Goal: Obtain resource: Obtain resource

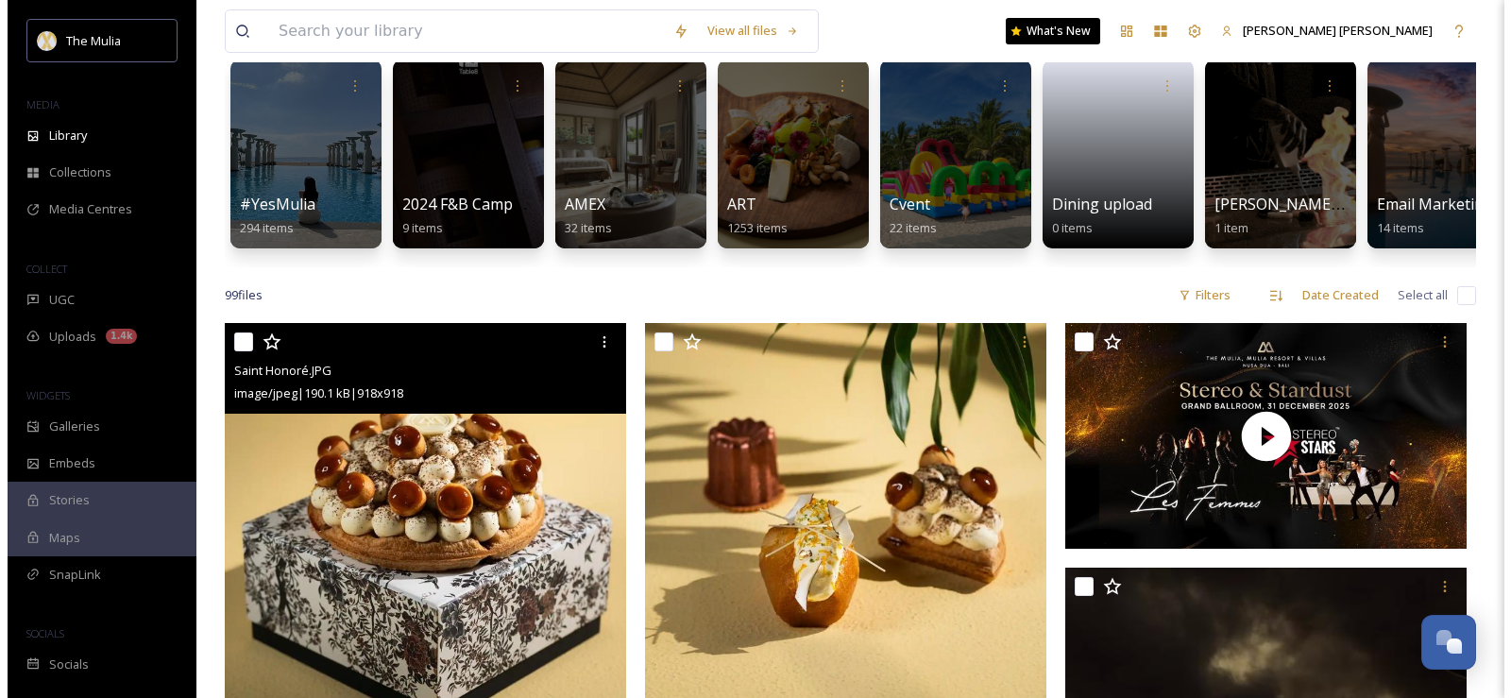
scroll to position [378, 0]
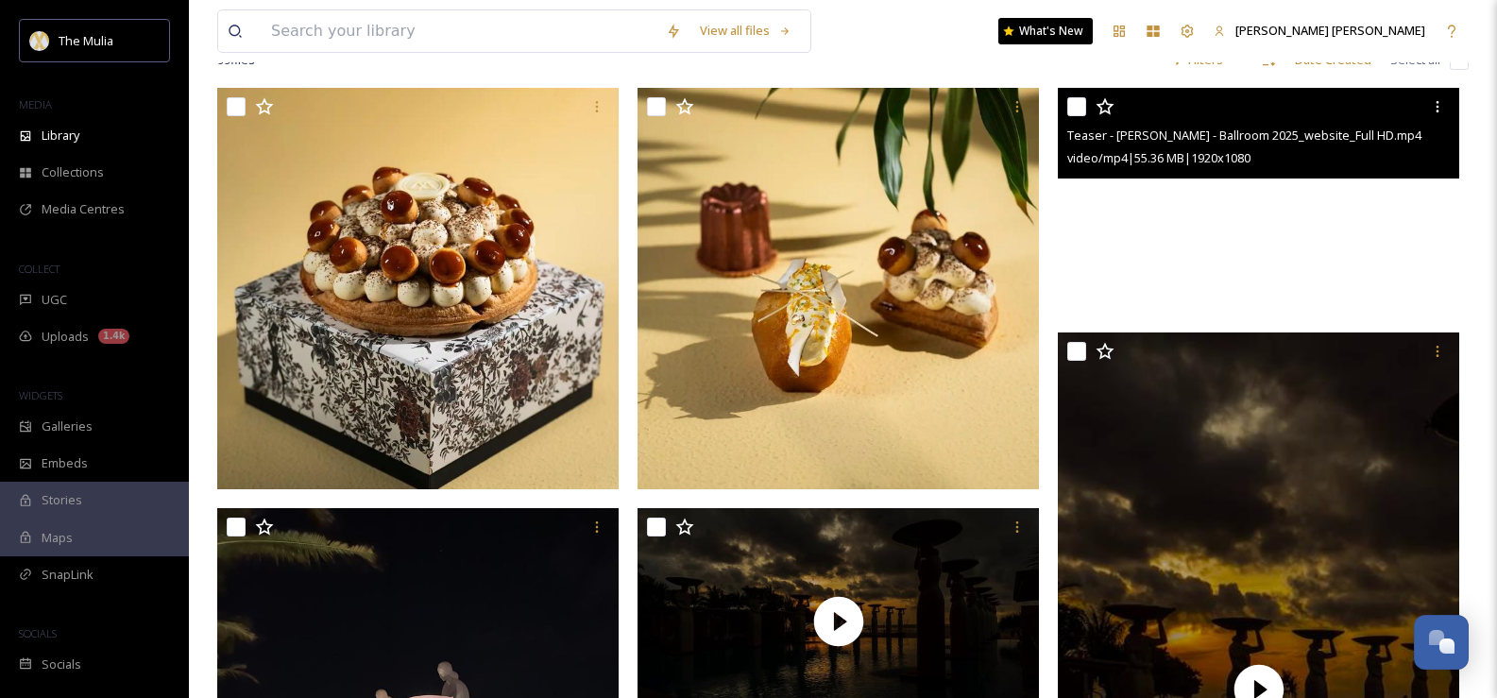
click at [1172, 254] on video "Teaser - NYE - Ballroom 2025_website_Full HD.mp4" at bounding box center [1258, 201] width 401 height 226
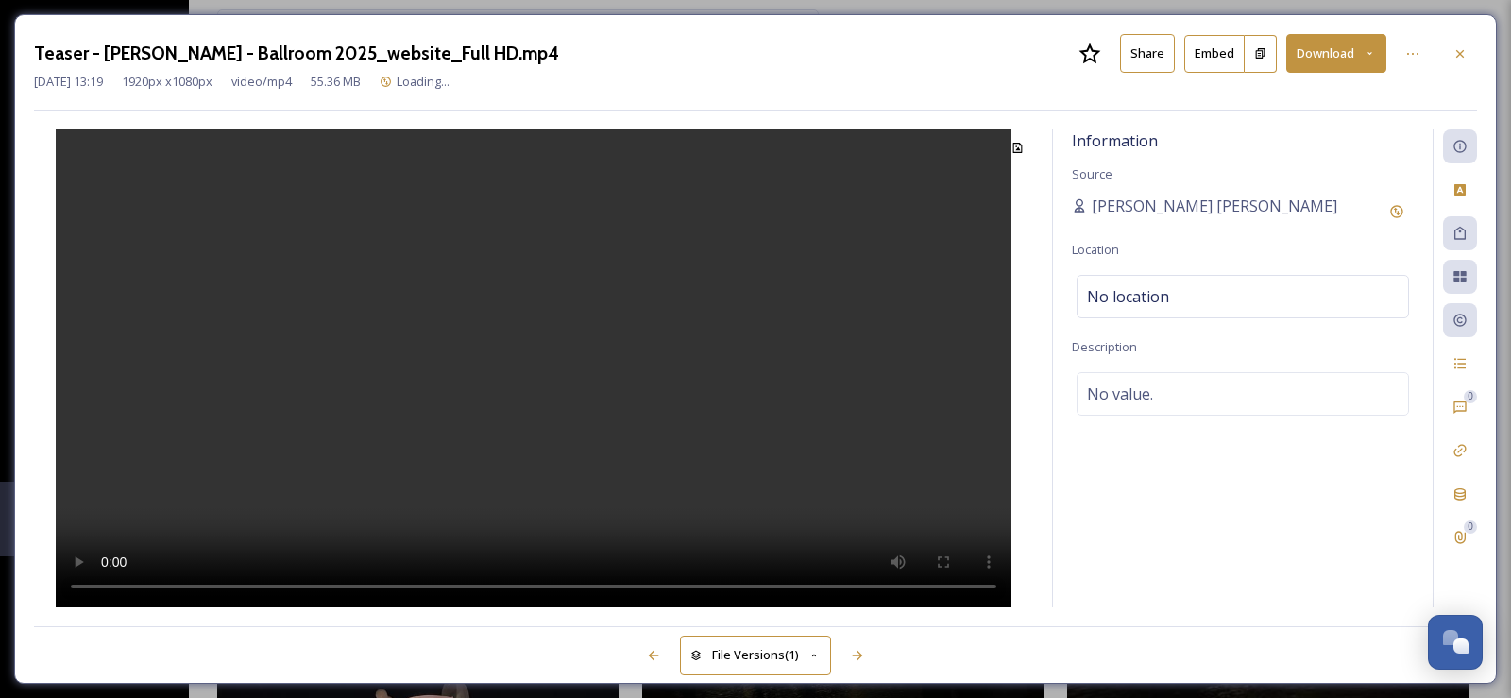
click at [1206, 59] on button "Embed" at bounding box center [1214, 54] width 60 height 38
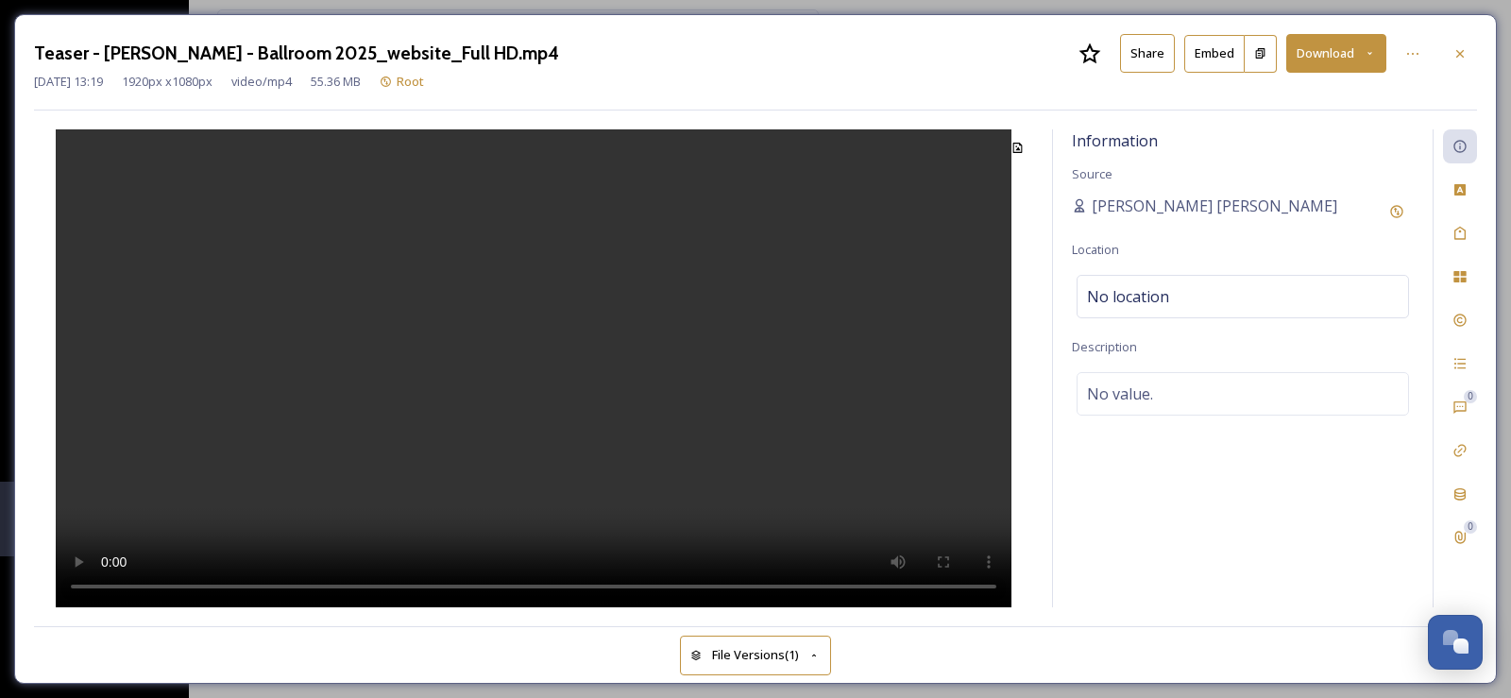
click at [1162, 52] on button "Share" at bounding box center [1147, 53] width 55 height 39
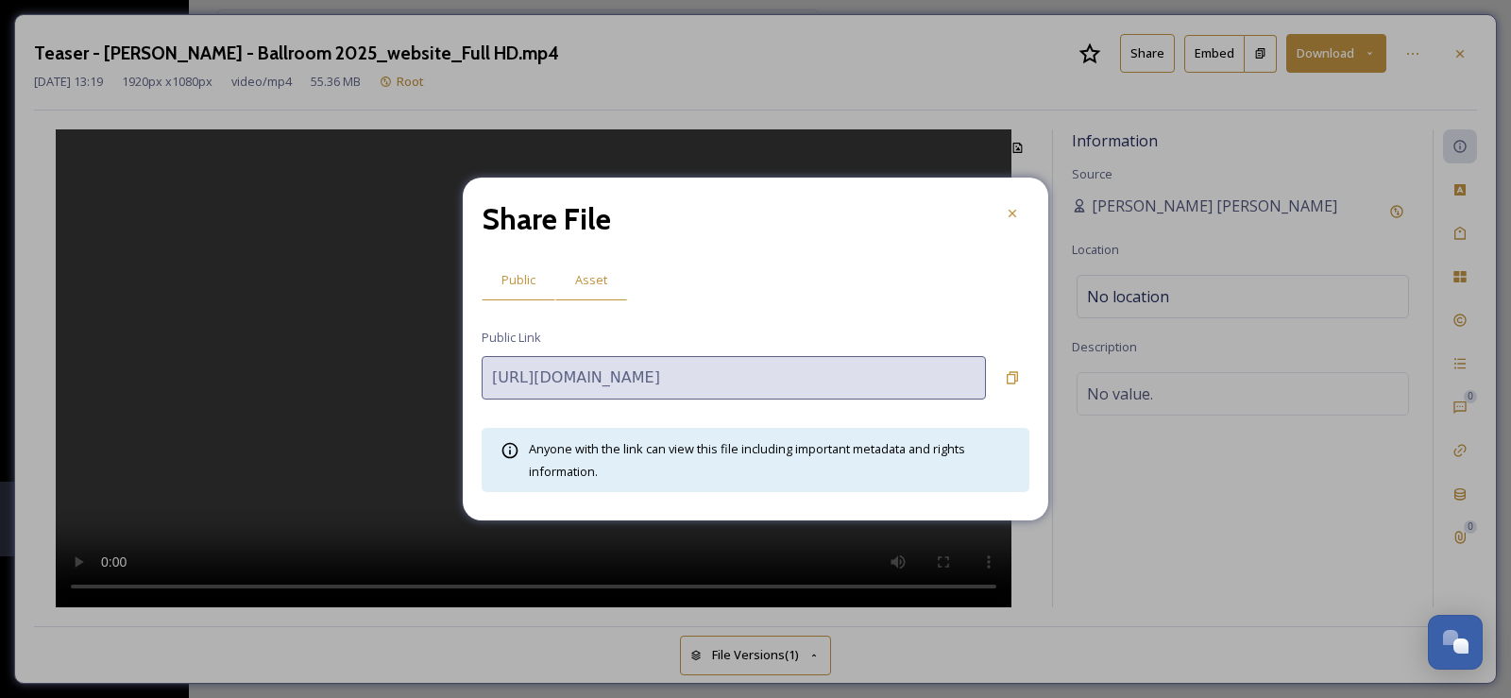
click at [596, 285] on span "Asset" at bounding box center [591, 280] width 32 height 18
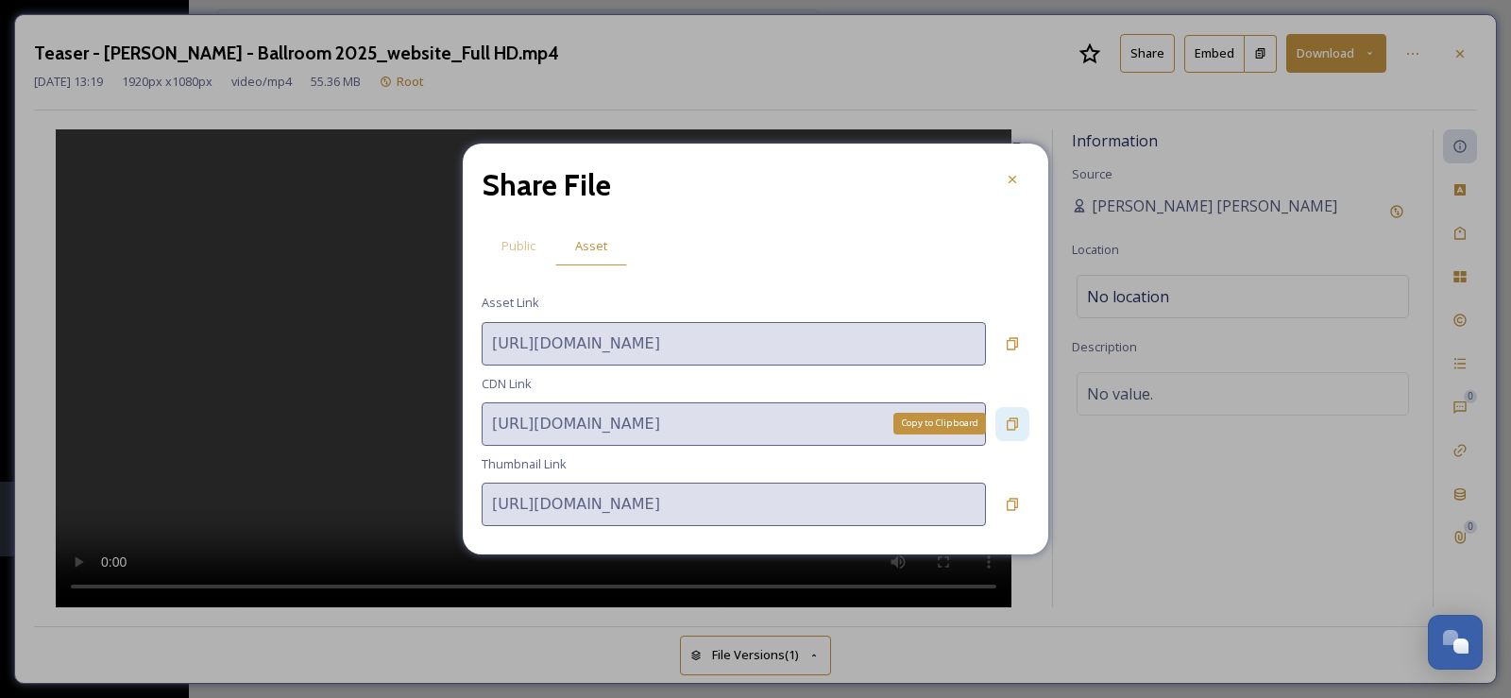
click at [1010, 417] on icon at bounding box center [1012, 423] width 15 height 15
click at [1007, 174] on icon at bounding box center [1012, 179] width 15 height 15
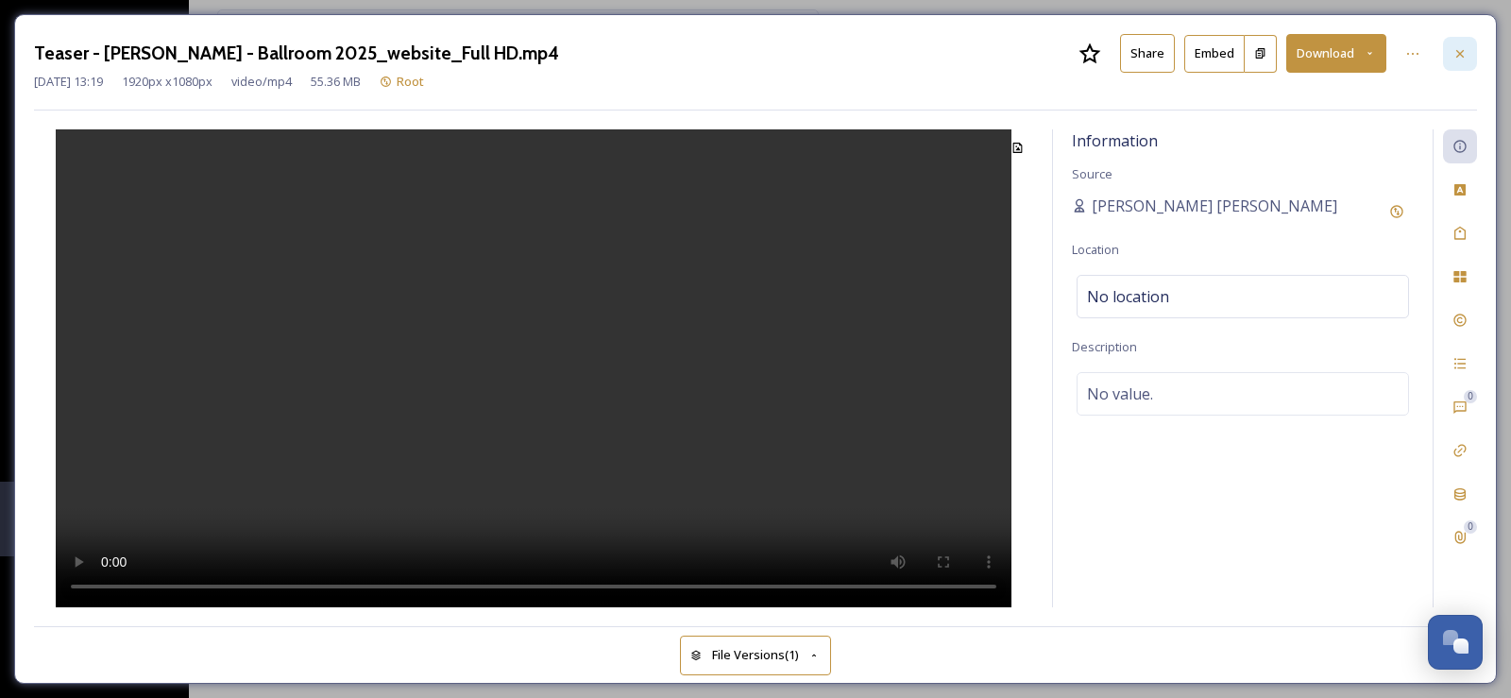
click at [1459, 53] on icon at bounding box center [1460, 53] width 8 height 8
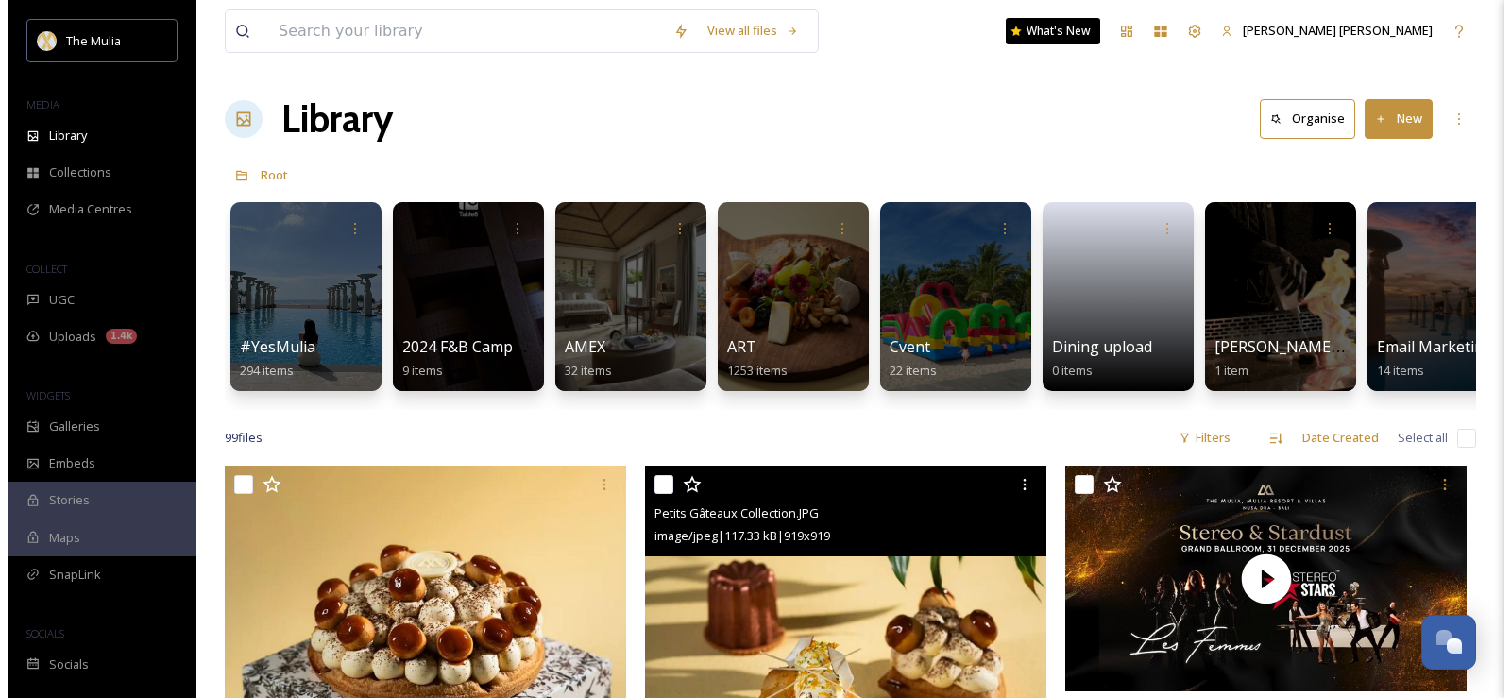
scroll to position [283, 0]
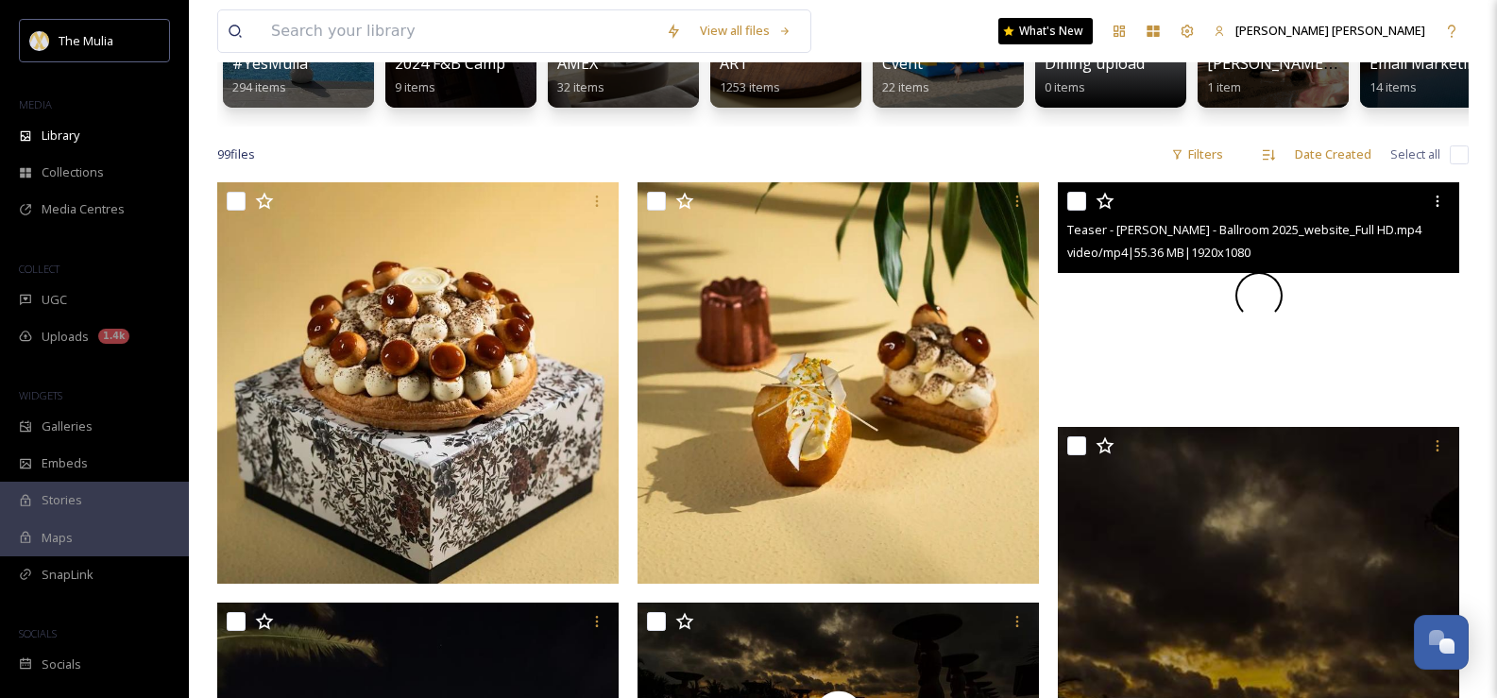
click at [1089, 350] on video "Teaser - NYE - Ballroom 2025_website_Full HD.mp4" at bounding box center [1258, 295] width 401 height 226
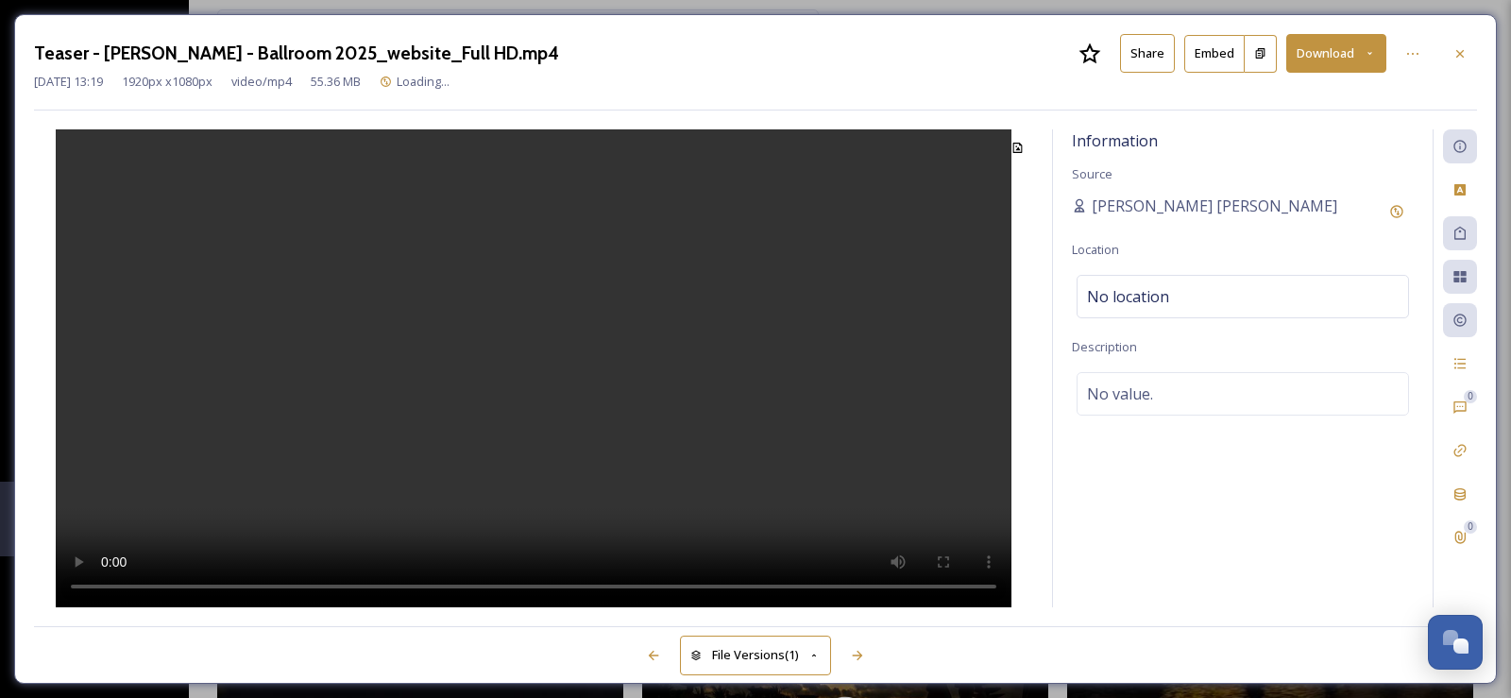
click at [1211, 63] on button "Embed" at bounding box center [1214, 54] width 60 height 38
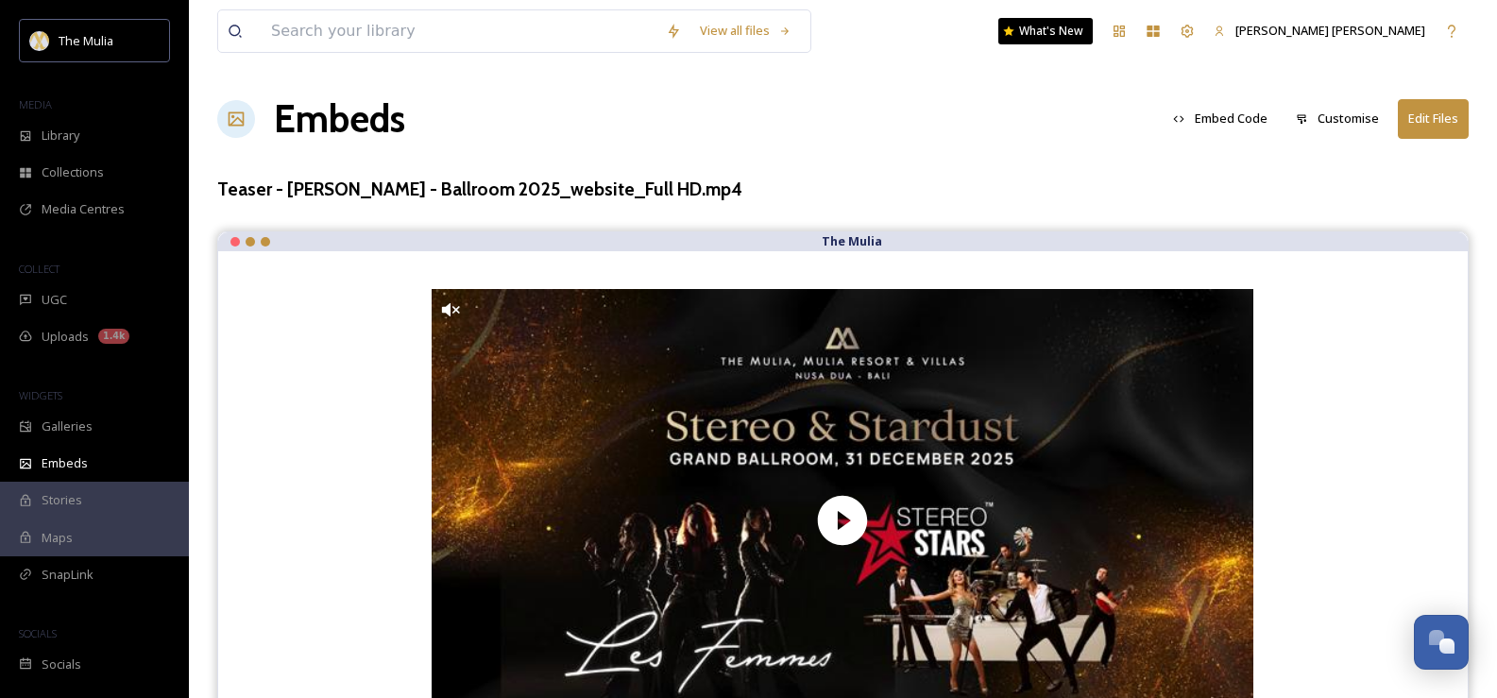
click at [1243, 120] on button "Embed Code" at bounding box center [1219, 118] width 113 height 37
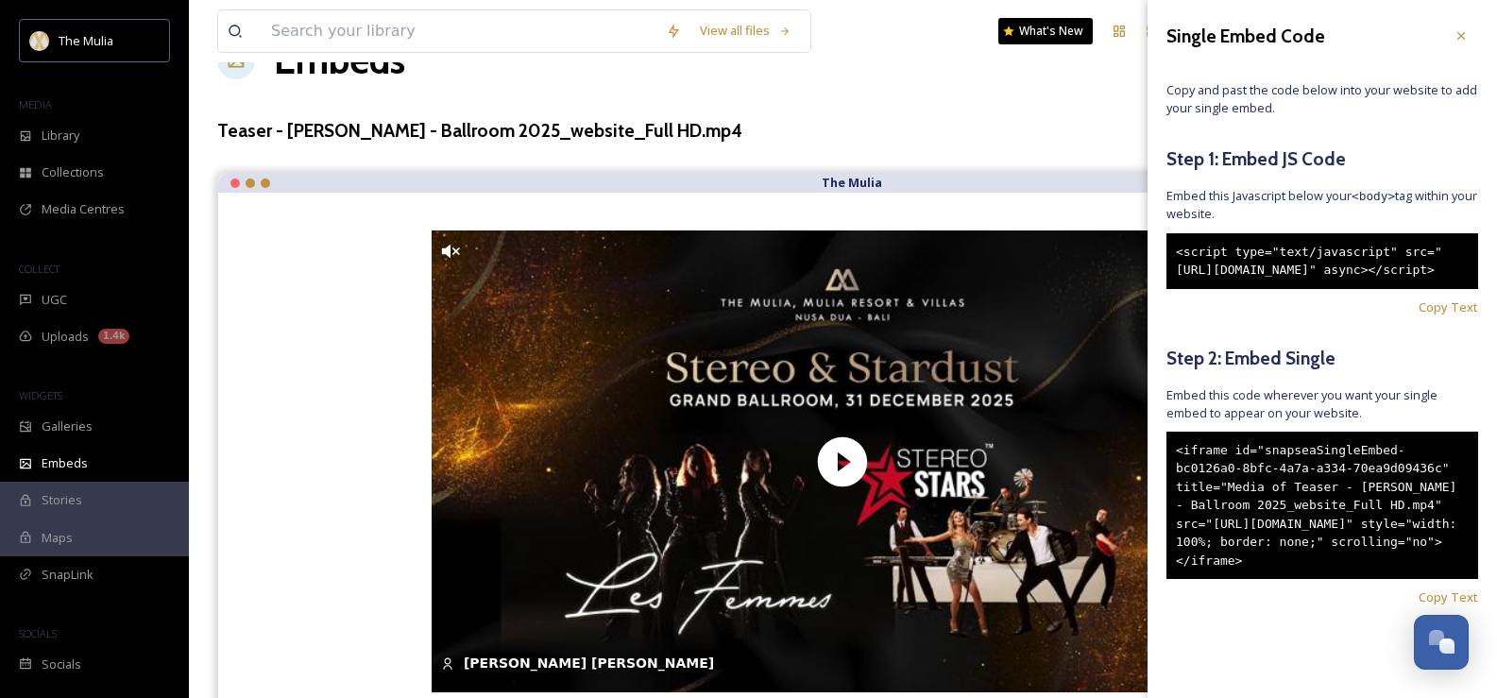
scroll to position [92, 0]
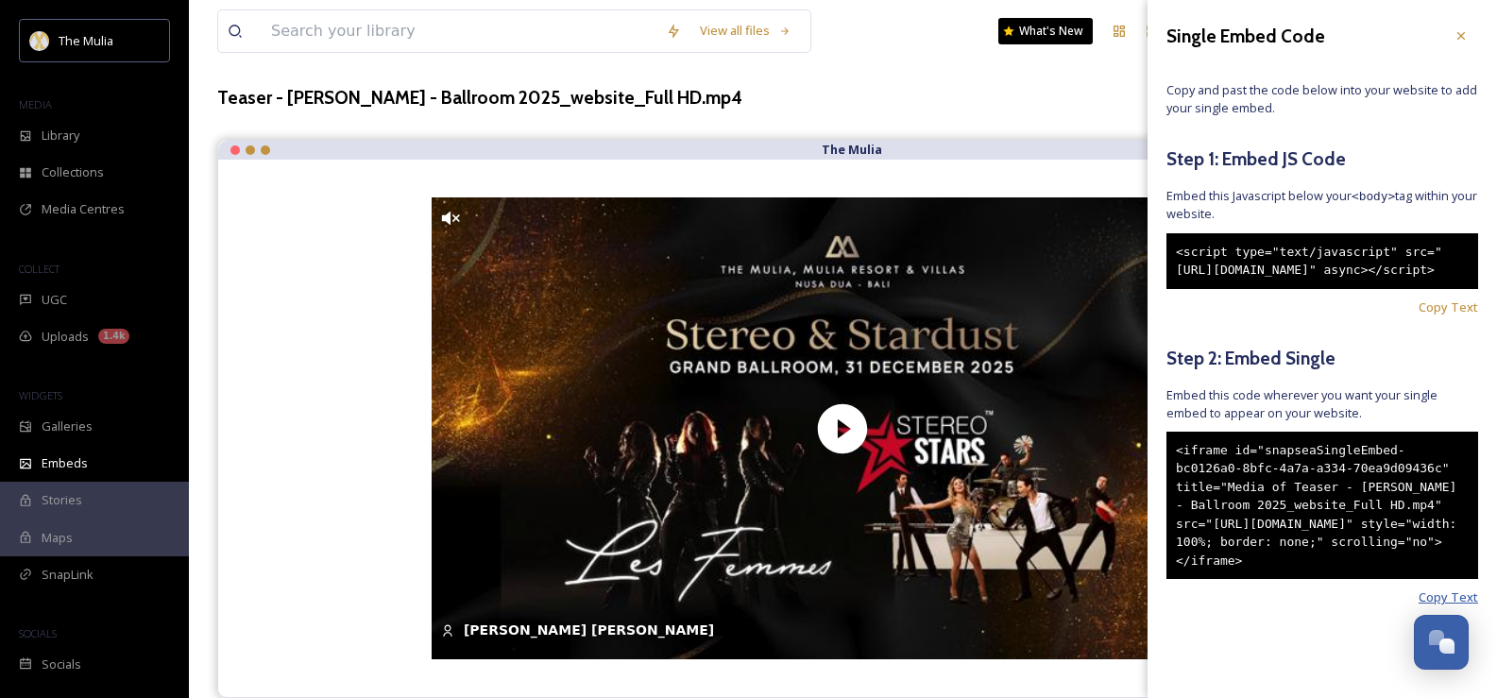
click at [1418, 606] on span "Copy Text" at bounding box center [1447, 597] width 59 height 18
click at [1441, 303] on span "Copy Text" at bounding box center [1447, 307] width 59 height 18
click at [1418, 606] on span "Copy Text" at bounding box center [1447, 597] width 59 height 18
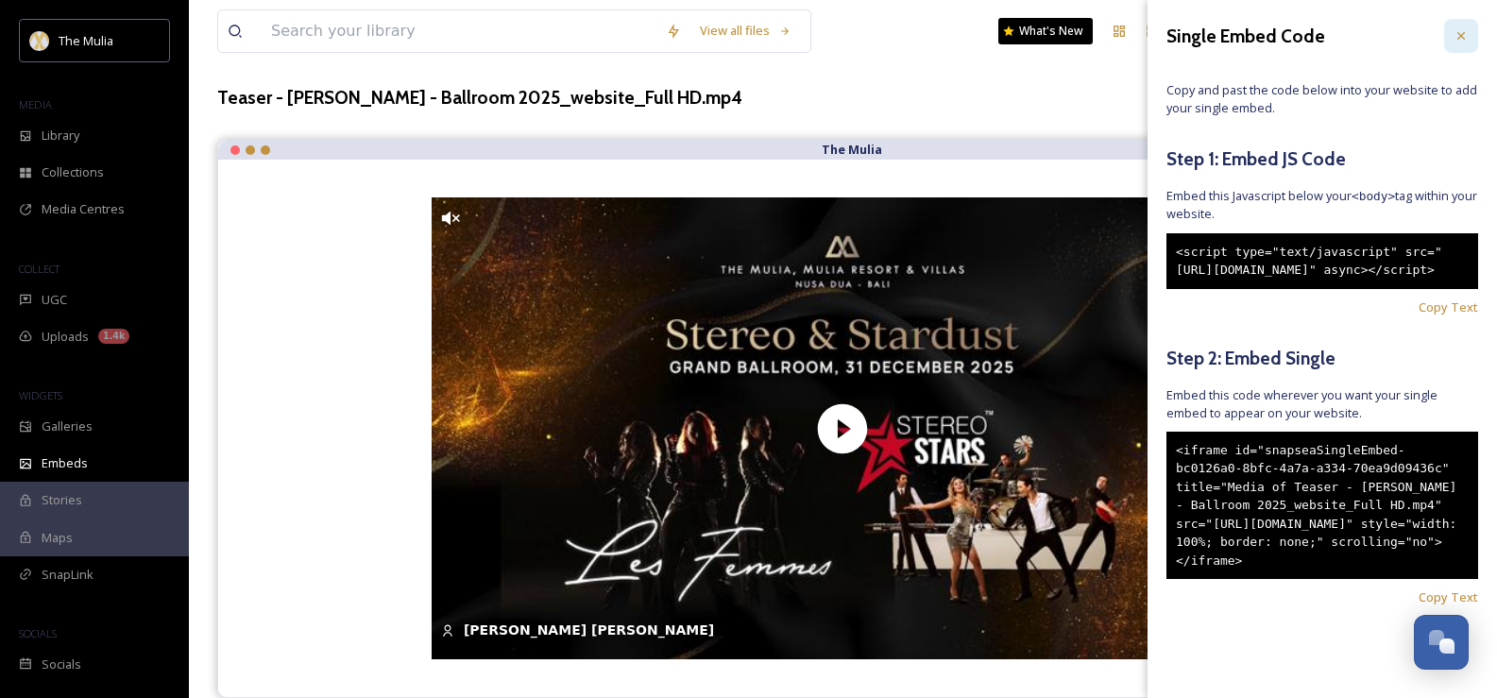
click at [1453, 36] on icon at bounding box center [1460, 35] width 15 height 15
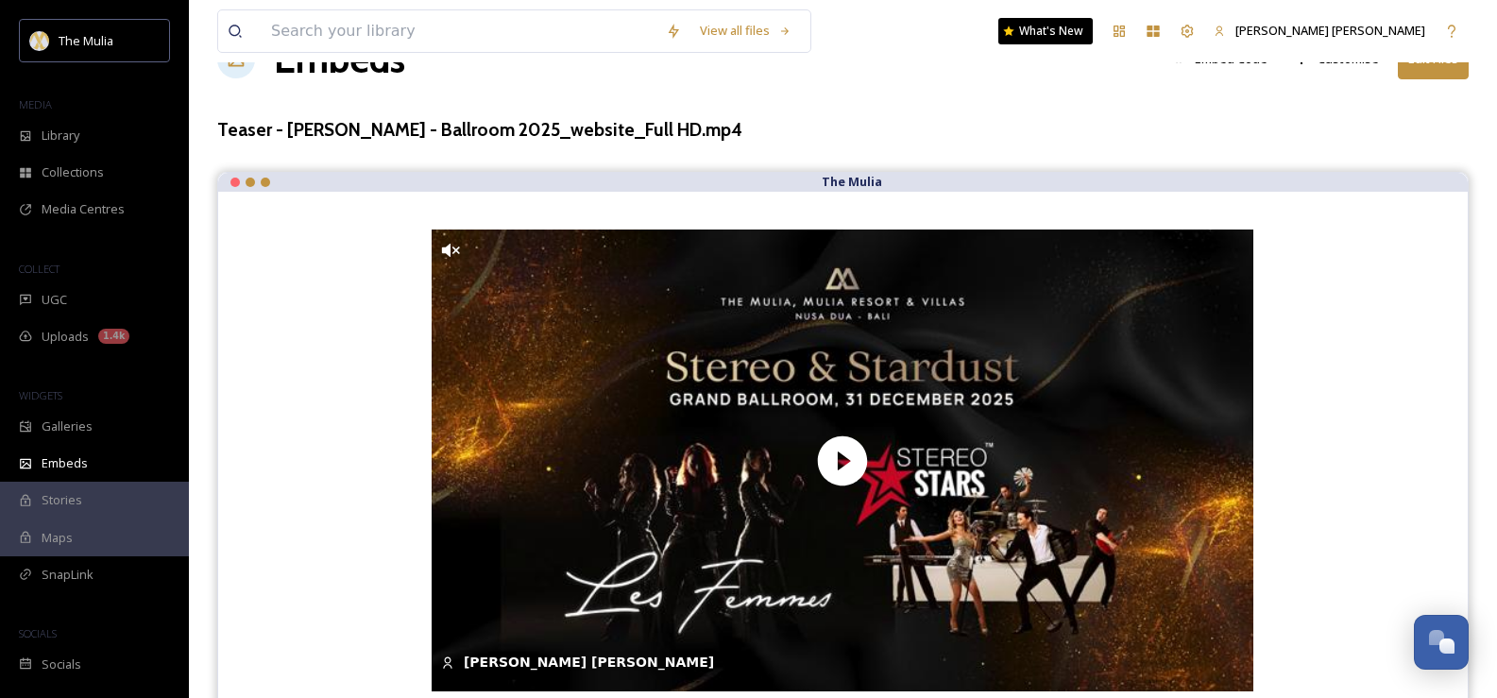
scroll to position [92, 0]
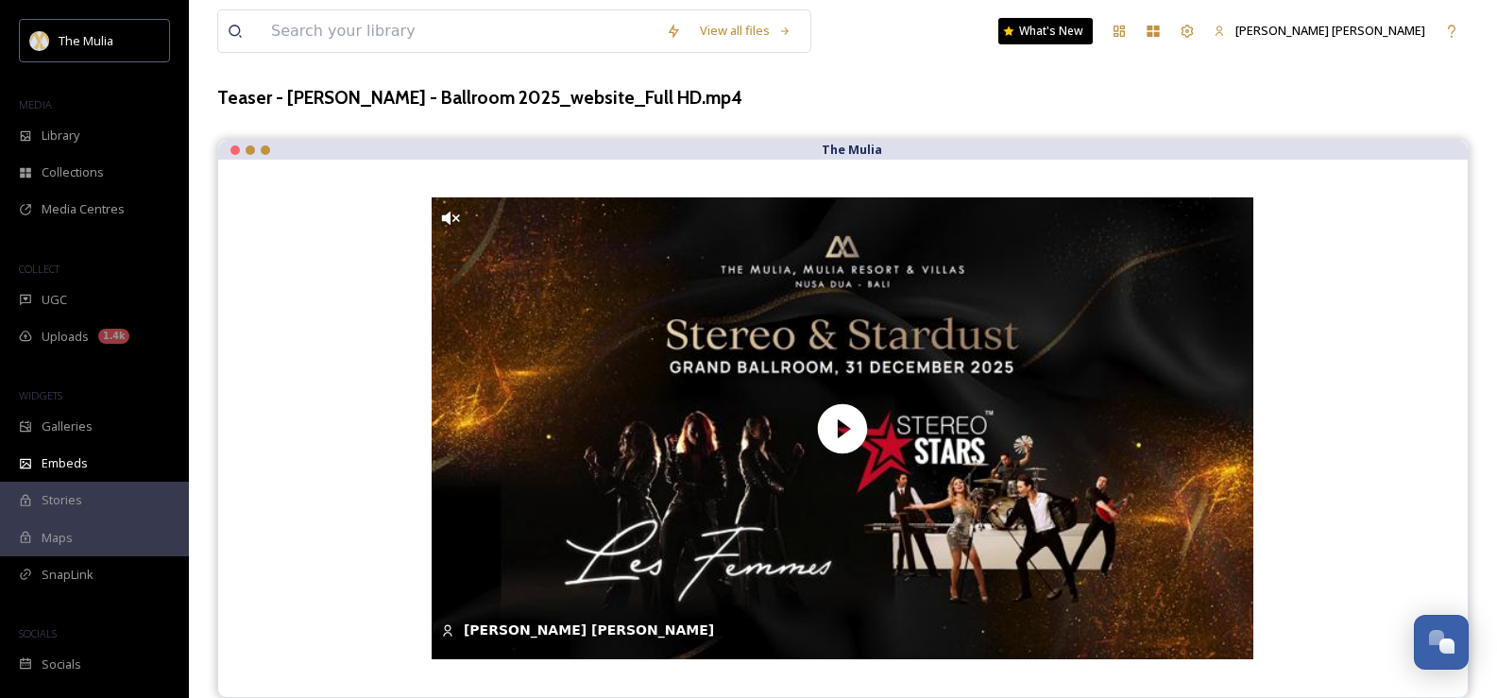
click at [1307, 221] on div "[PERSON_NAME] [PERSON_NAME] [DATE] [PERSON_NAME] [PERSON_NAME]" at bounding box center [842, 428] width 1249 height 537
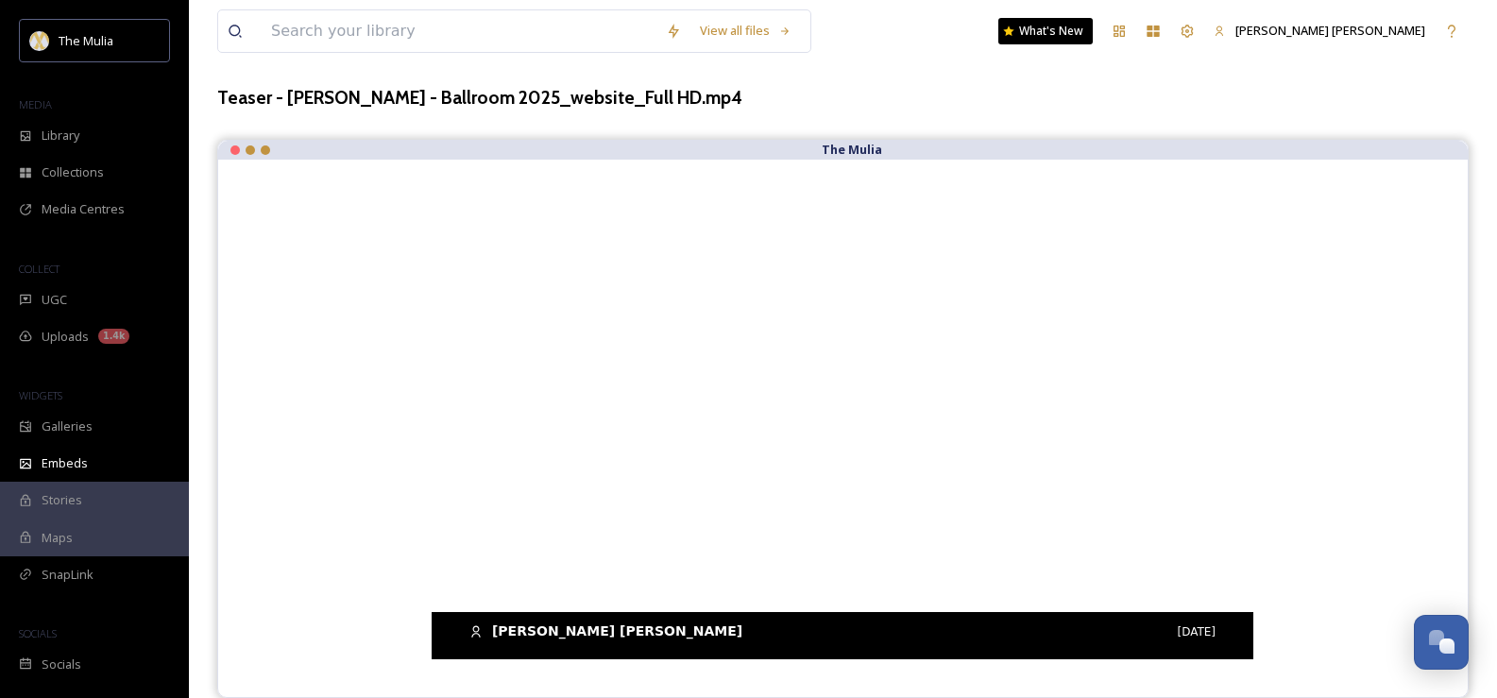
click at [894, 430] on video at bounding box center [843, 428] width 822 height 462
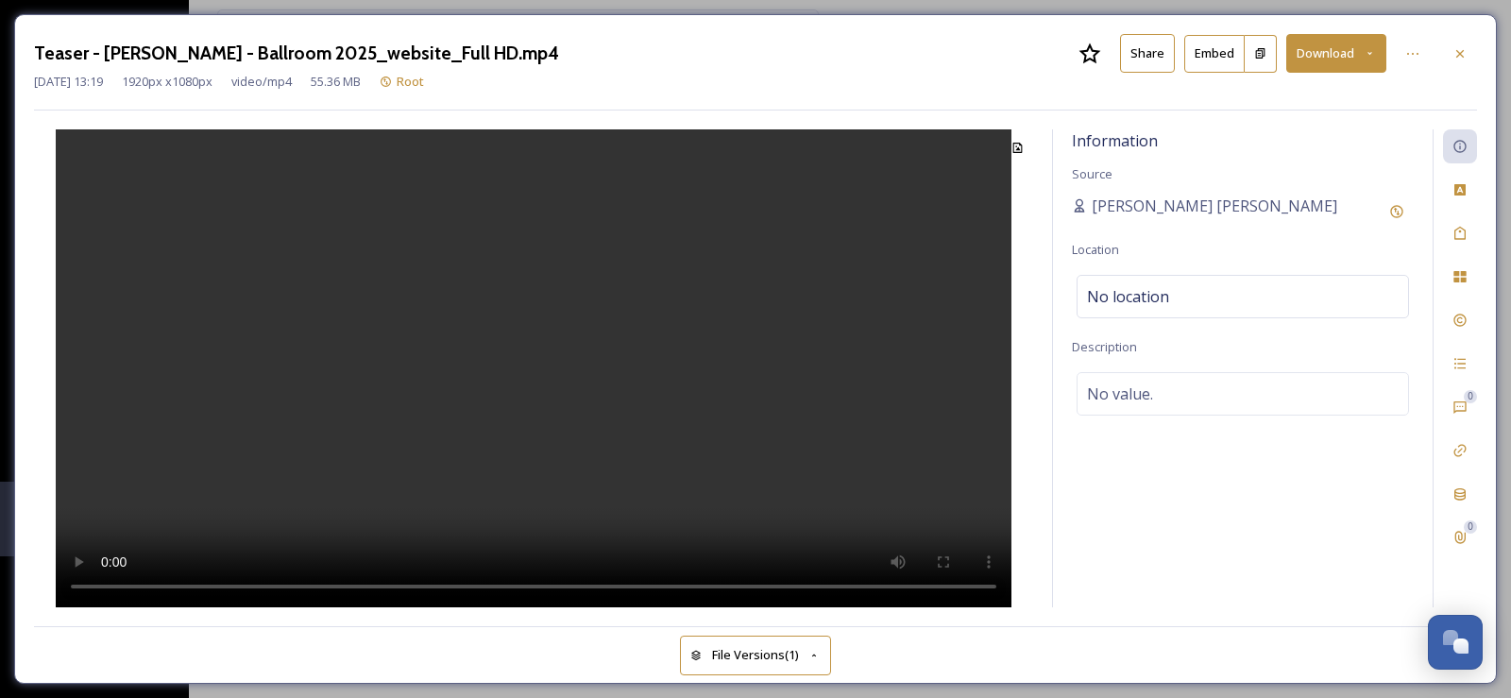
click at [1154, 59] on button "Share" at bounding box center [1147, 53] width 55 height 39
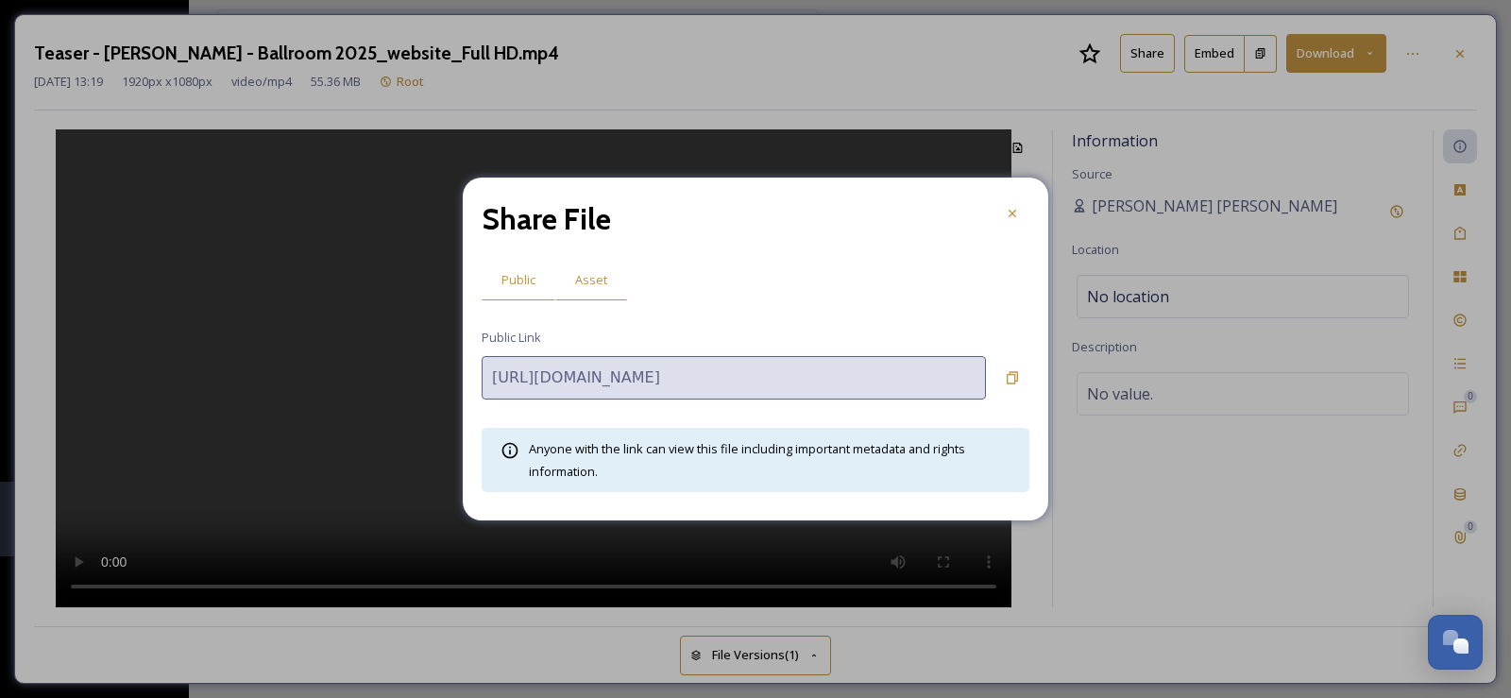
click at [603, 274] on span "Asset" at bounding box center [591, 280] width 32 height 18
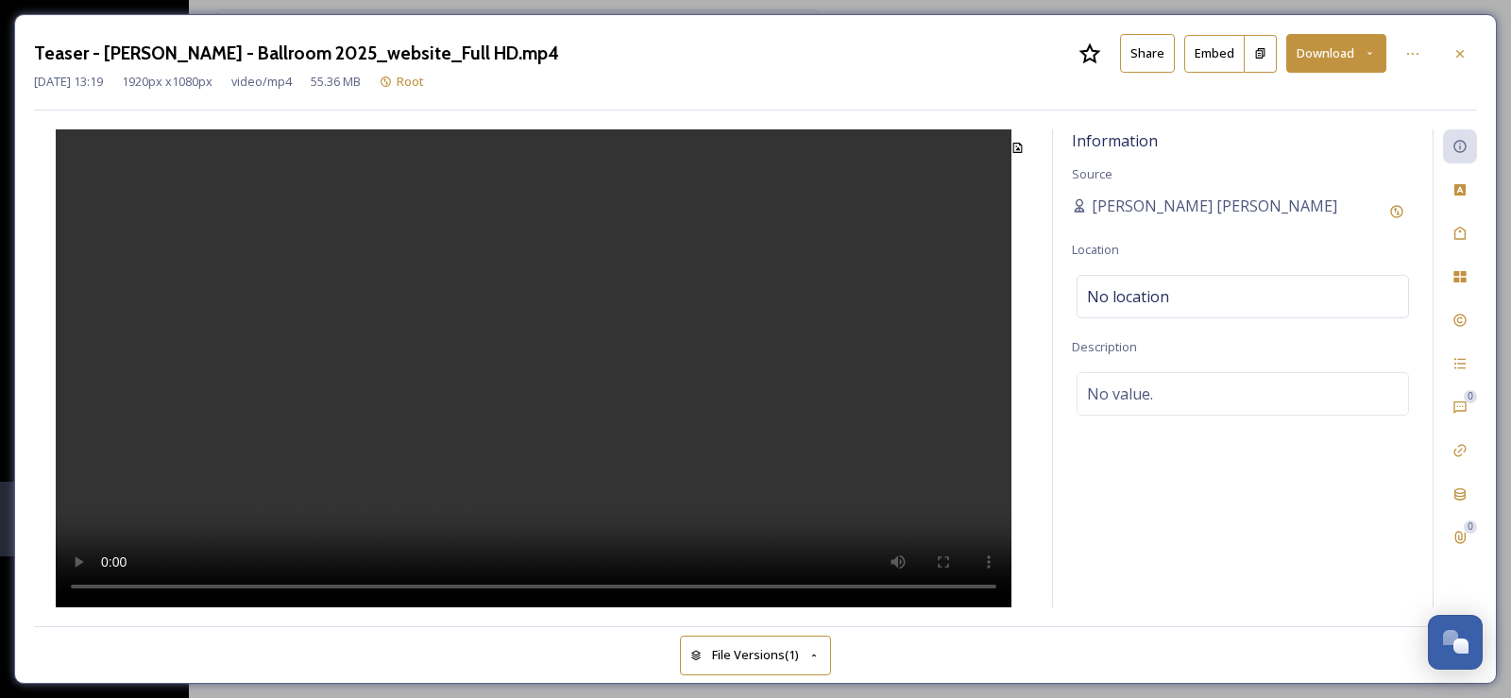
click at [1213, 57] on button "Embed" at bounding box center [1214, 54] width 60 height 38
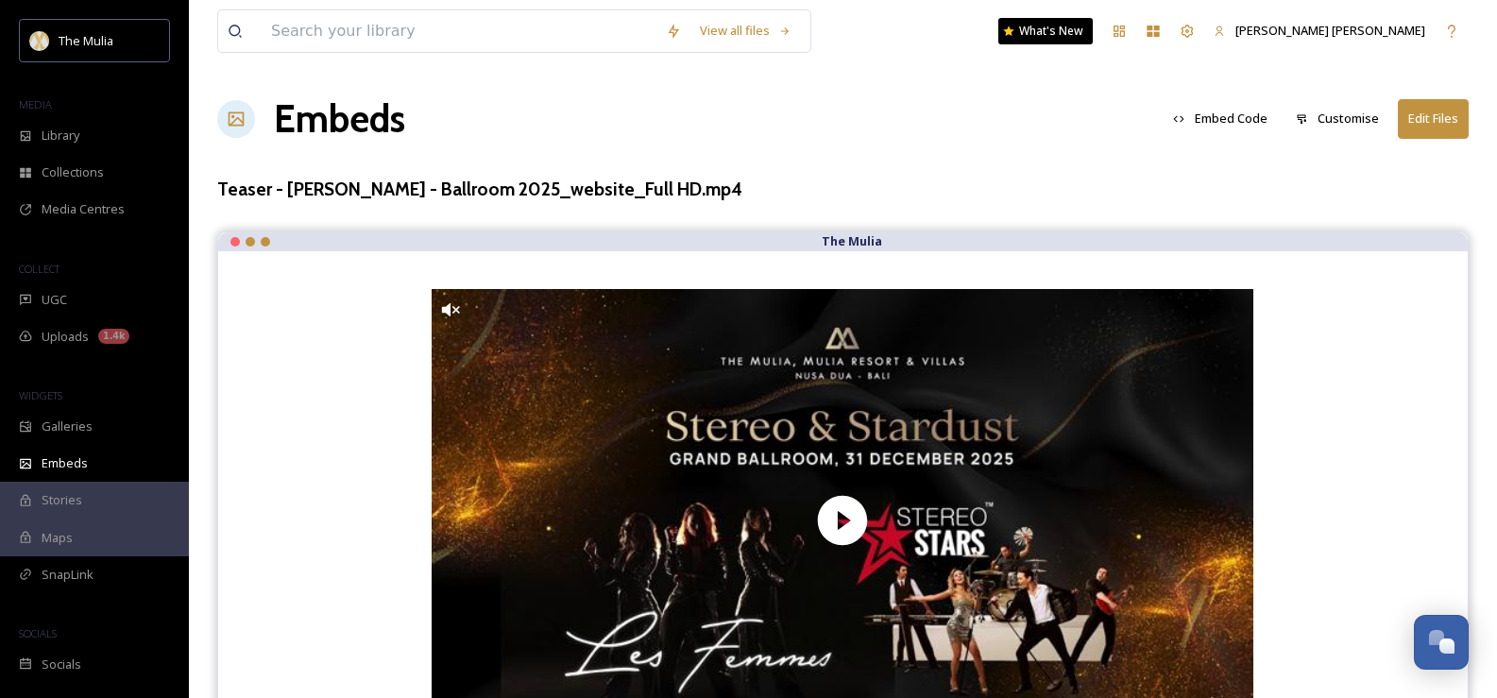
click at [1353, 115] on button "Customise" at bounding box center [1337, 118] width 102 height 37
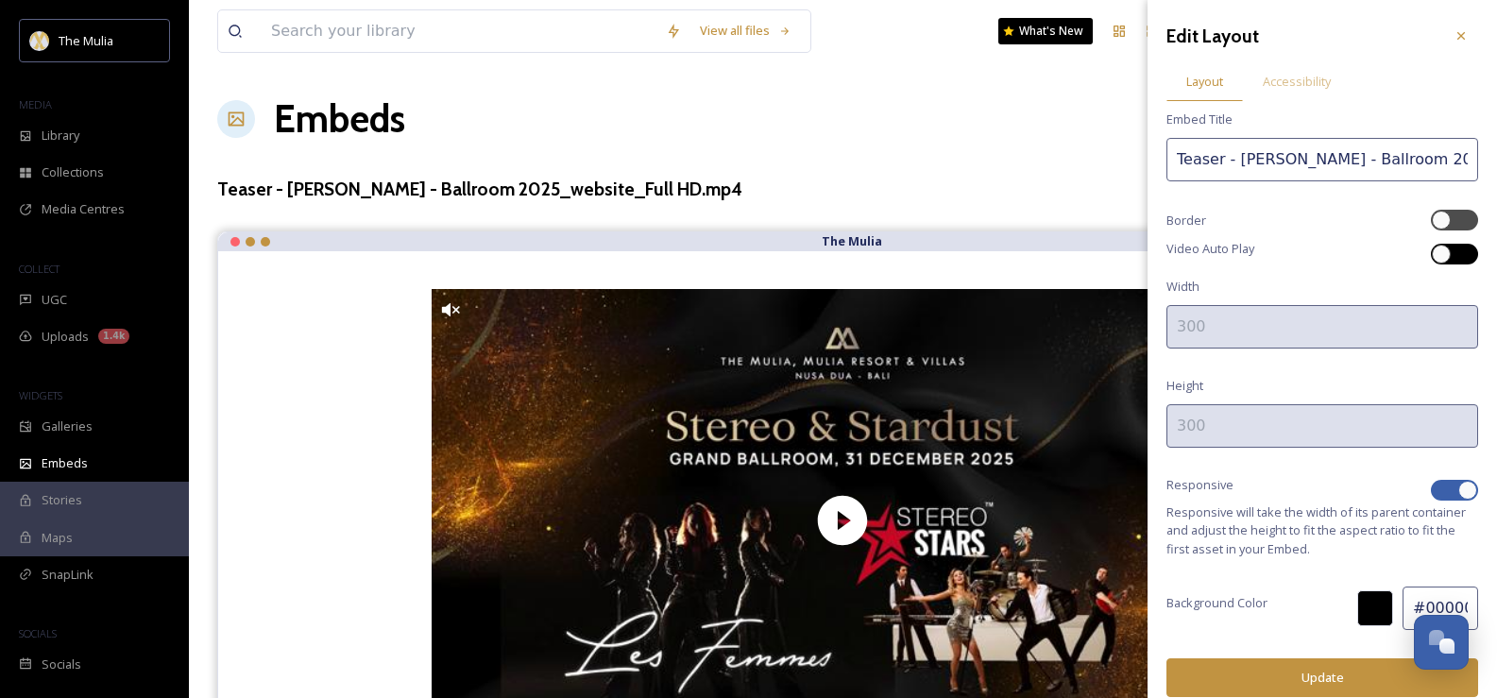
click at [1434, 251] on div at bounding box center [1441, 254] width 19 height 19
checkbox input "true"
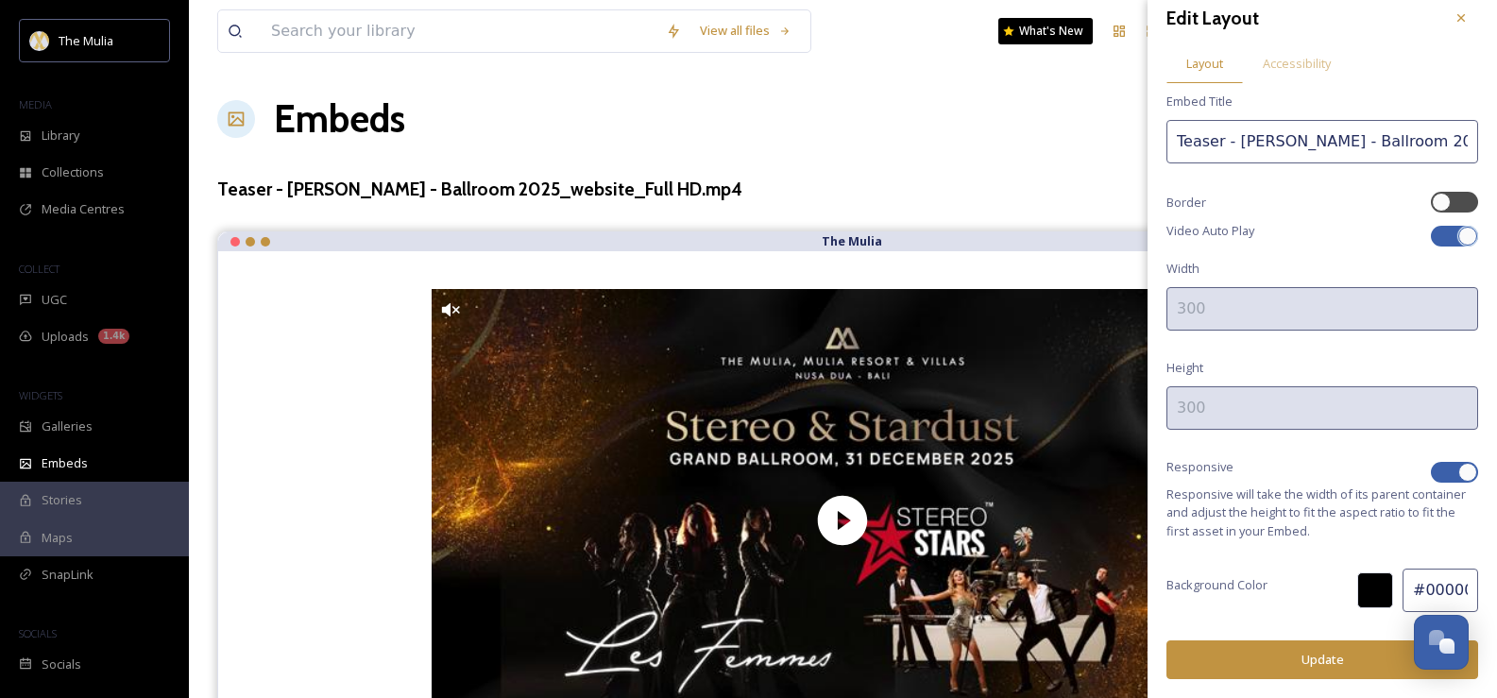
click at [1402, 609] on input "#000000" at bounding box center [1440, 589] width 76 height 43
click at [1370, 596] on div at bounding box center [1375, 590] width 36 height 36
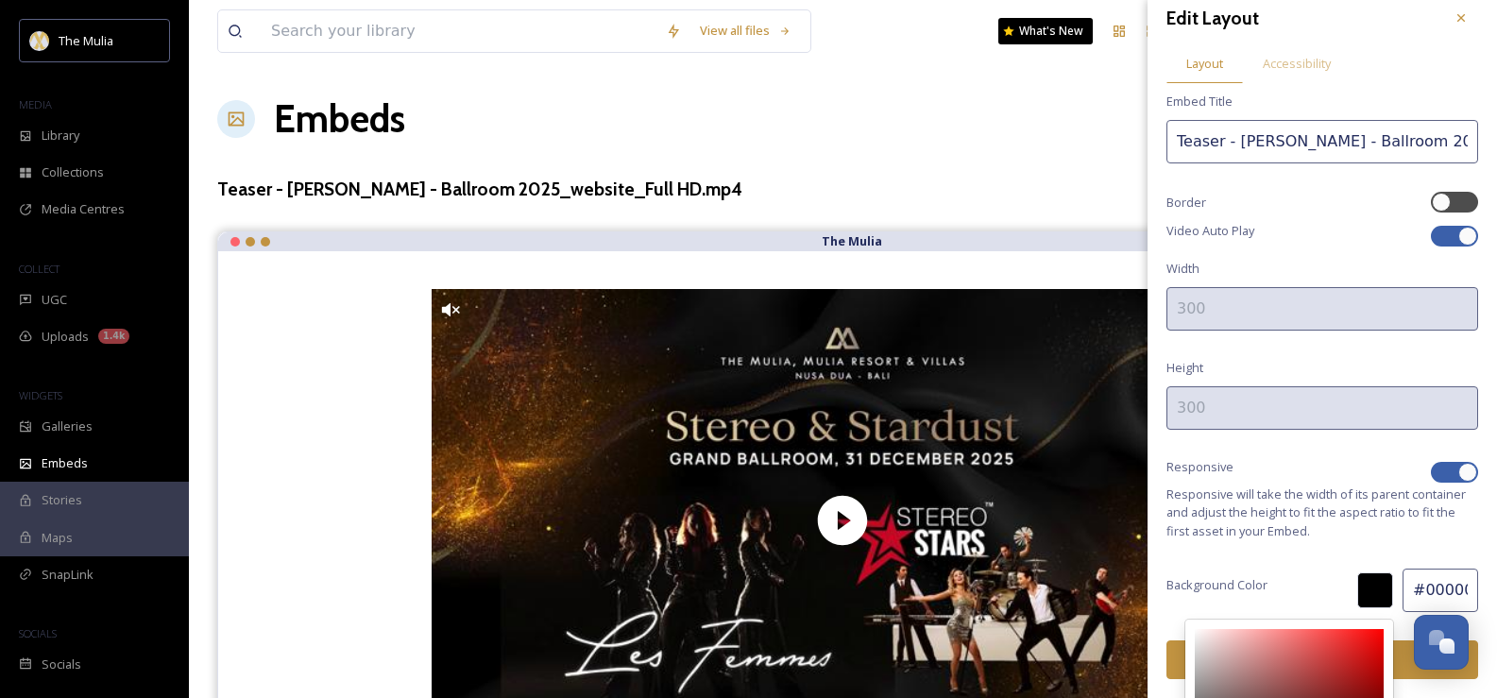
type input "#cd9191"
type input "CD9191"
type input "205"
type input "145"
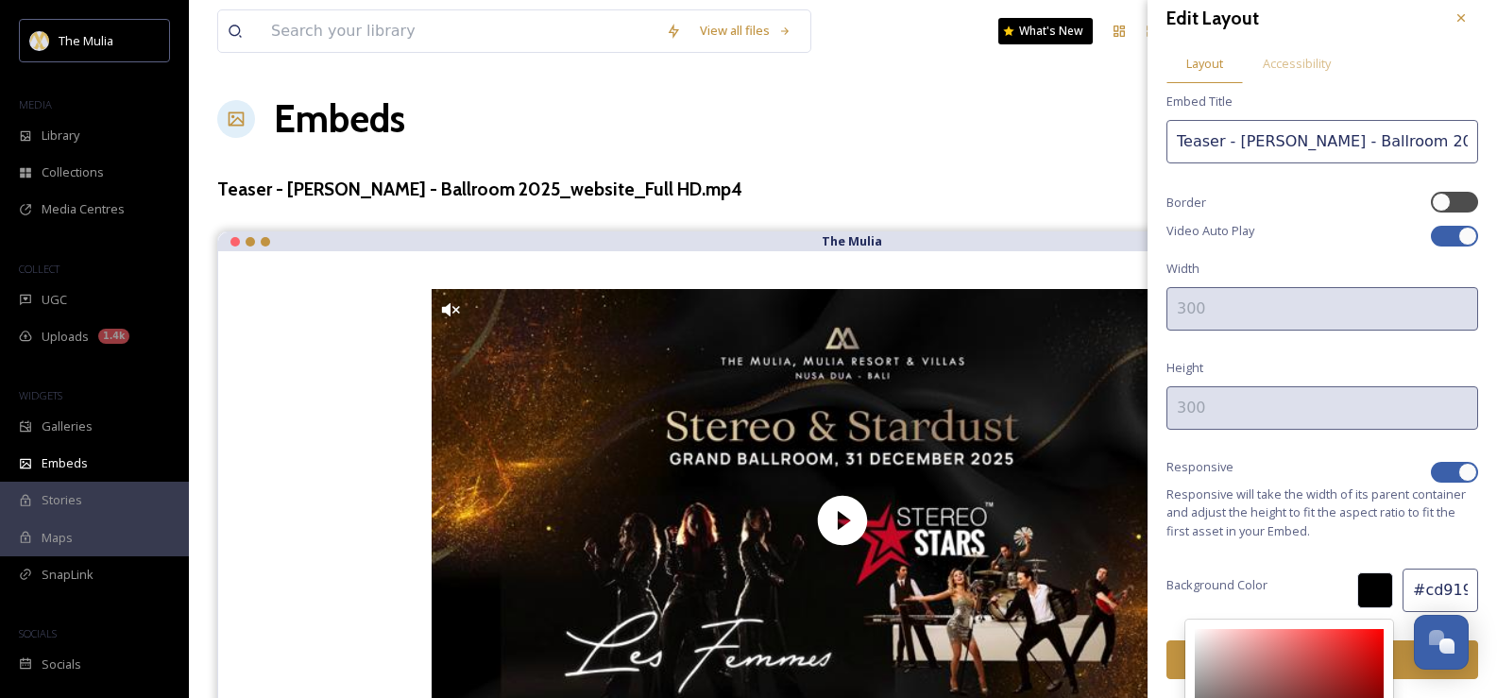
type input "#d29b9b"
type input "D29B9B"
type input "210"
type input "155"
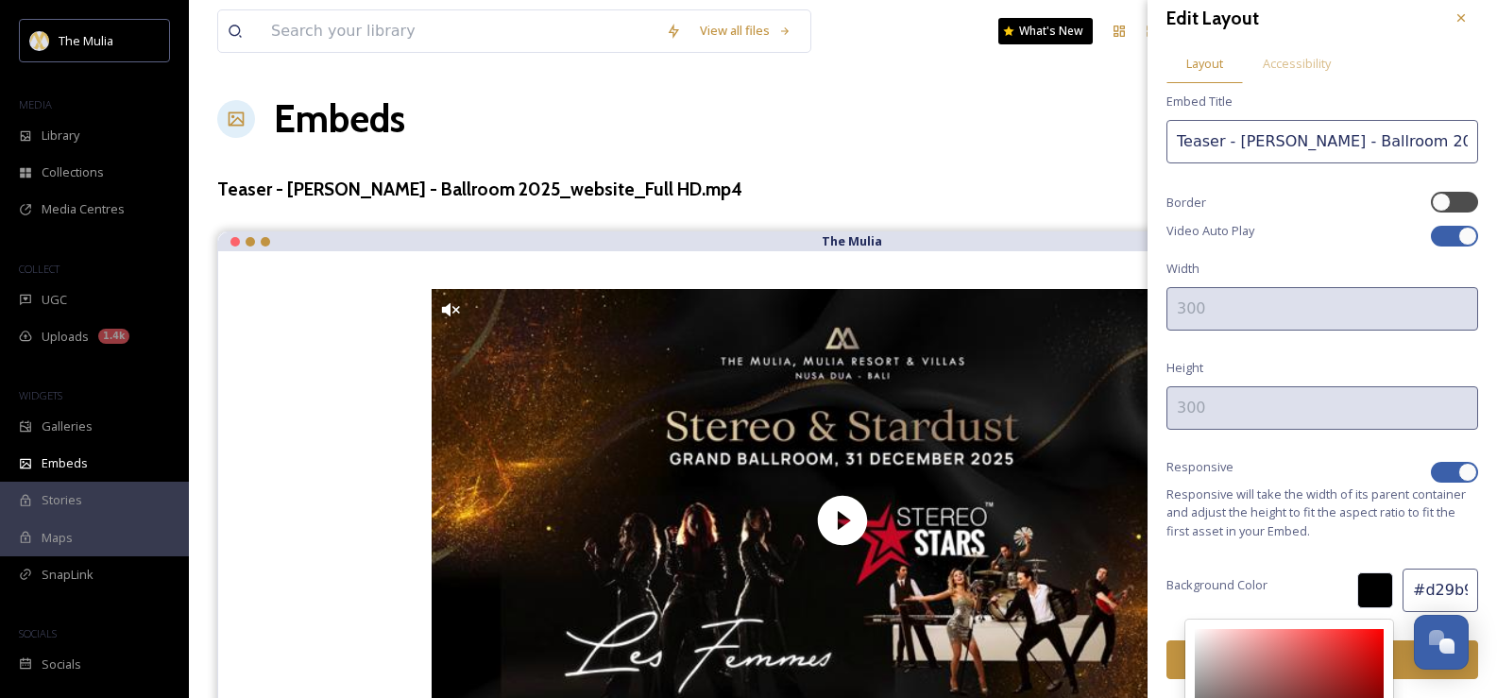
type input "#fedada"
type input "FEDADA"
type input "254"
type input "218"
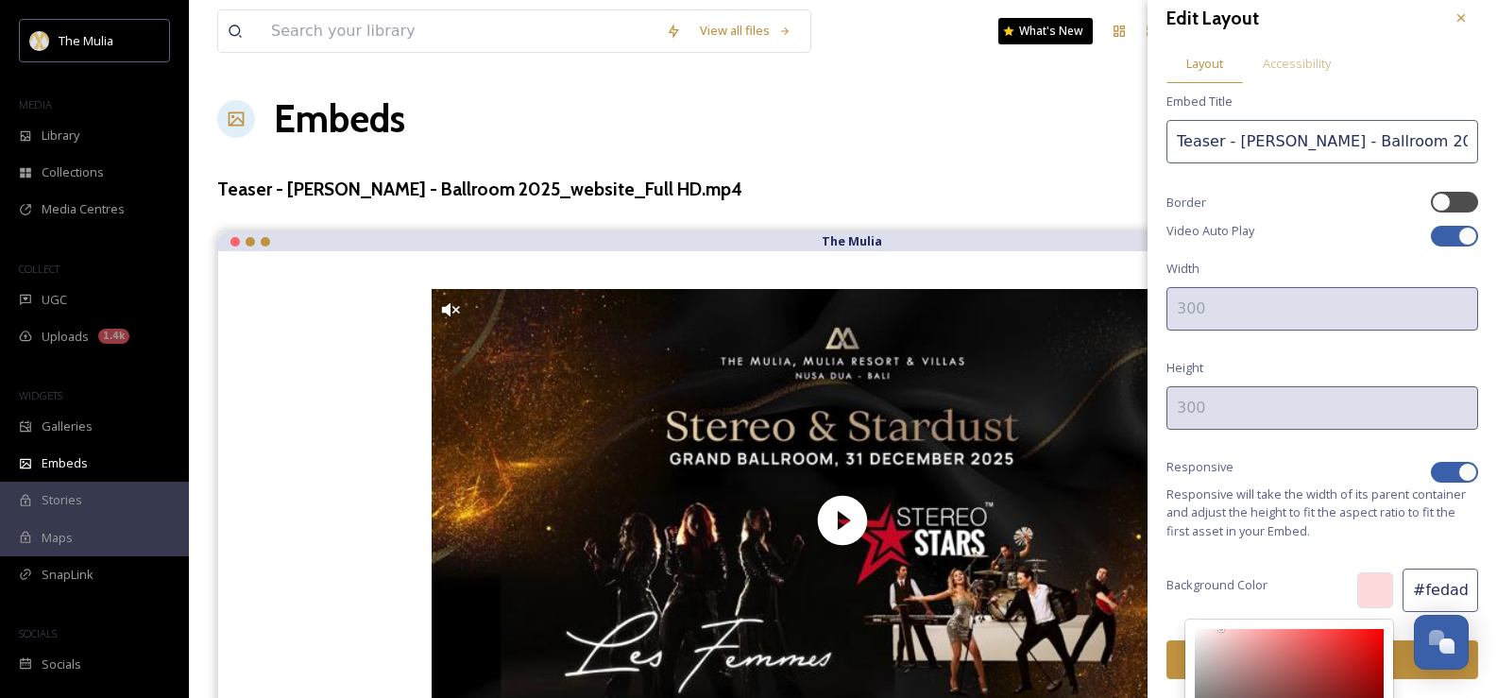
type input "#ffffff"
type input "FFFFFF"
type input "255"
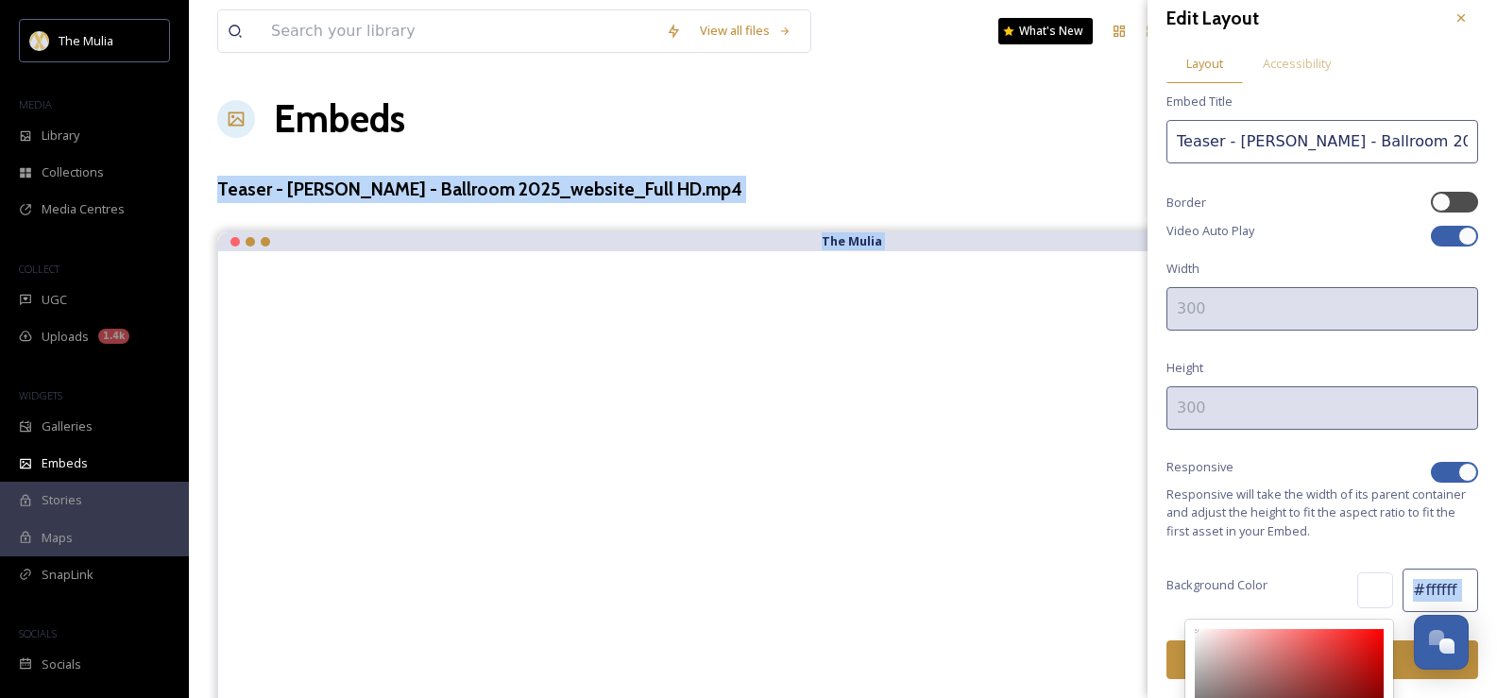
drag, startPoint x: 1236, startPoint y: 656, endPoint x: 1137, endPoint y: 606, distance: 111.1
click at [1137, 606] on div "View all files What's New [PERSON_NAME] [PERSON_NAME] Embeds Embed Code Customi…" at bounding box center [843, 394] width 1308 height 789
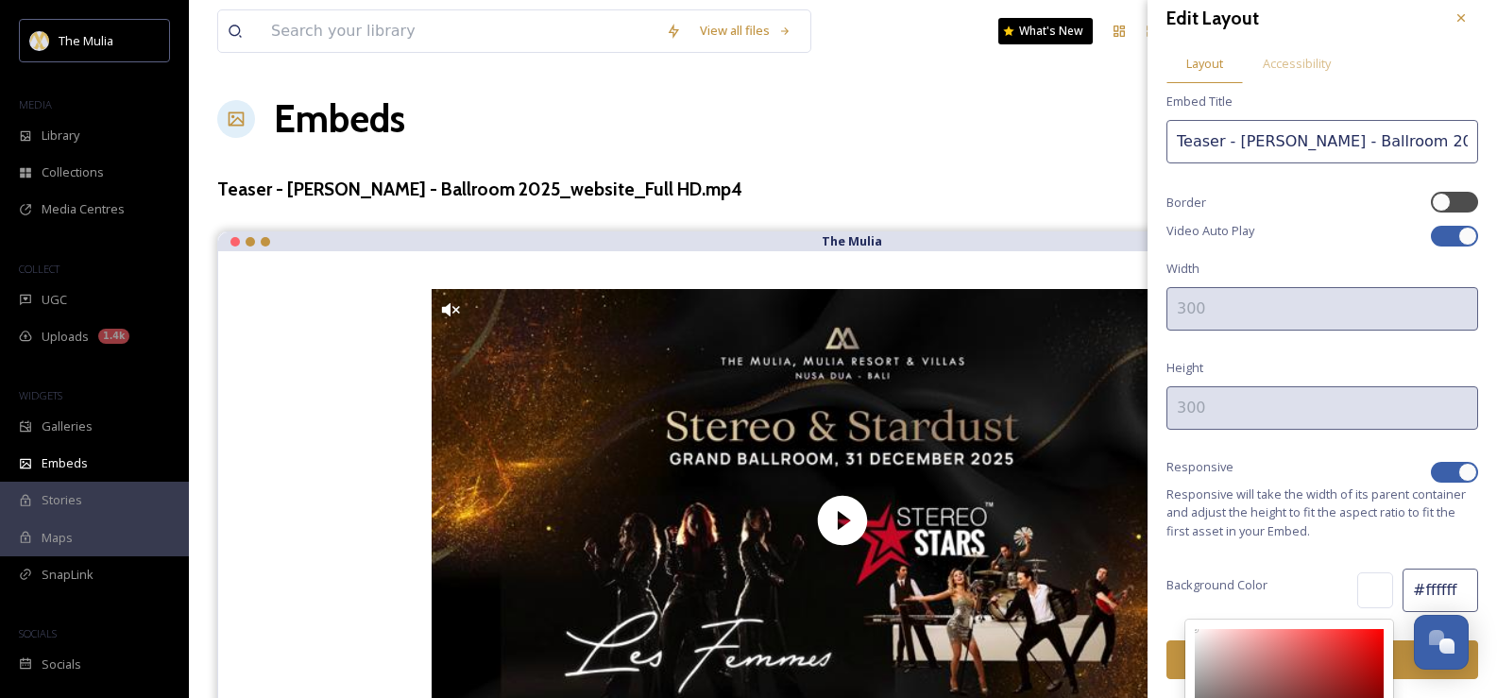
click at [1357, 523] on span "Responsive will take the width of its parent container and adjust the height to…" at bounding box center [1322, 512] width 312 height 55
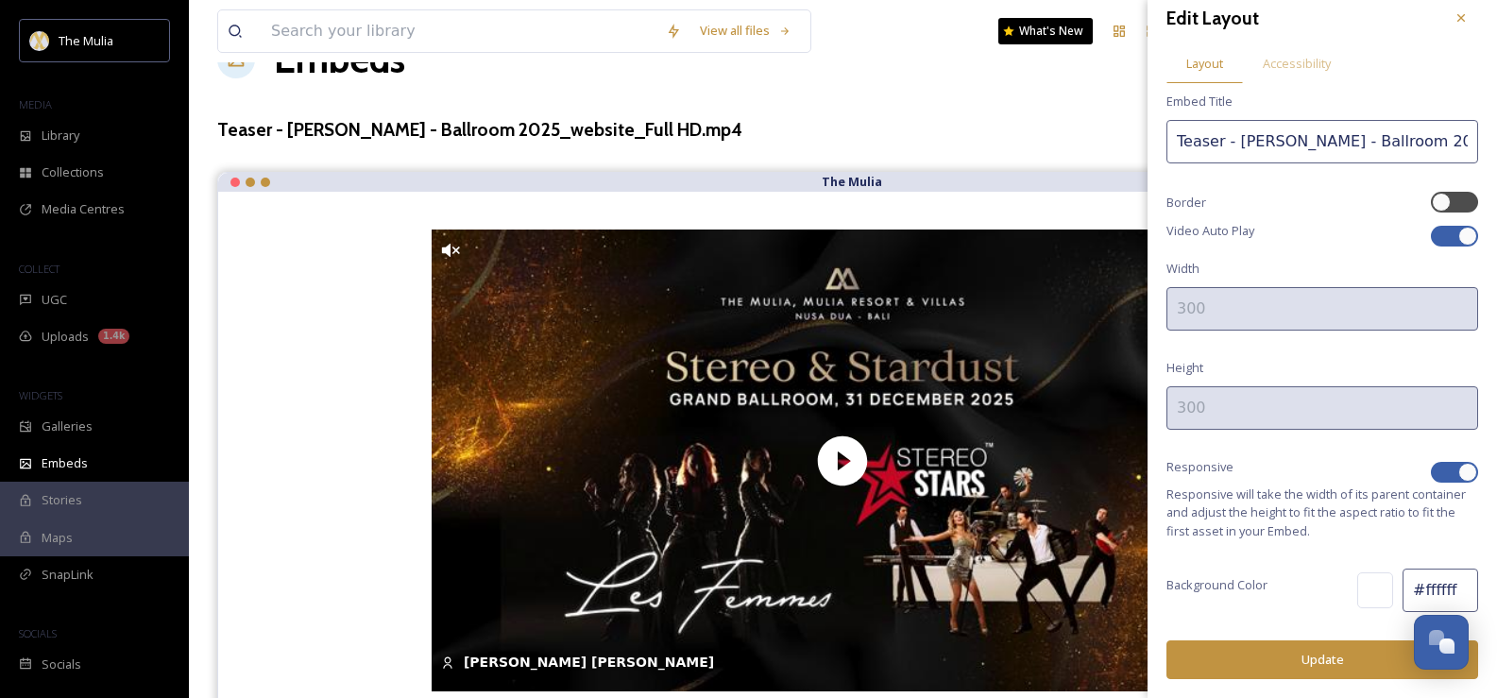
scroll to position [92, 0]
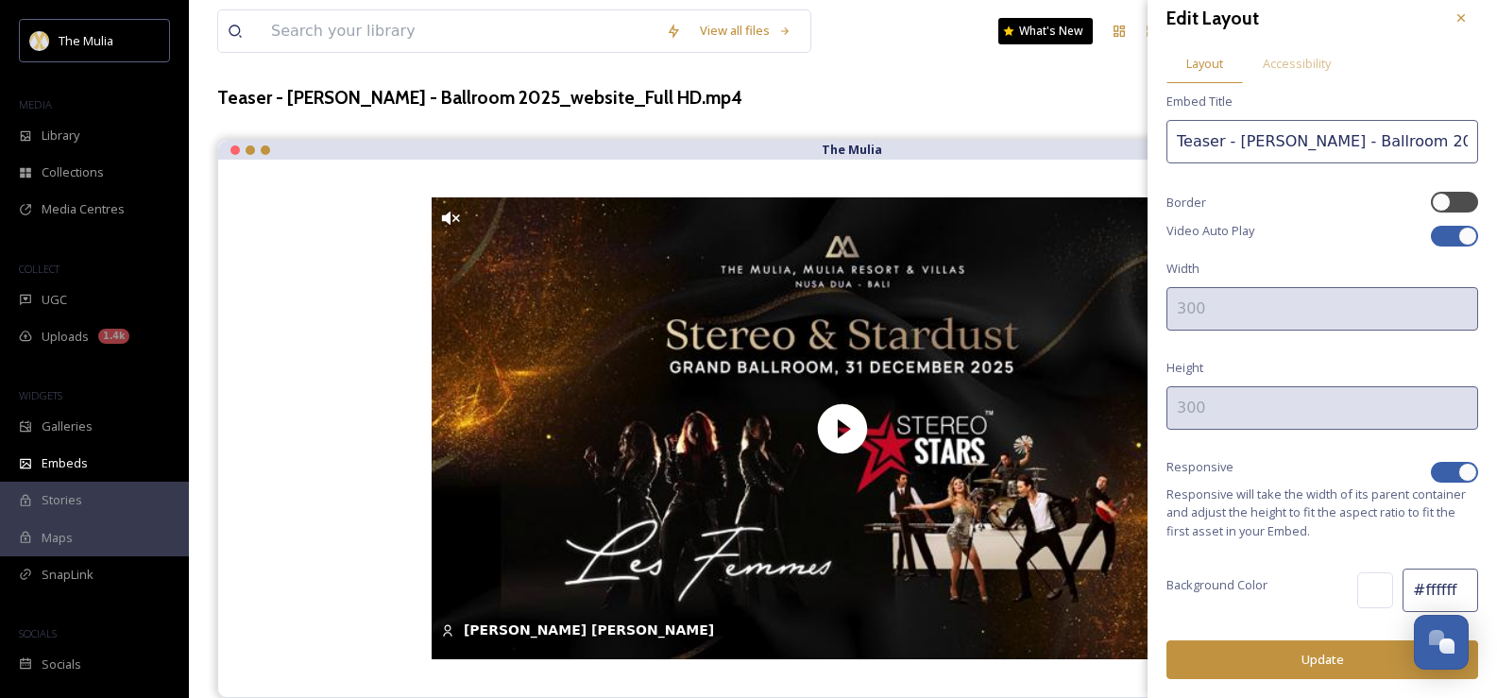
click at [1313, 84] on div "Edit Layout Layout Accessibility Embed Title Teaser - [PERSON_NAME] - Ballroom …" at bounding box center [1321, 340] width 349 height 716
click at [1316, 50] on div "Accessibility" at bounding box center [1297, 63] width 108 height 39
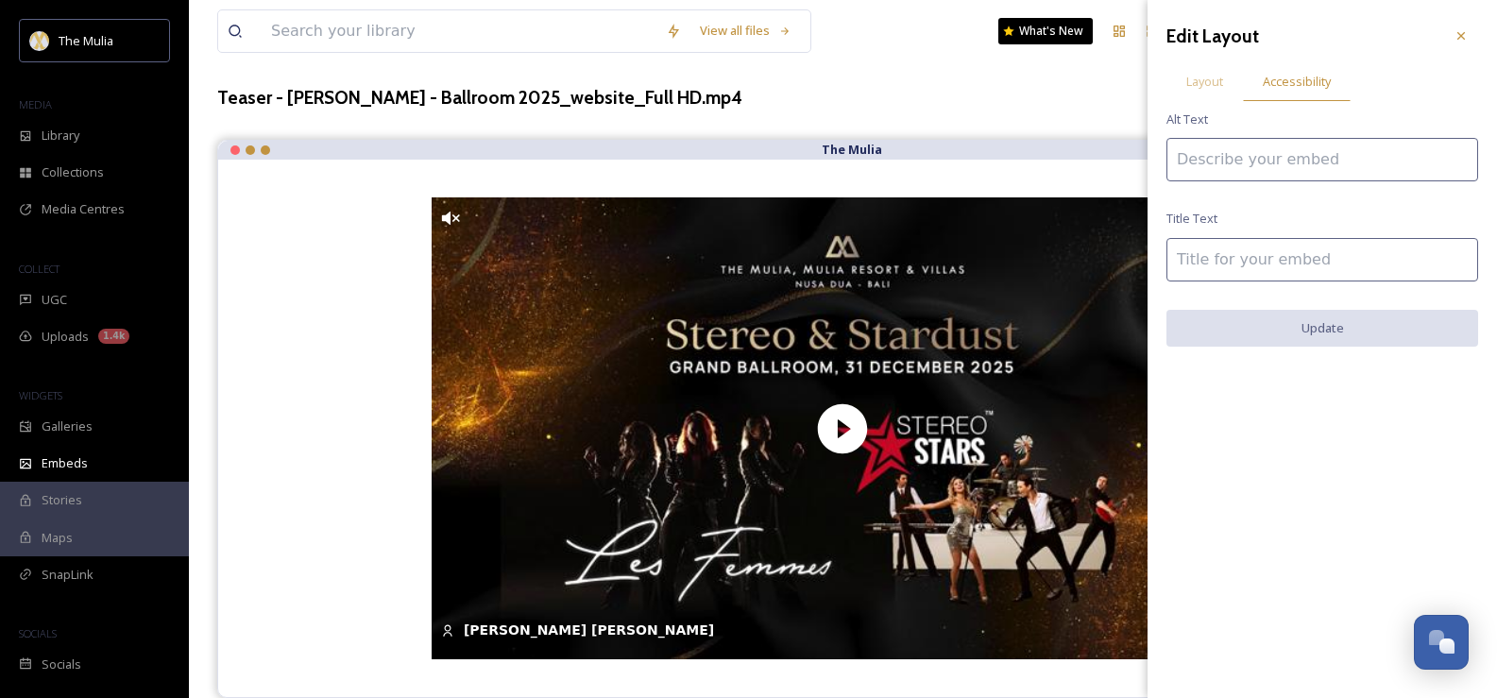
scroll to position [0, 0]
click at [1208, 81] on span "Layout" at bounding box center [1204, 82] width 37 height 18
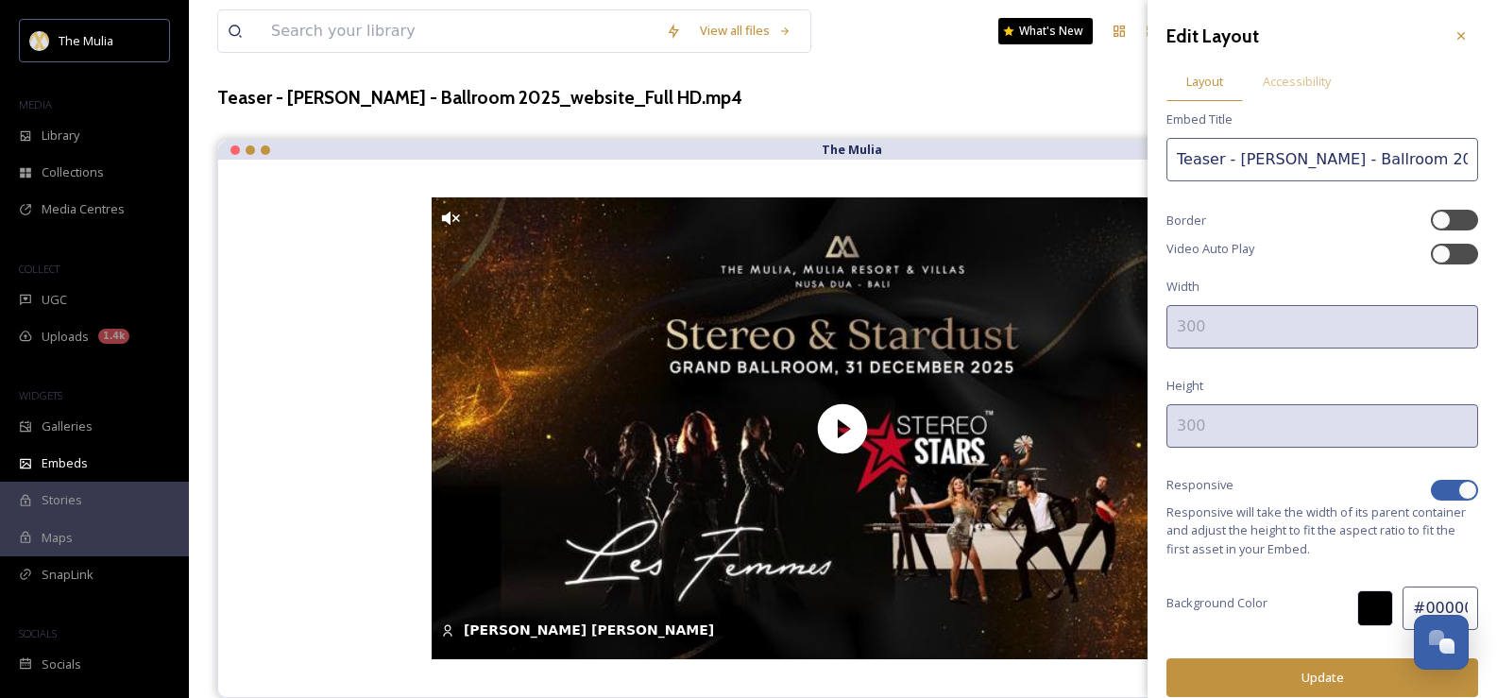
scroll to position [18, 0]
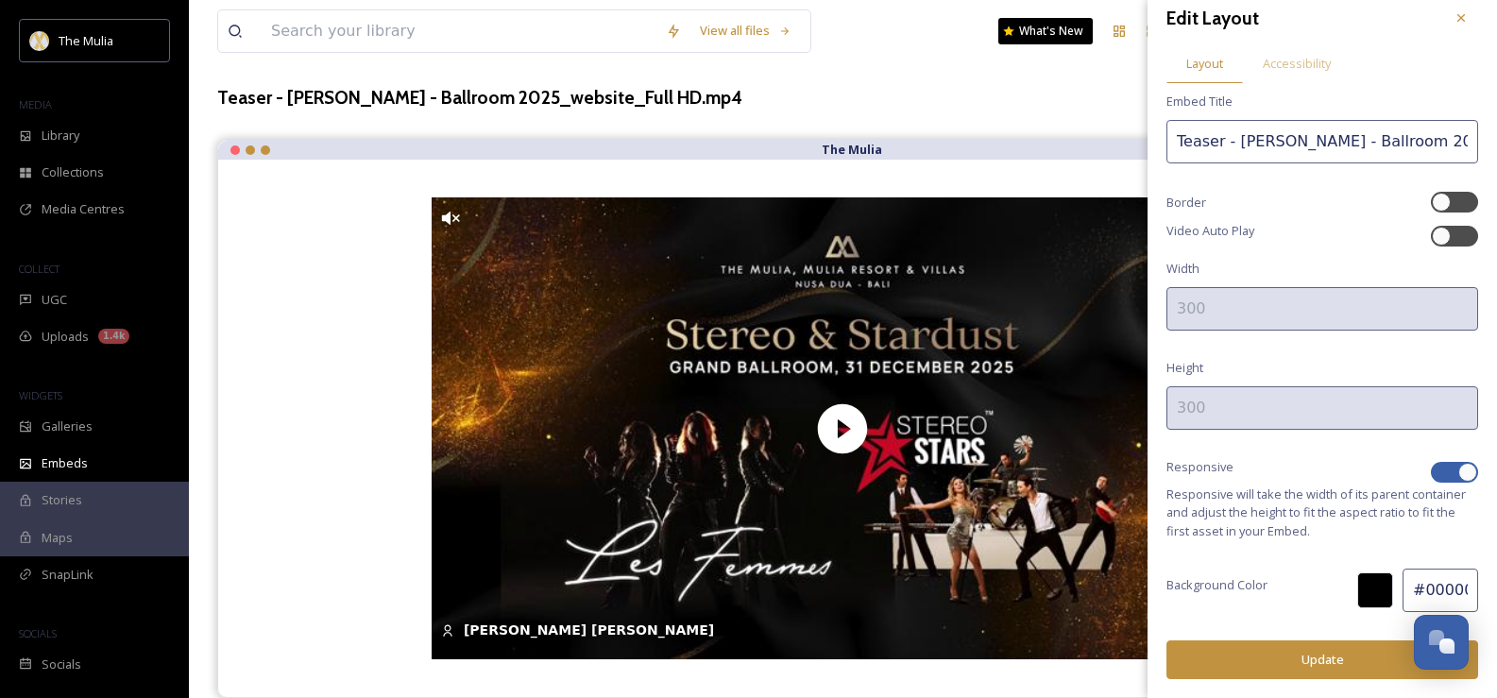
click at [1458, 475] on div at bounding box center [1467, 472] width 19 height 19
checkbox input "false"
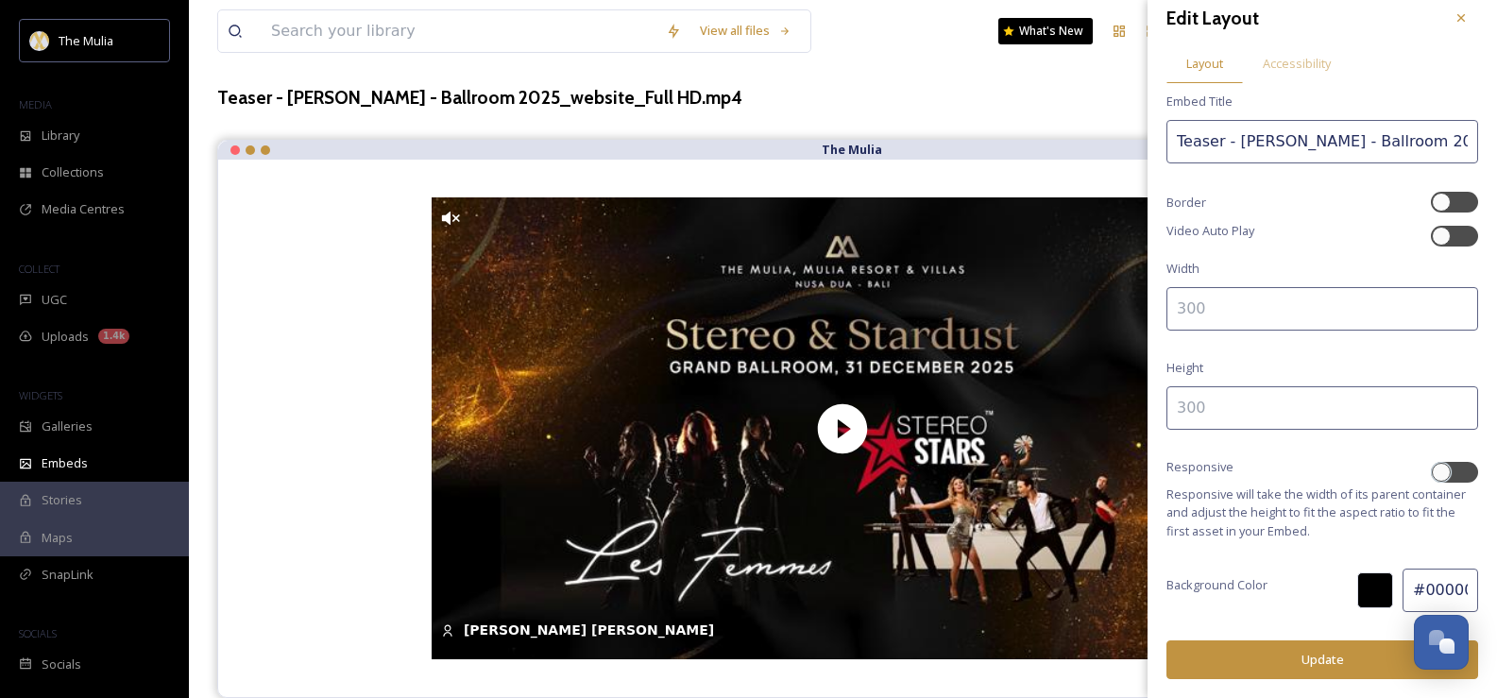
click at [1308, 429] on input at bounding box center [1322, 407] width 312 height 43
click at [1303, 304] on input at bounding box center [1322, 308] width 312 height 43
type input "1200"
click at [1255, 423] on input at bounding box center [1322, 407] width 312 height 43
click at [1444, 471] on div at bounding box center [1454, 472] width 47 height 21
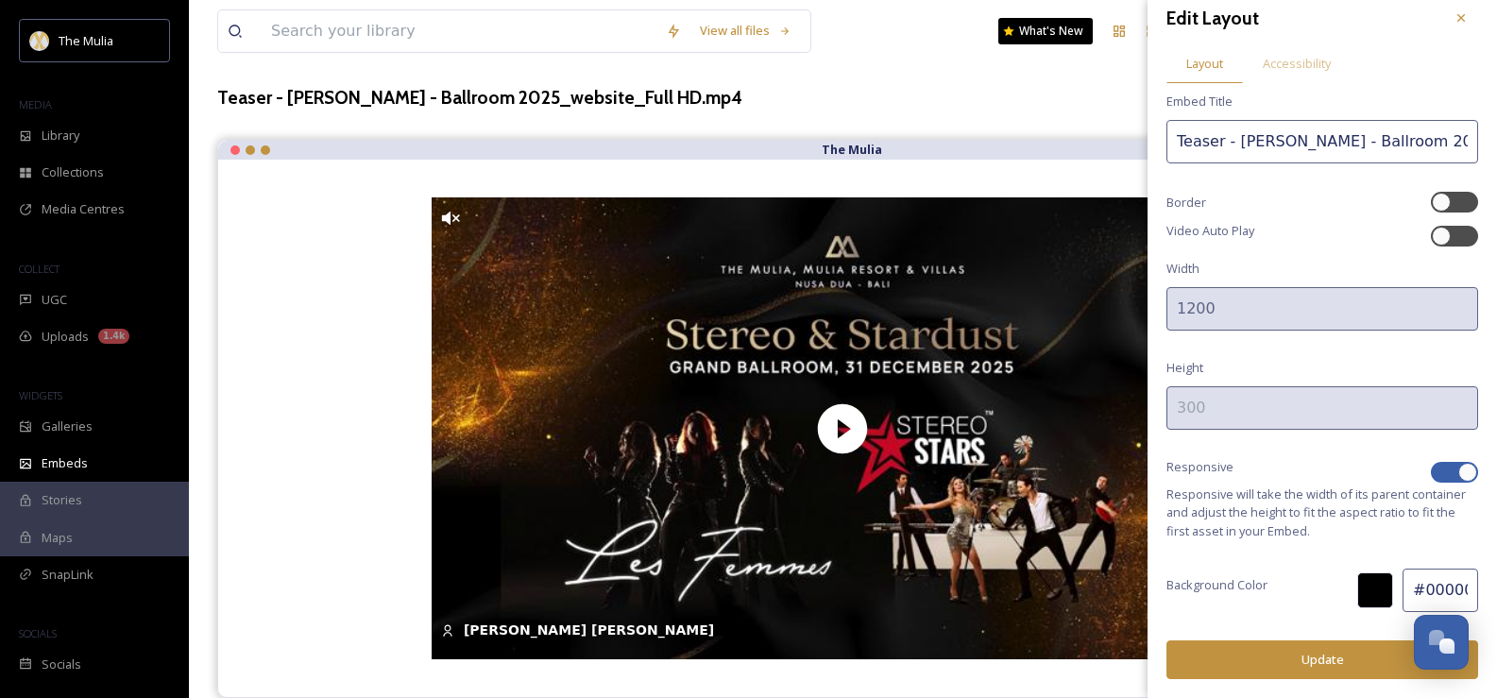
click at [1458, 470] on div at bounding box center [1467, 472] width 19 height 19
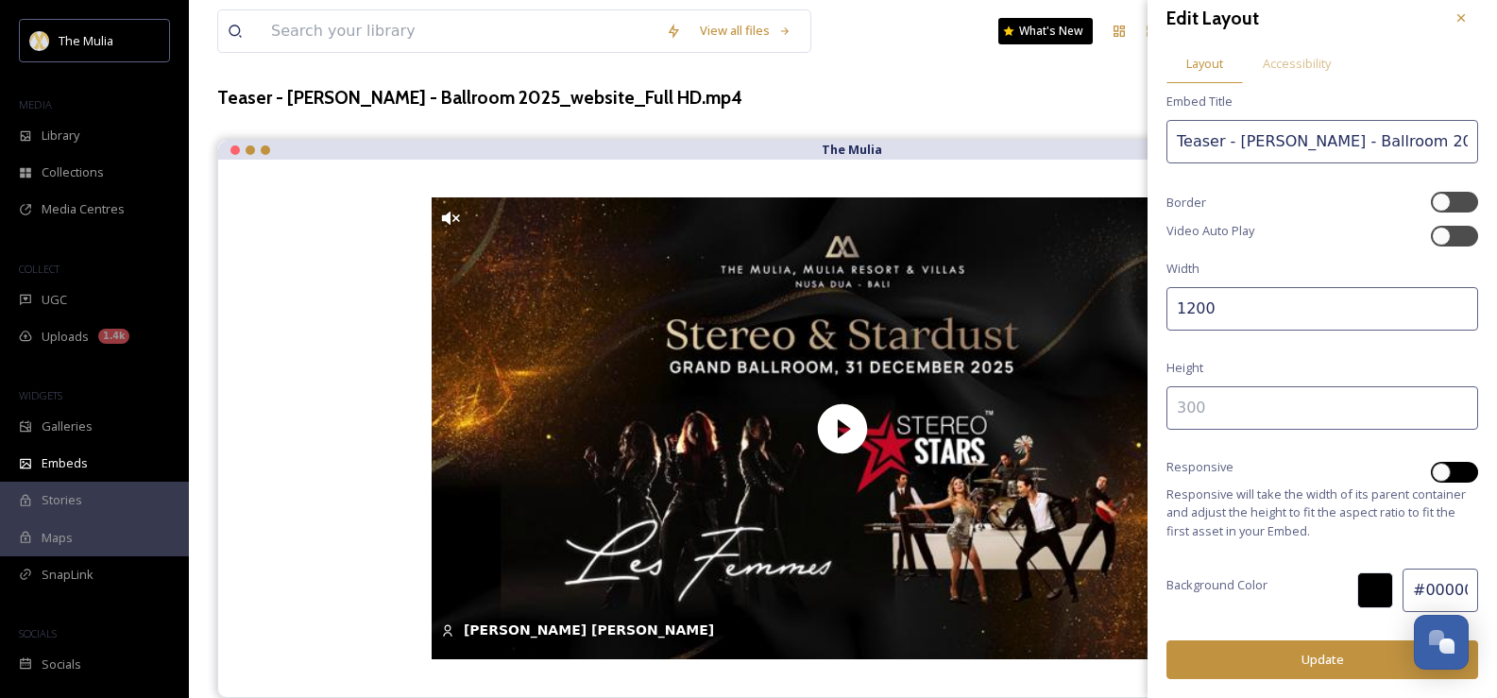
click at [1459, 471] on div at bounding box center [1463, 471] width 9 height 9
checkbox input "true"
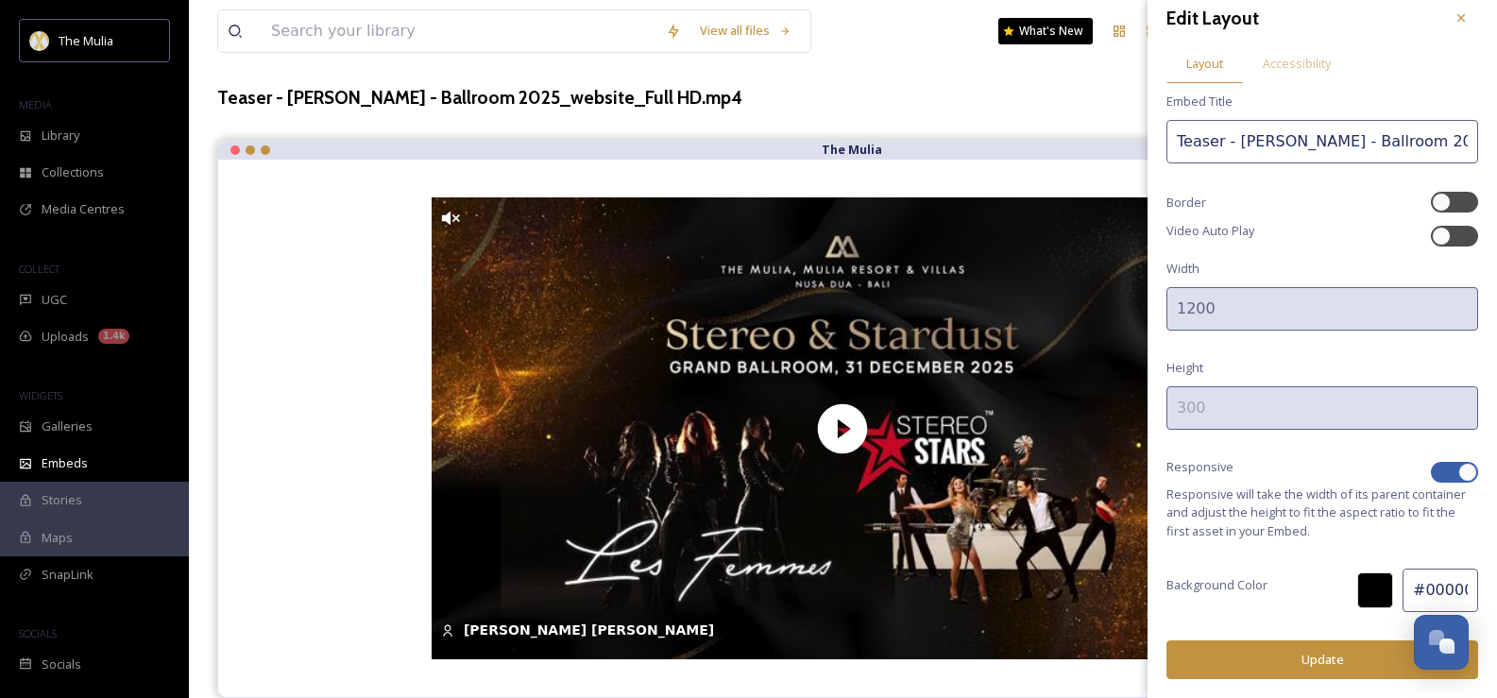
click at [1357, 585] on div at bounding box center [1375, 590] width 36 height 36
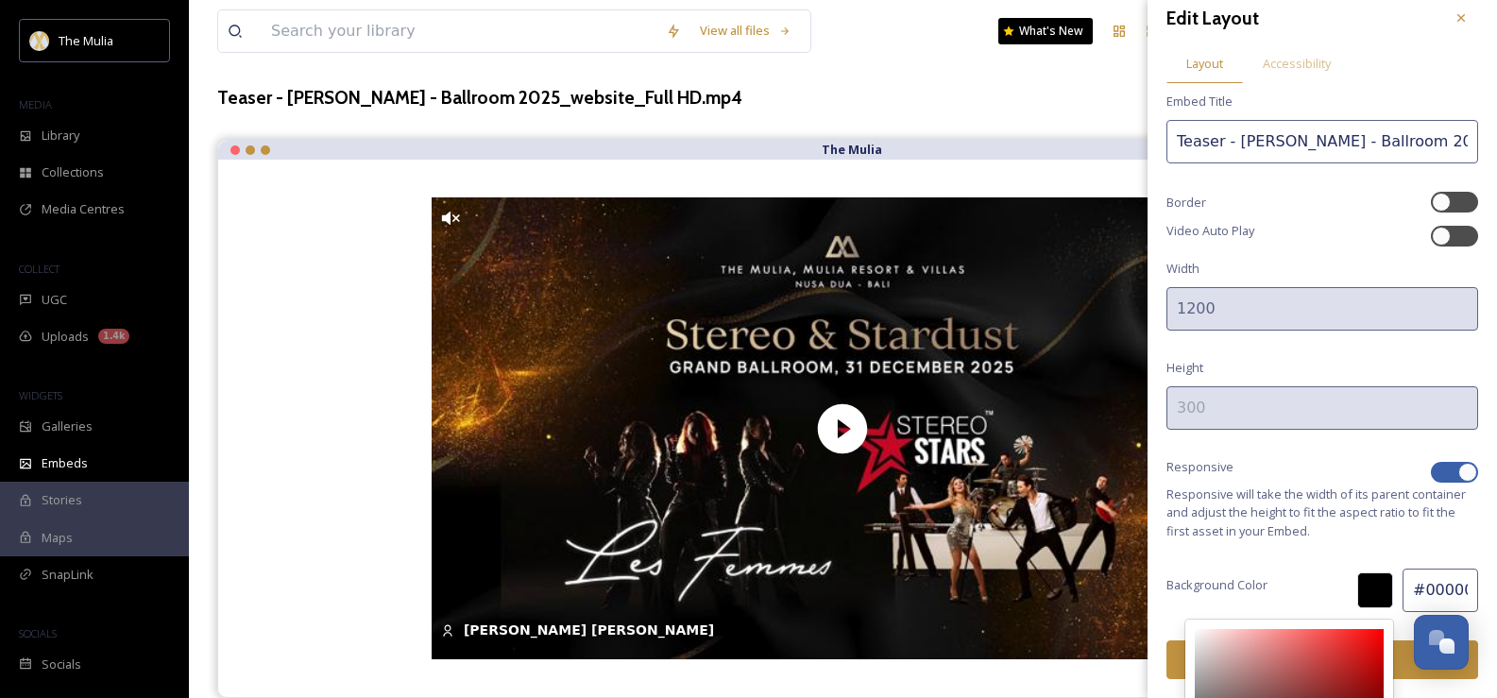
type input "#a95a5a"
type input "A95A5A"
type input "169"
type input "90"
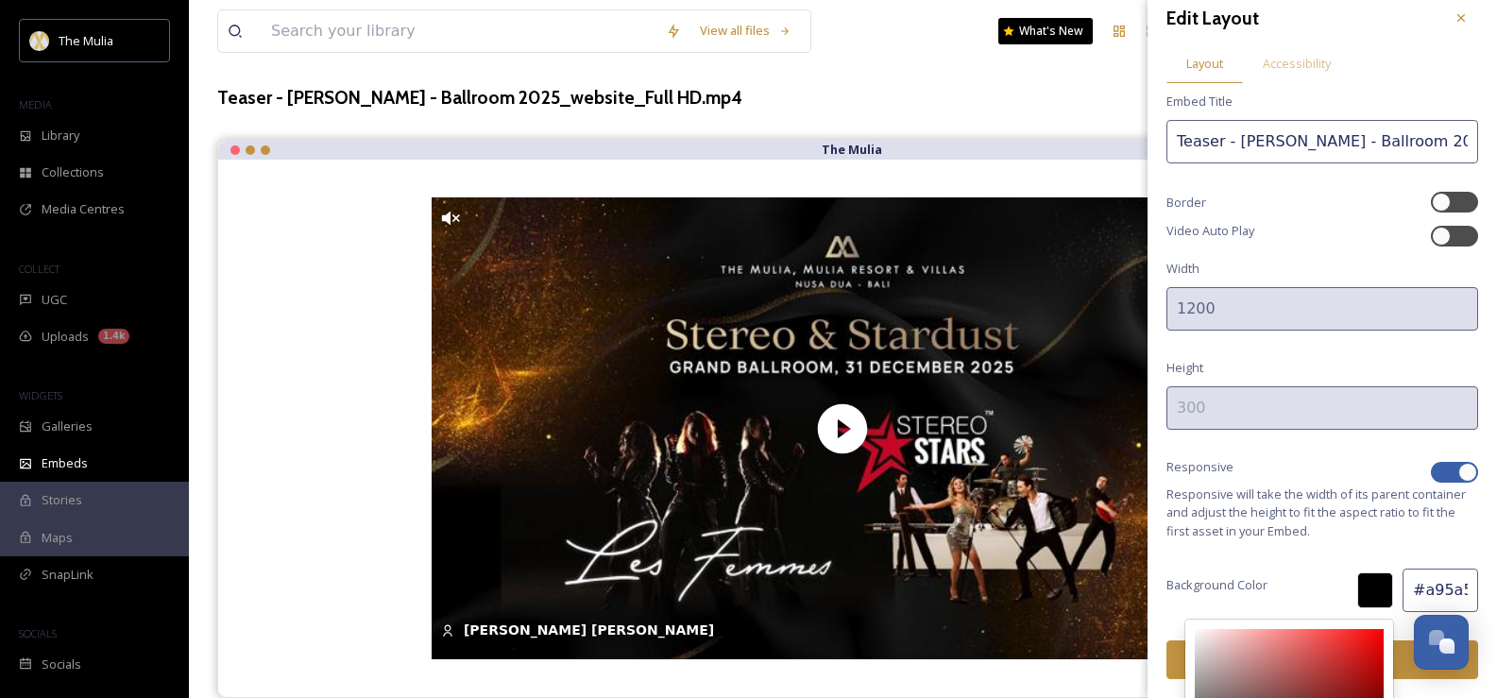
type input "#b46b6b"
type input "B46B6B"
type input "180"
type input "107"
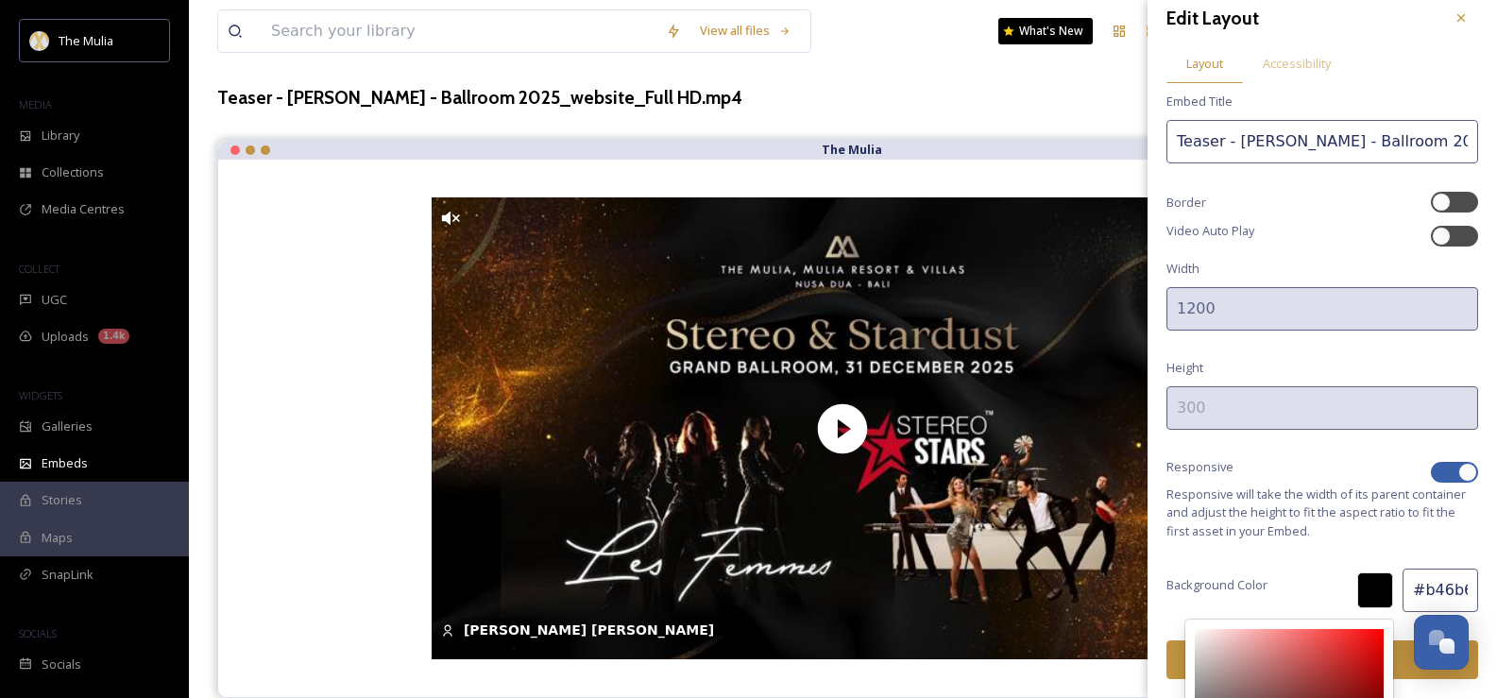
type input "#d19494"
type input "D19494"
type input "209"
type input "148"
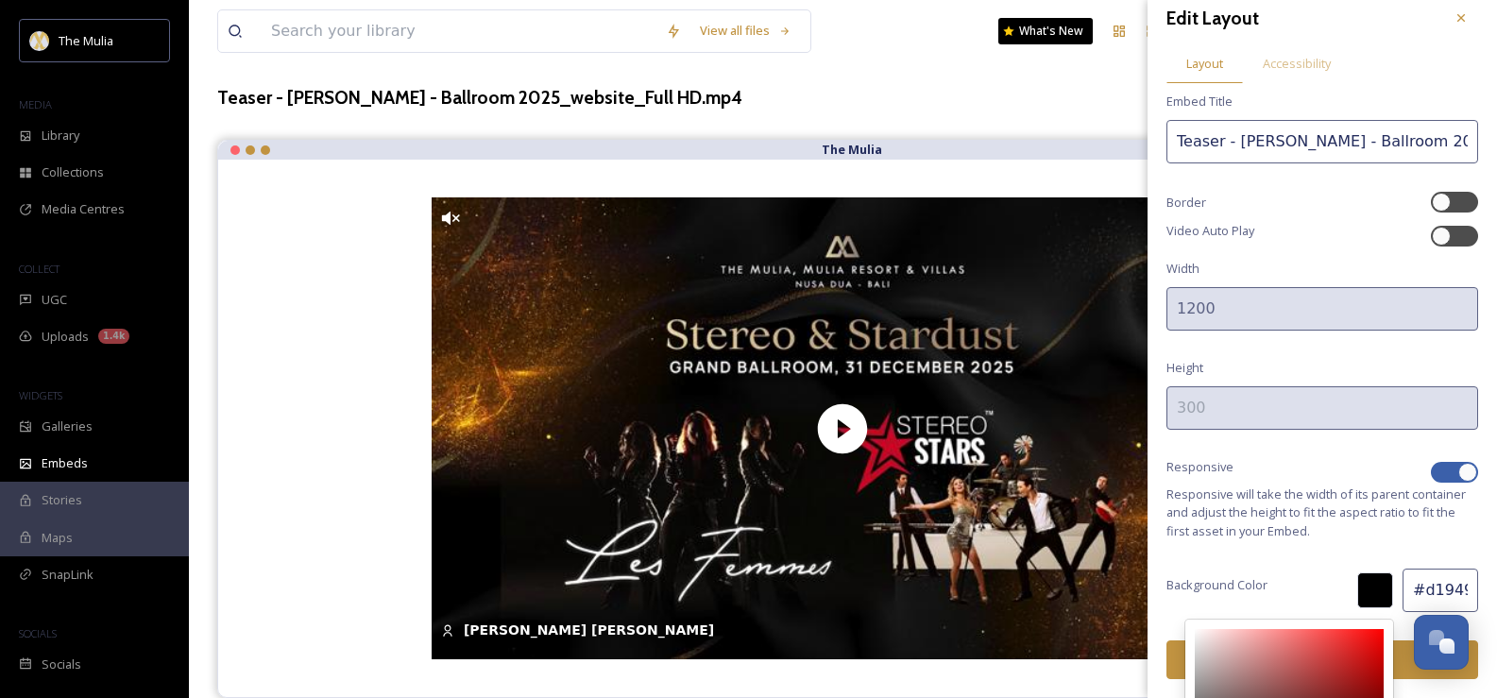
type input "#edb9b9"
type input "EDB9B9"
type input "237"
type input "185"
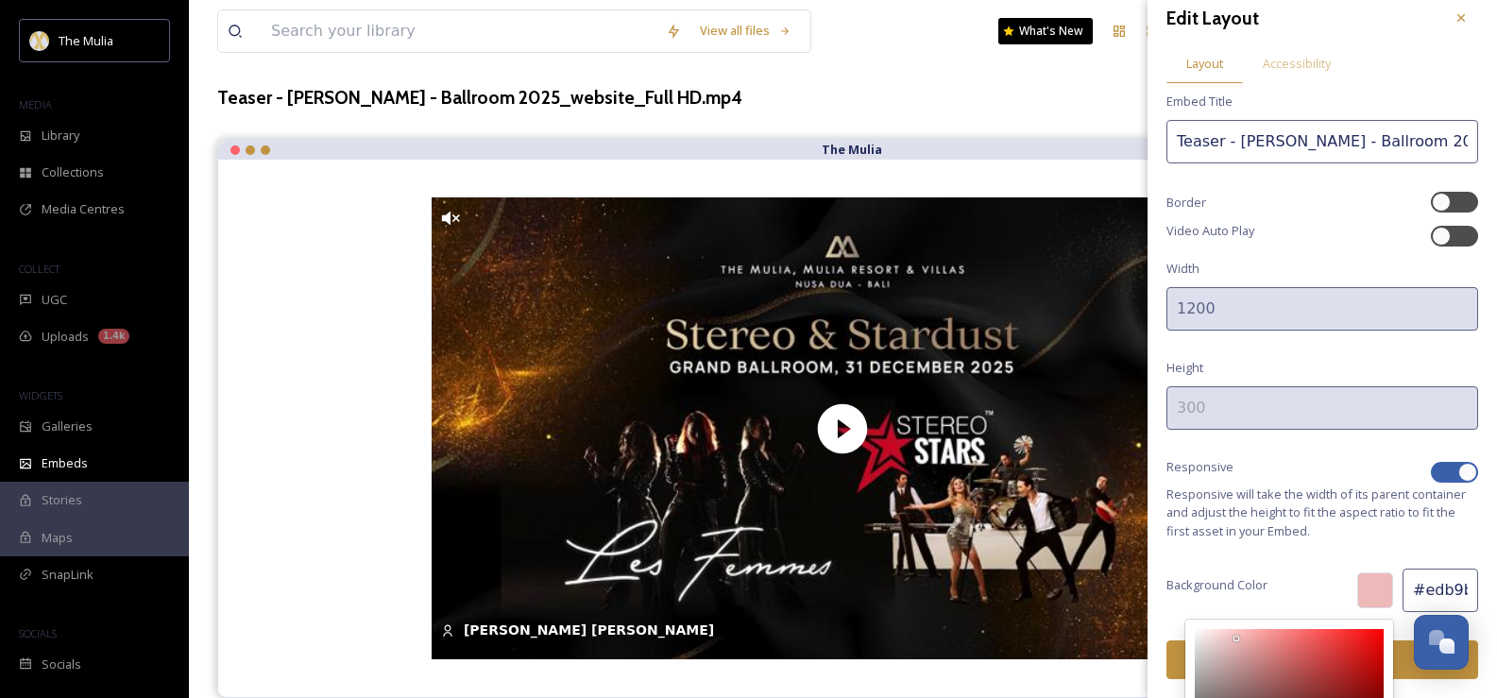
type input "#fecfcf"
type input "FECFCF"
type input "254"
type input "207"
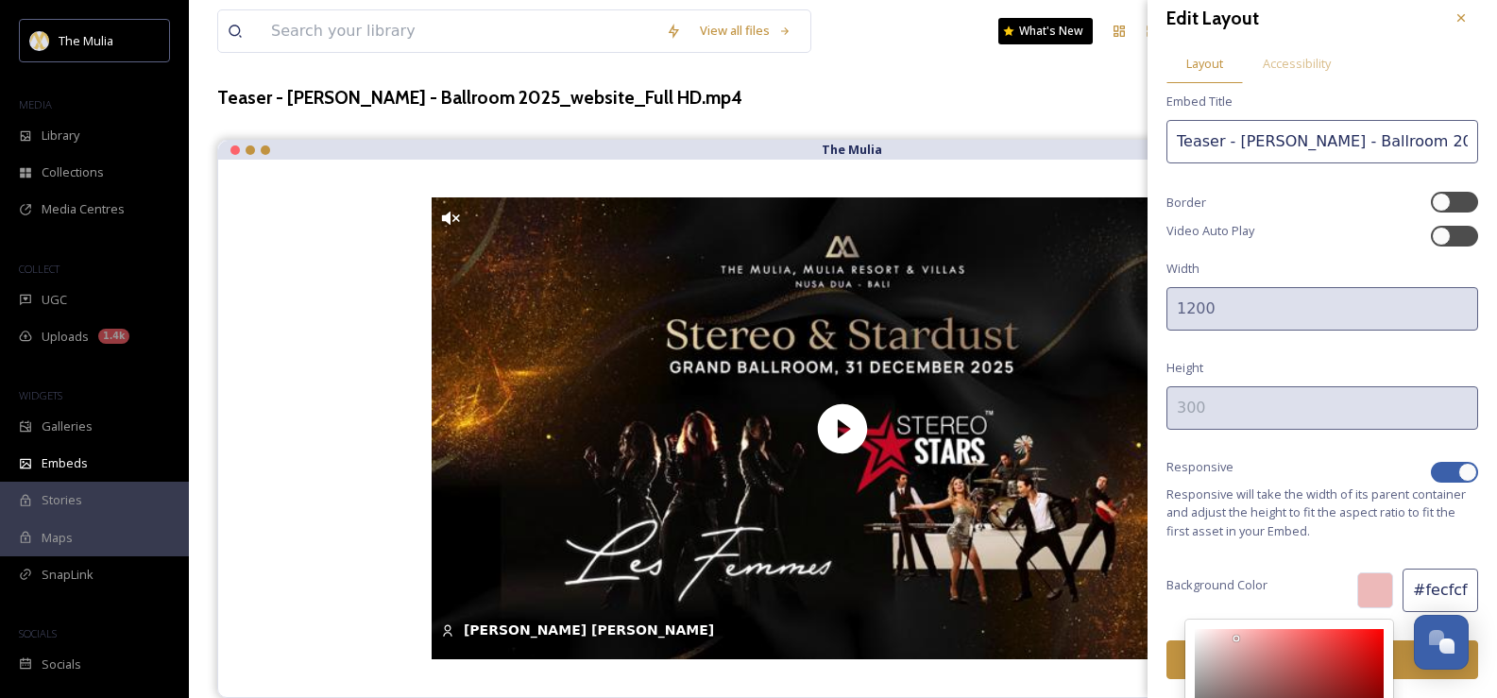
type input "#ffdbdb"
type input "FFDBDB"
type input "255"
type input "219"
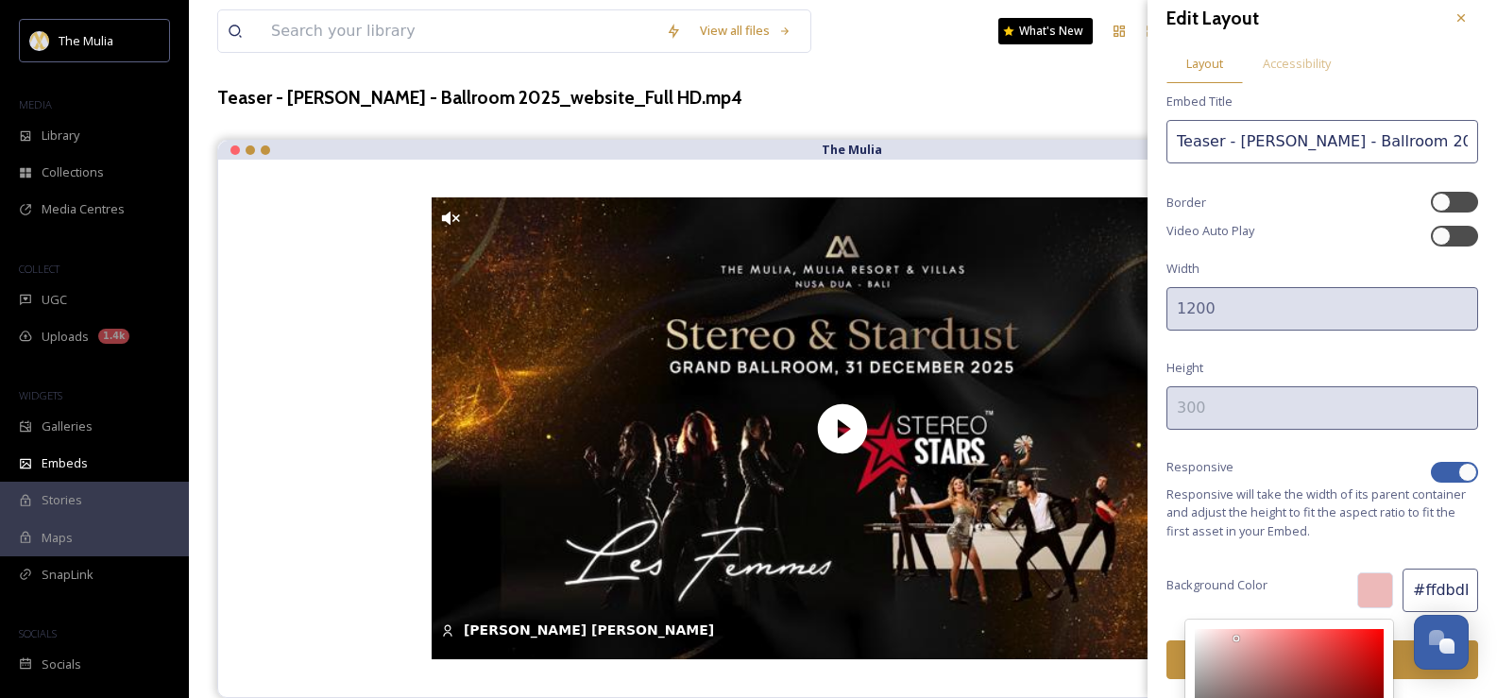
type input "#fff9f9"
type input "FFF9F9"
type input "249"
type input "#fefdfd"
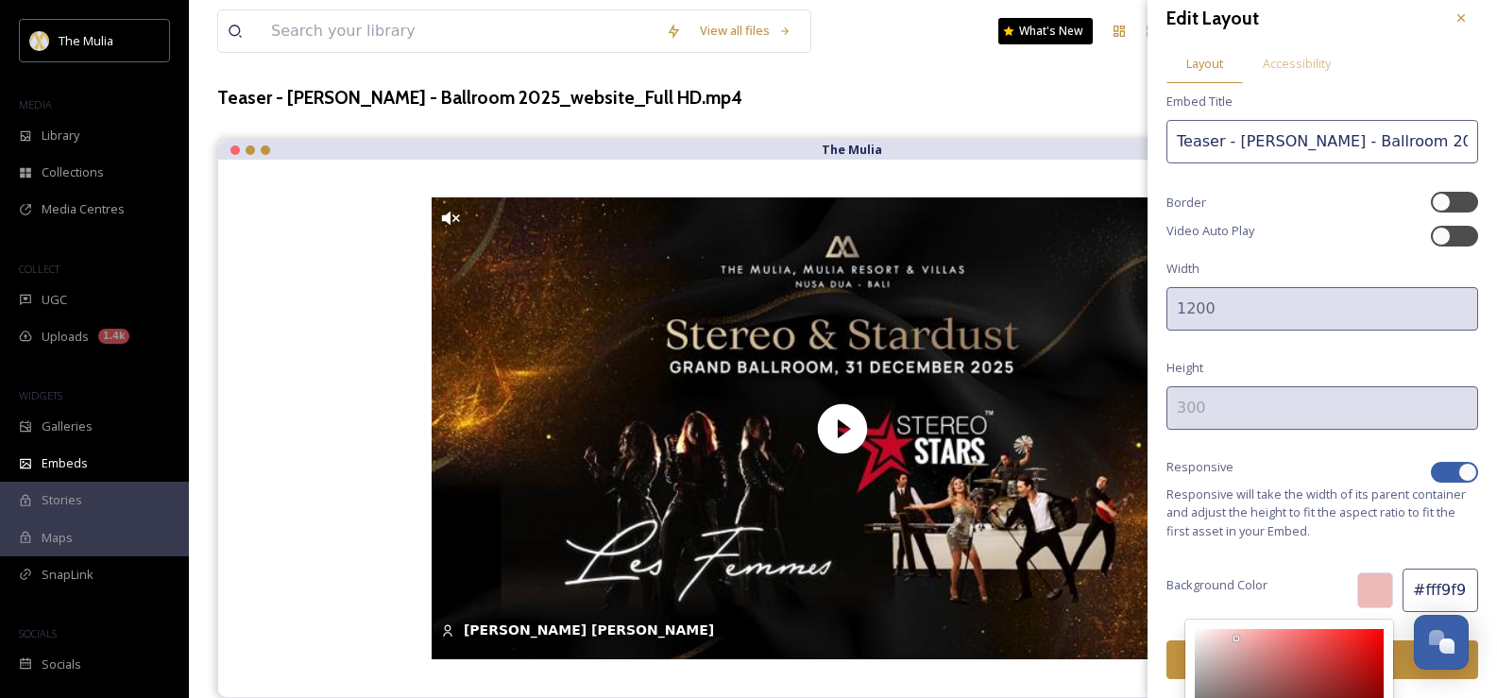
type input "FEFDFD"
type input "254"
type input "253"
type input "#fefefe"
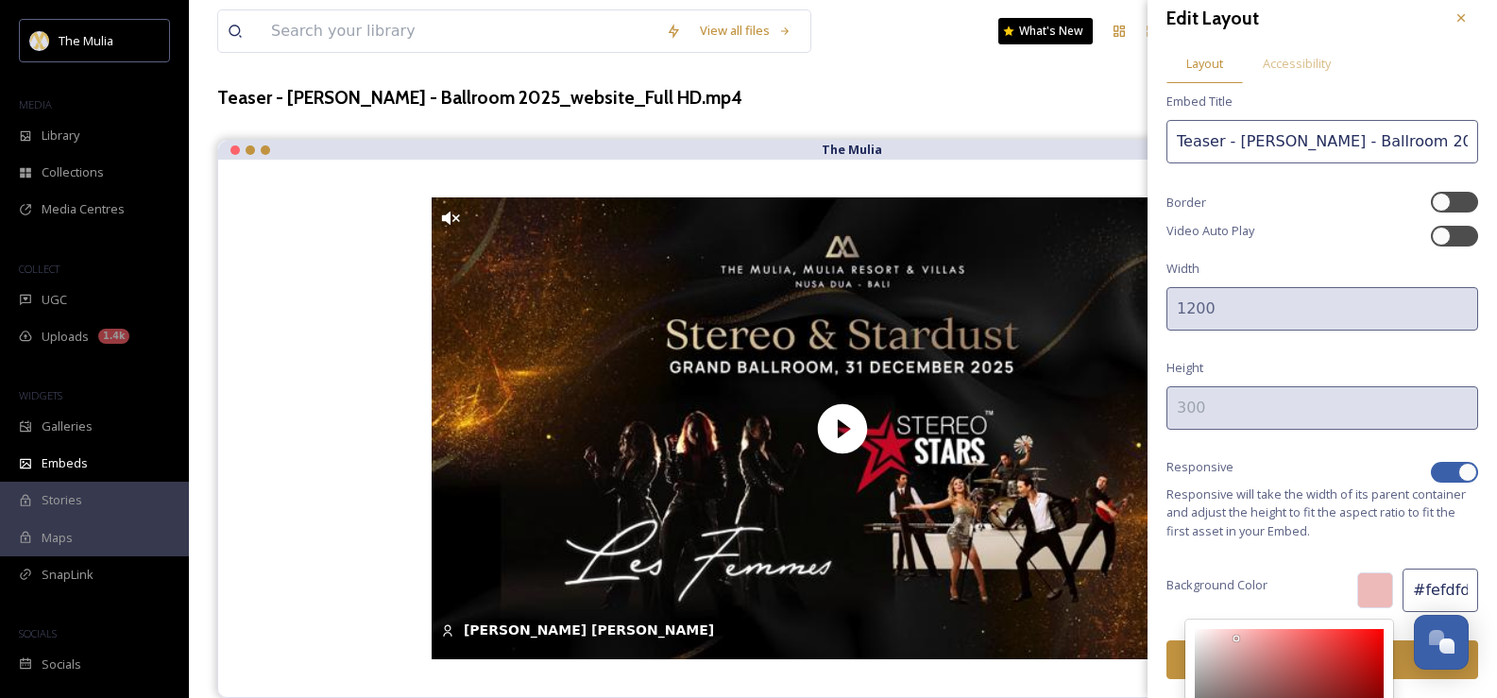
type input "FEFEFE"
type input "254"
drag, startPoint x: 1269, startPoint y: 676, endPoint x: 1174, endPoint y: 629, distance: 106.4
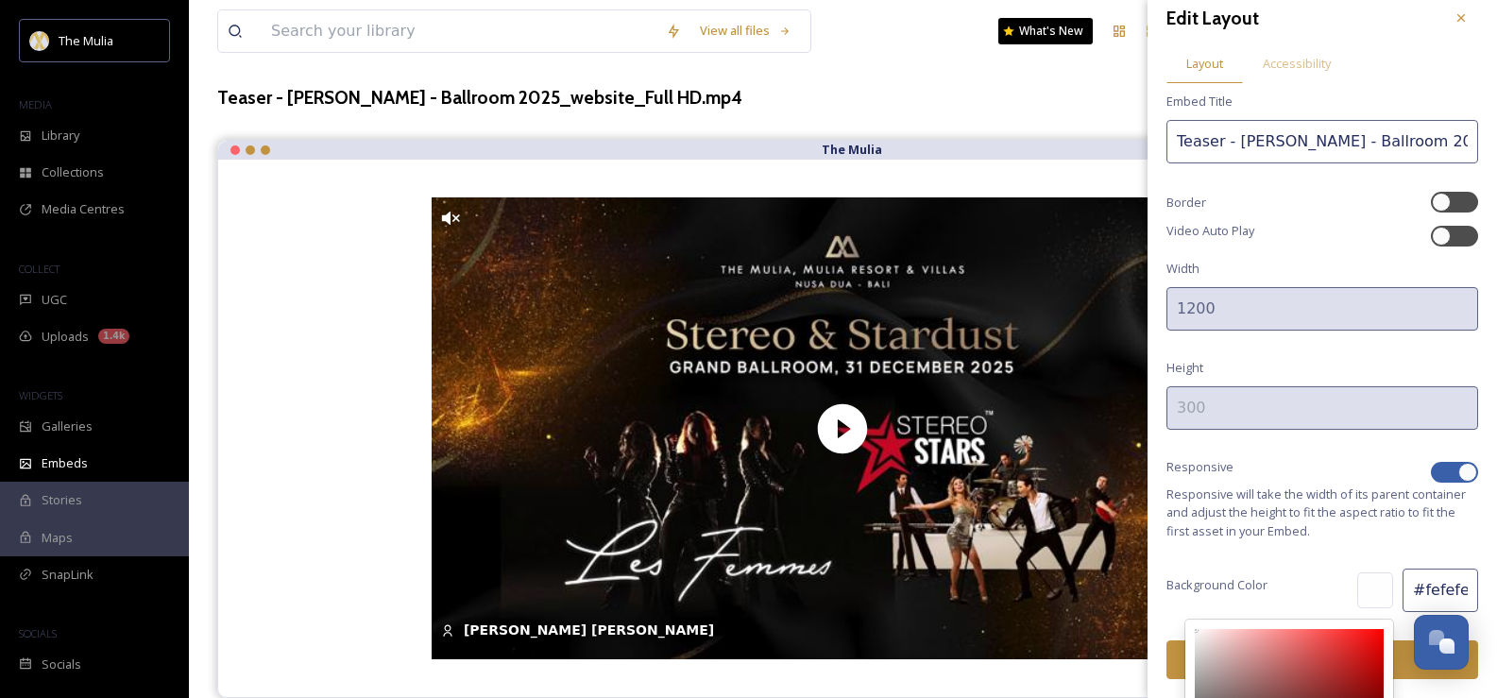
type input "#d9c3c3"
type input "D9C3C3"
type input "217"
type input "195"
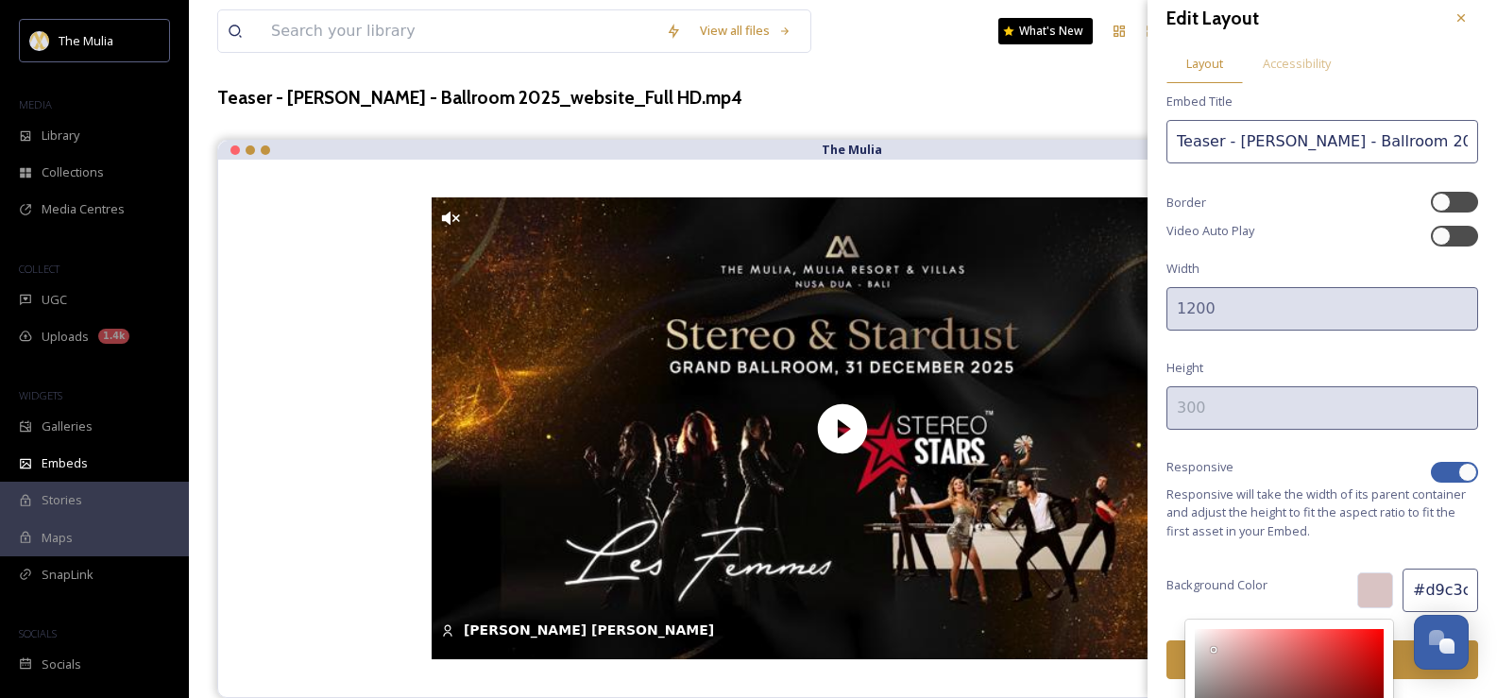
type input "#d6c6c6"
type input "D6C6C6"
type input "214"
type input "198"
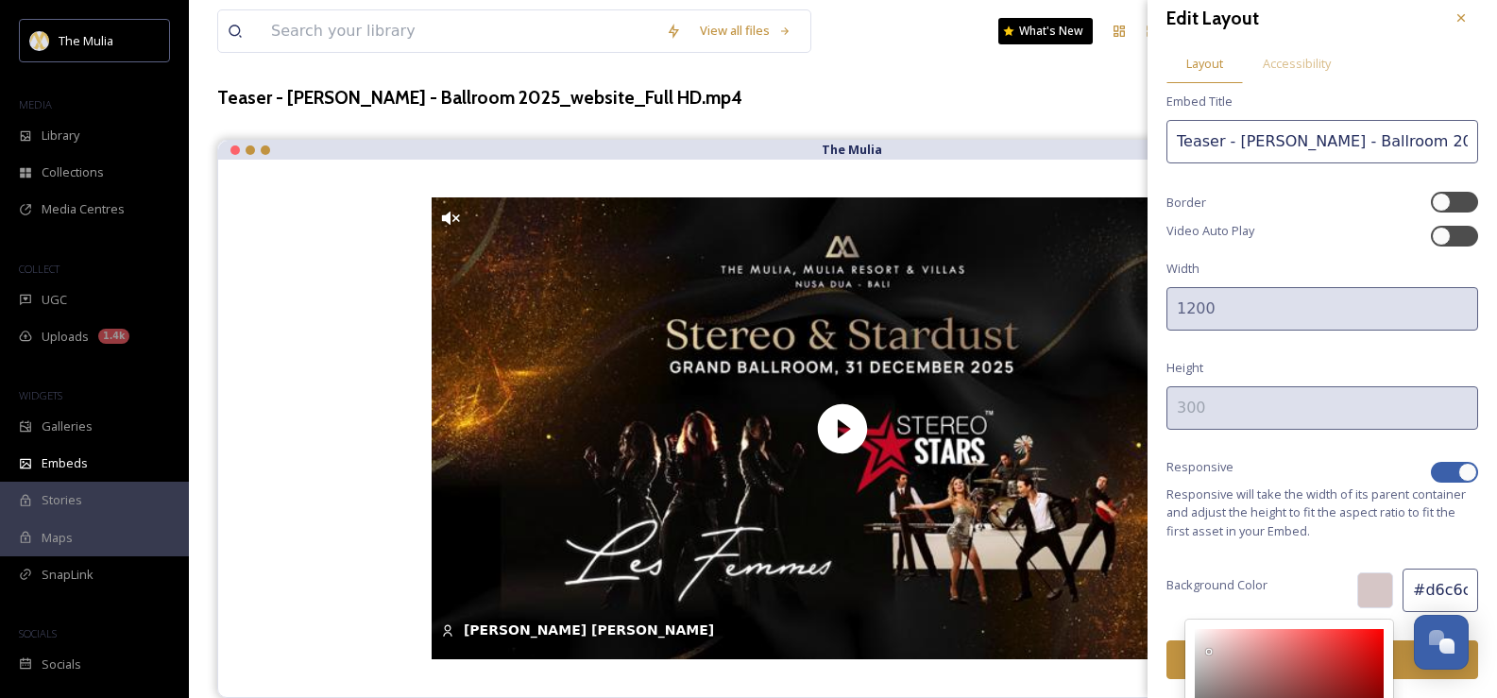
type input "#ffffff"
type input "FFFFFF"
type input "255"
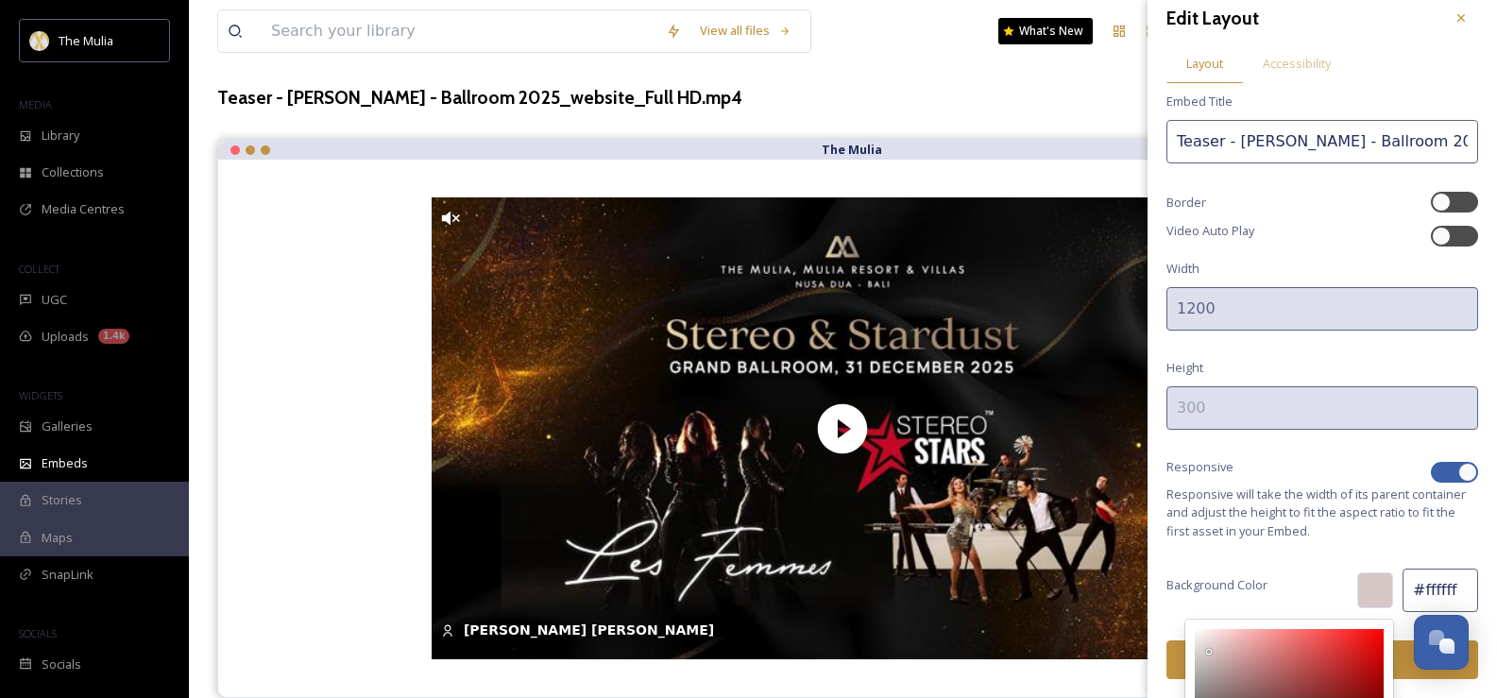
type input "#eae1e1"
type input "EAE1E1"
type input "234"
type input "225"
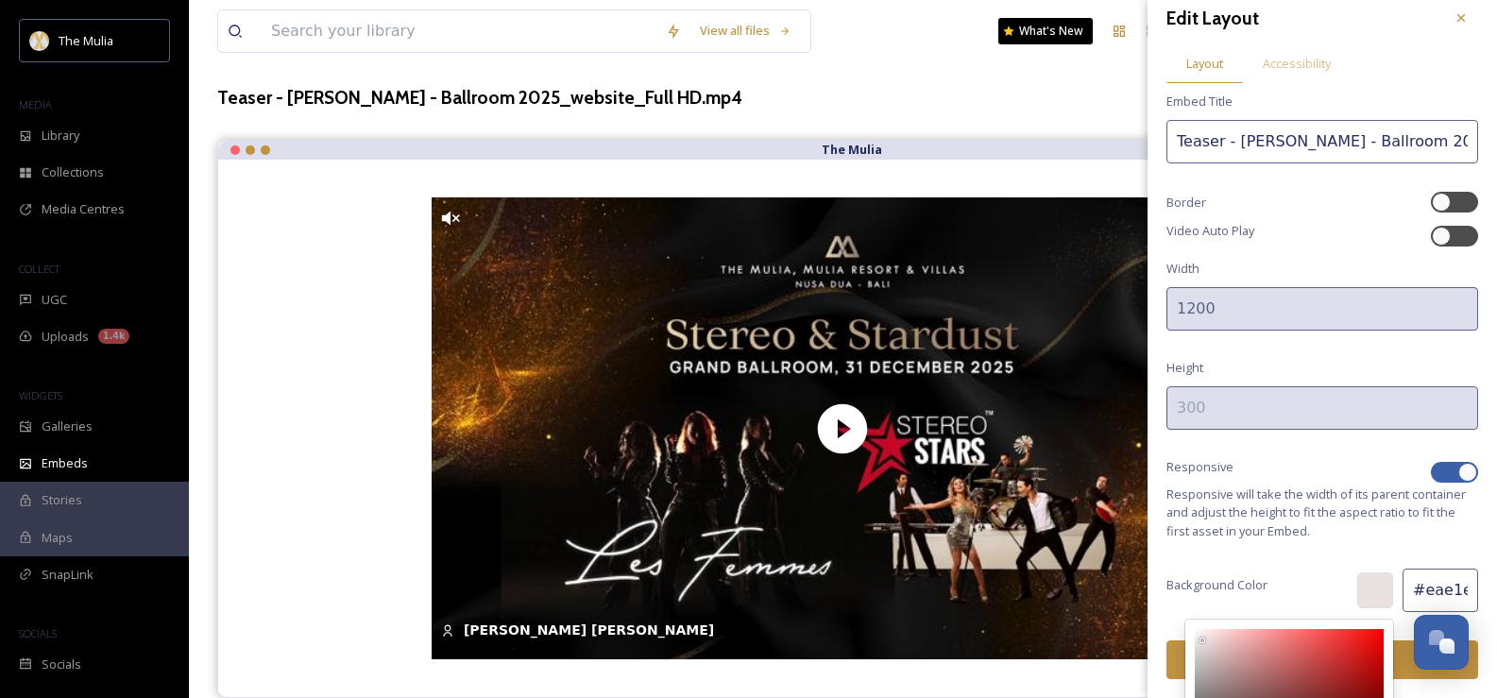
type input "#cdbcbc"
type input "CDBCBC"
type input "205"
type input "188"
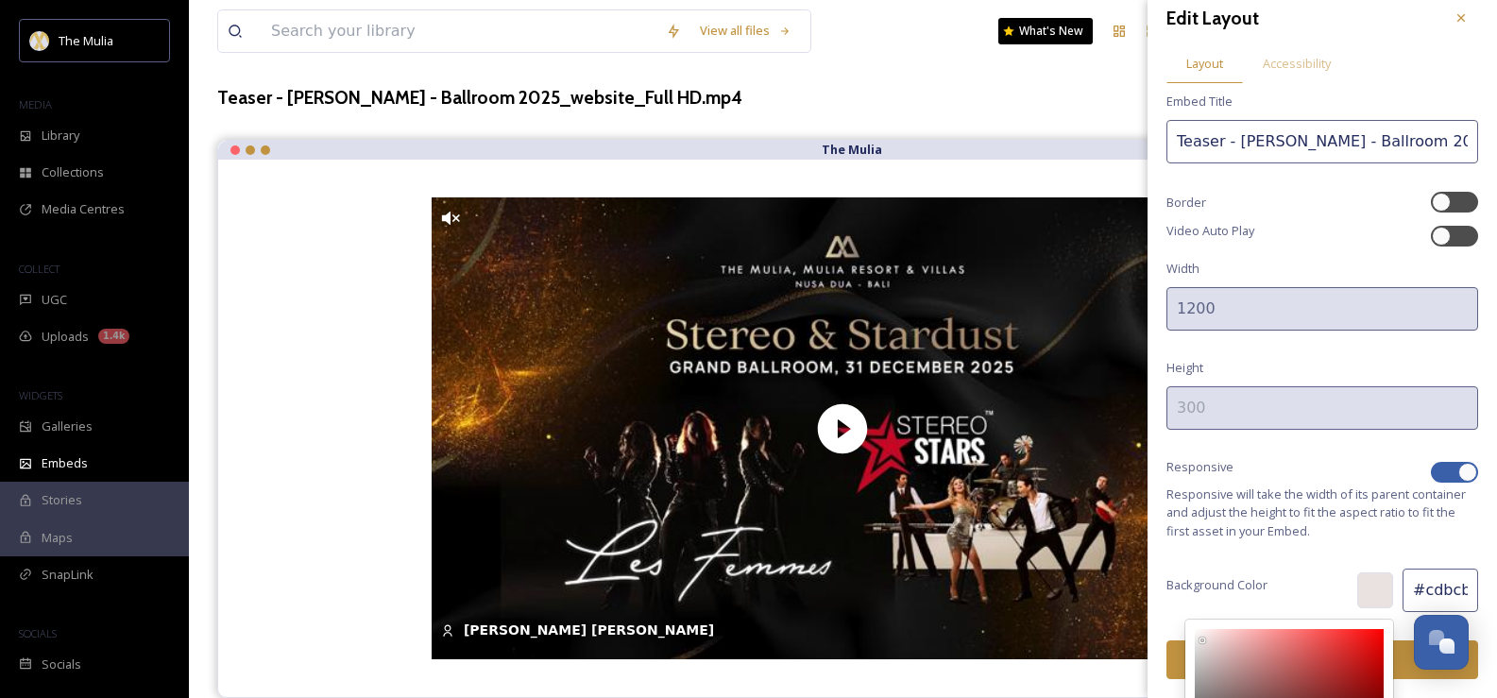
type input "#cdbbbb"
type input "CDBBBB"
type input "187"
type input "#cdb9b9"
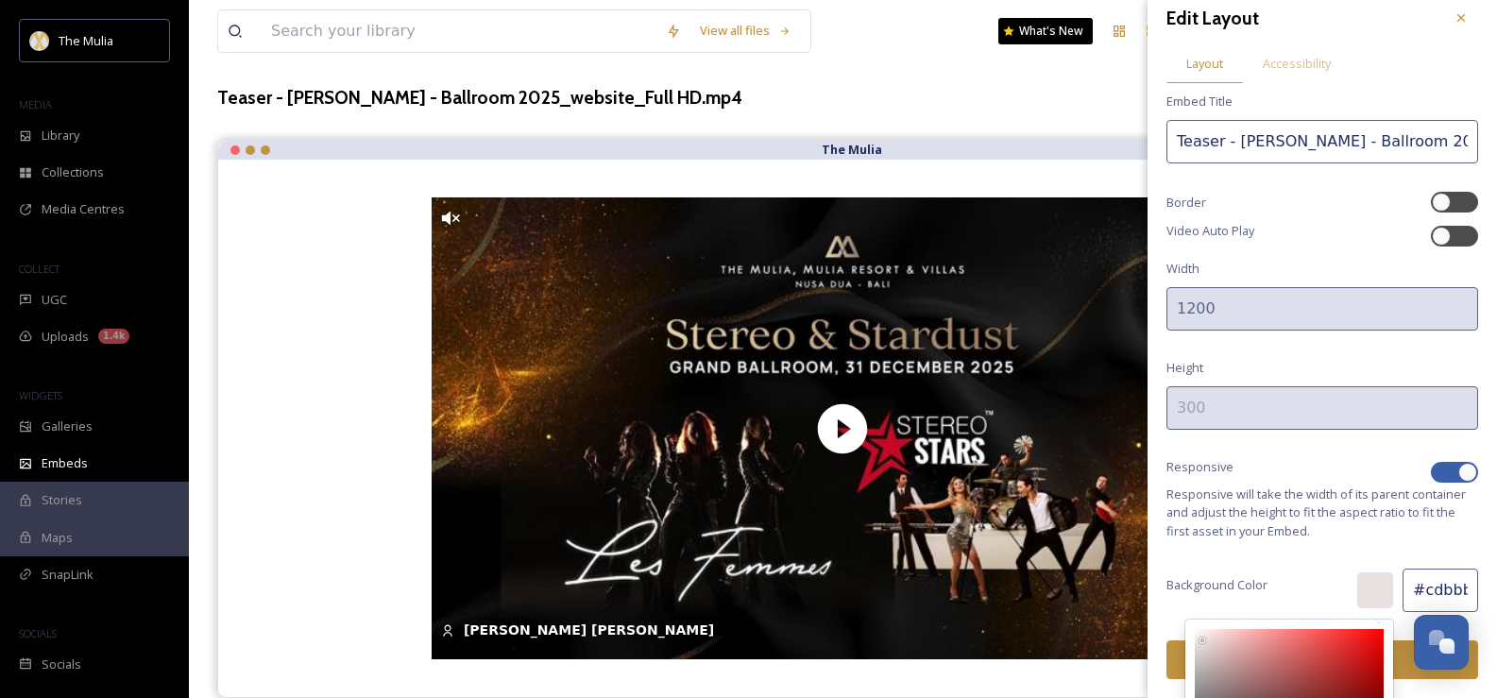
type input "CDB9B9"
type input "185"
type input "#d1bbbb"
type input "D1BBBB"
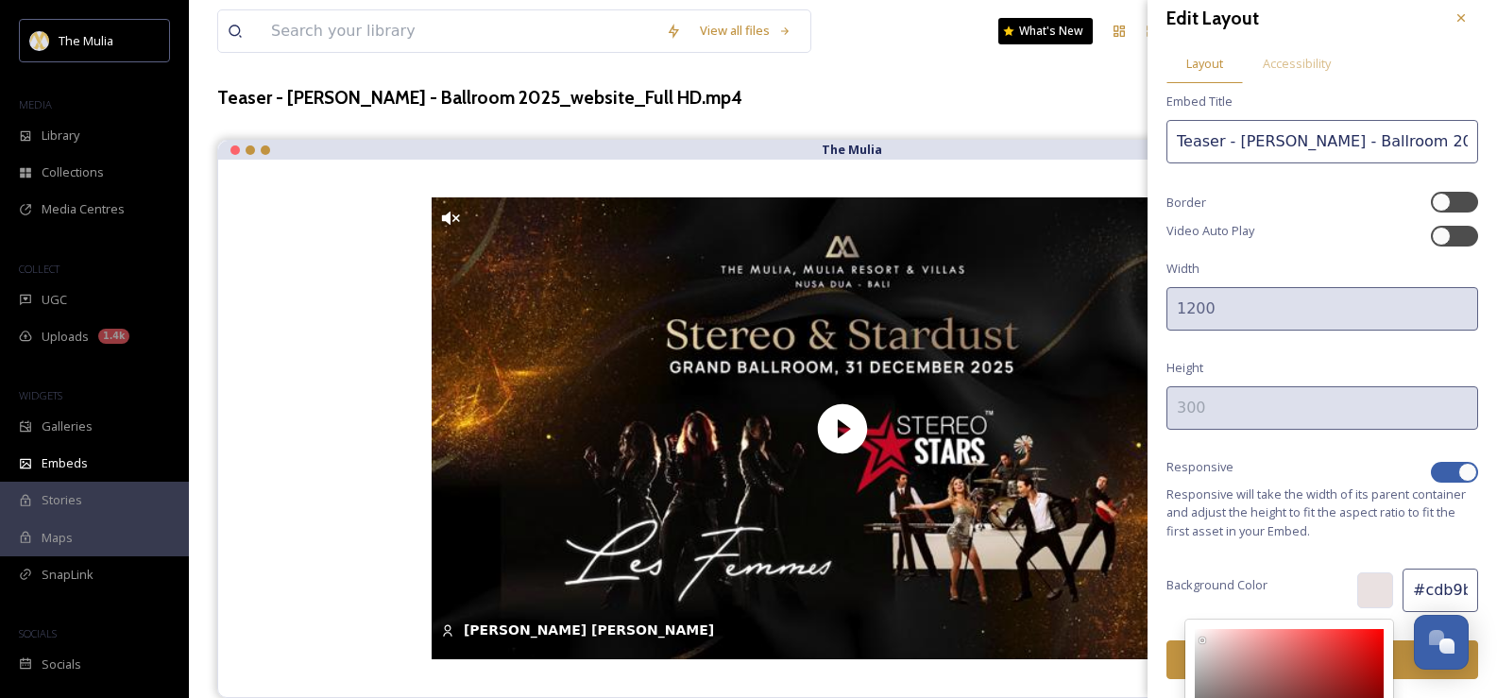
type input "209"
type input "187"
type input "#e3cece"
type input "E3CECE"
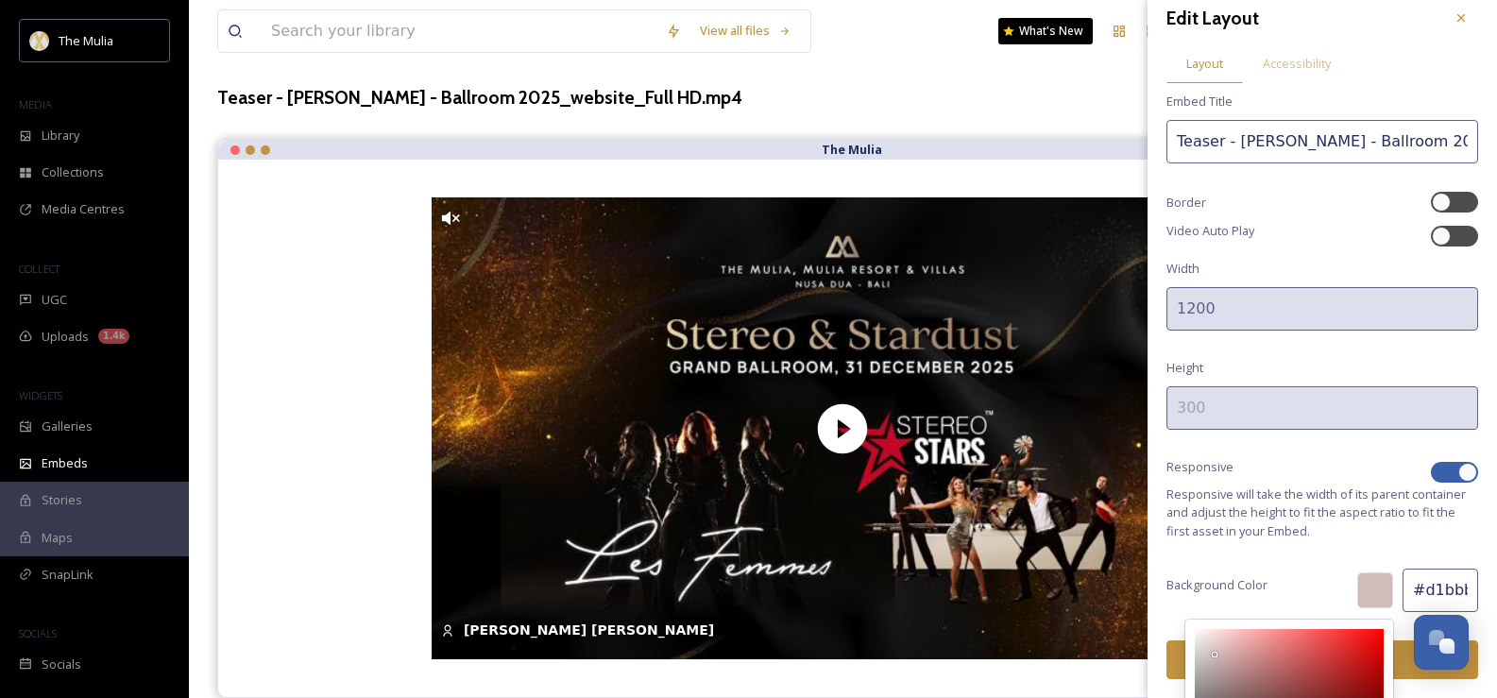
type input "227"
type input "206"
type input "#e8d3d3"
type input "E8D3D3"
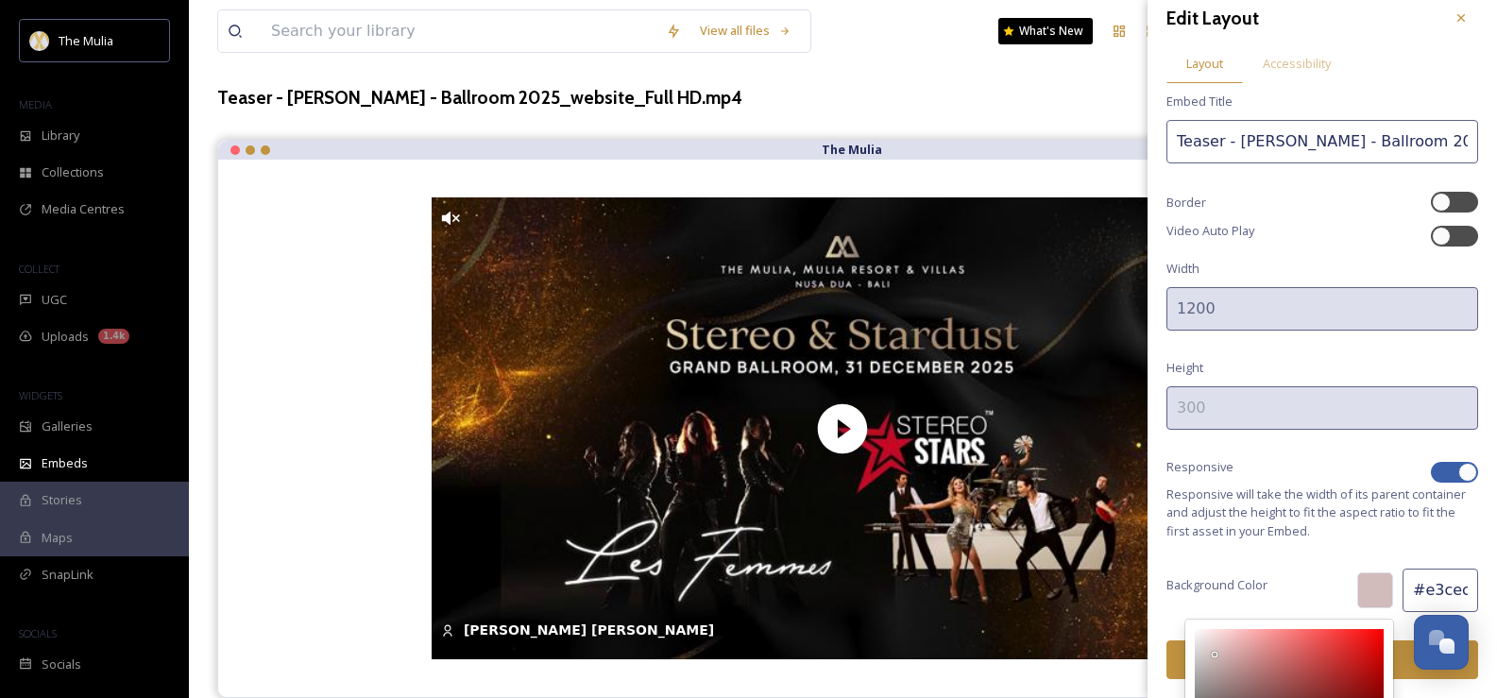
type input "232"
type input "211"
type input "#ecd8d8"
type input "ECD8D8"
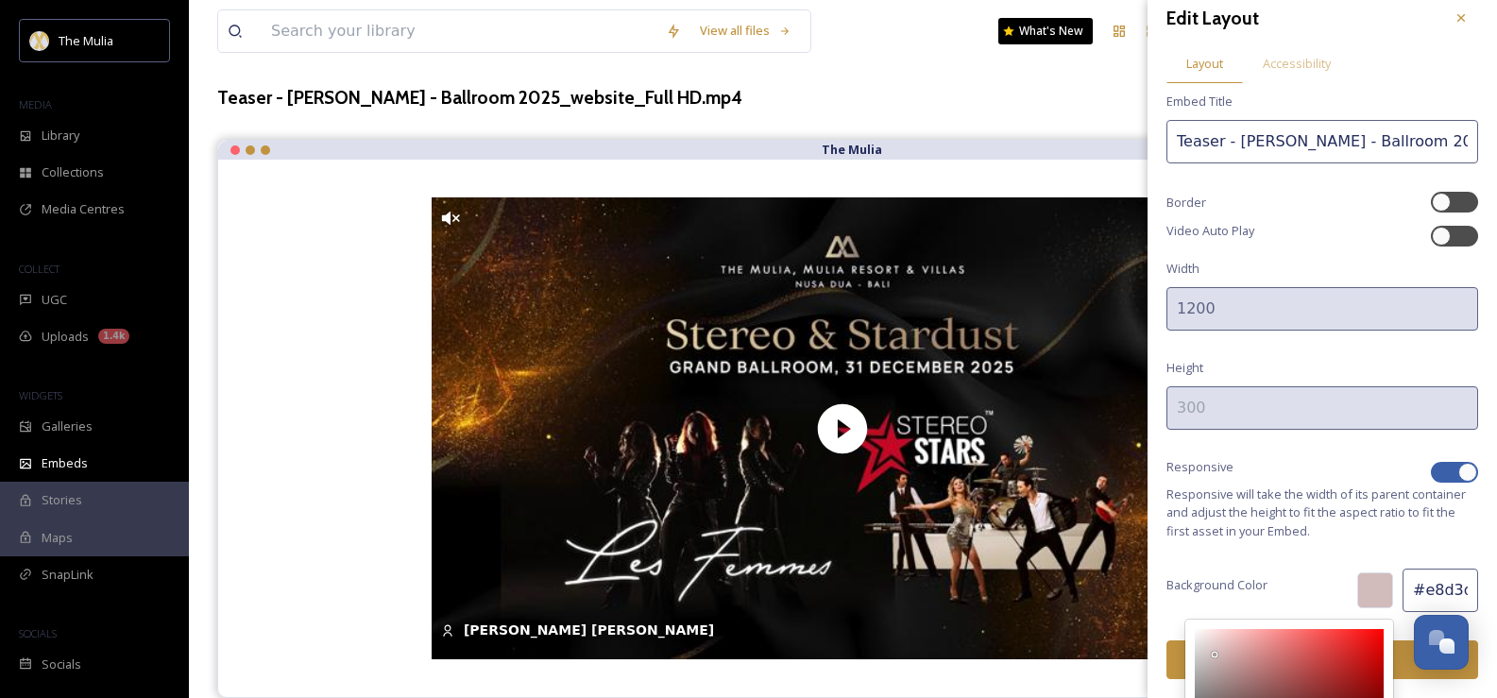
type input "236"
type input "216"
type input "#efe1e1"
type input "EFE1E1"
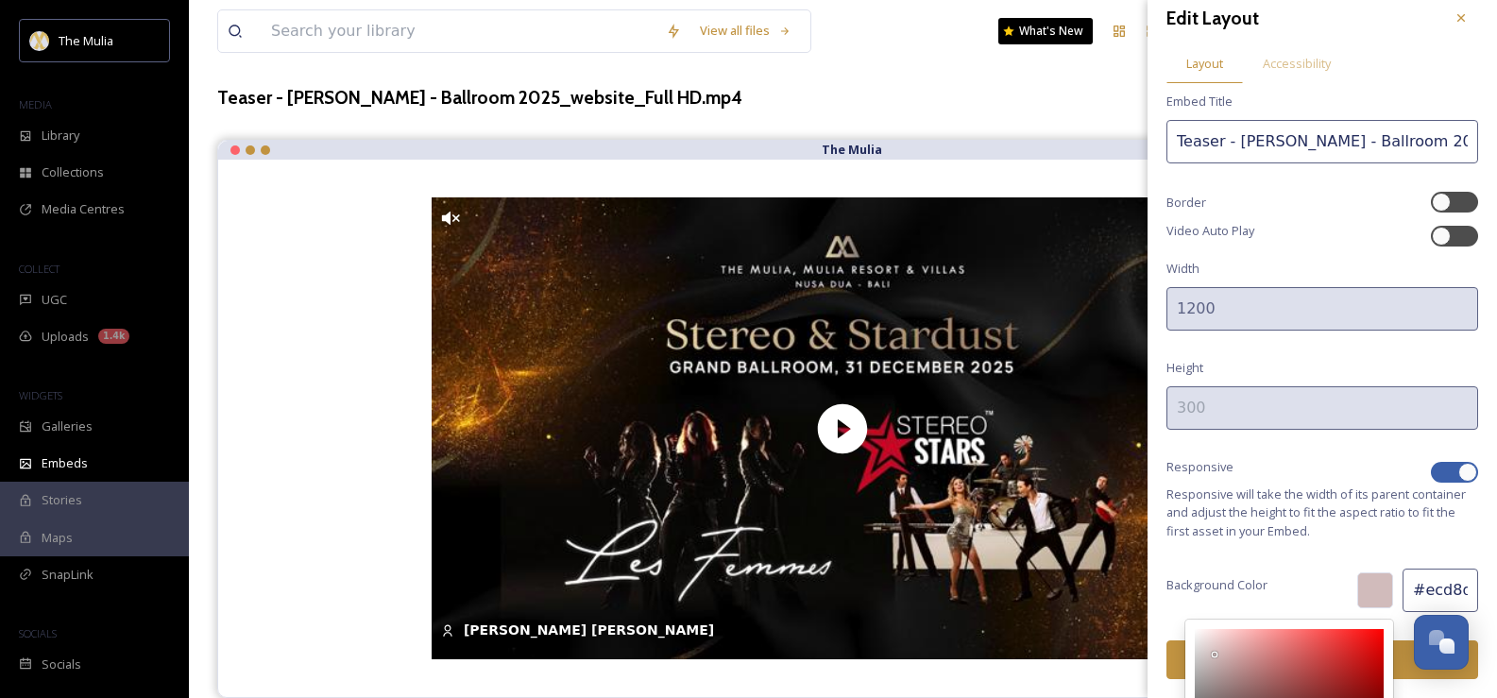
type input "239"
type input "225"
type input "#ffffff"
type input "FFFFFF"
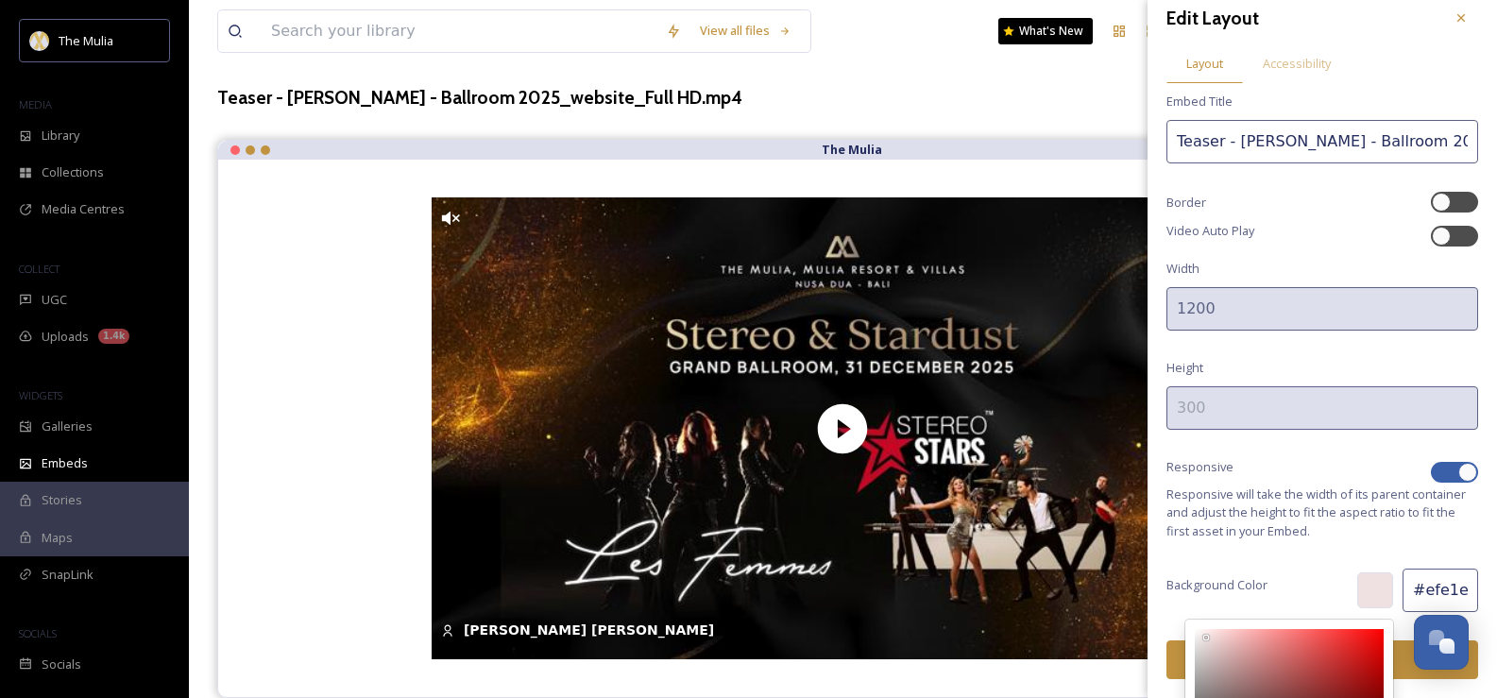
type input "255"
type input "#f1f1f1"
type input "F1F1F1"
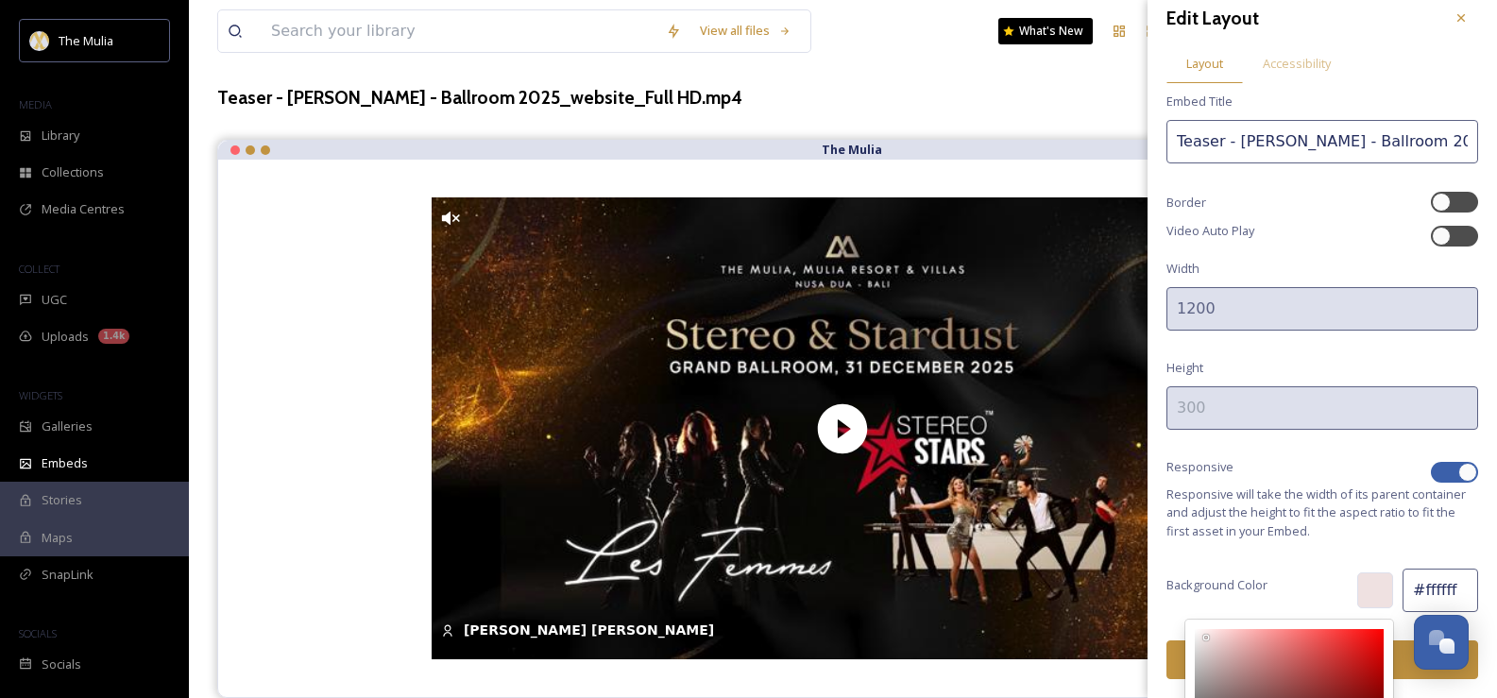
type input "241"
type input "#ececec"
type input "ECECEC"
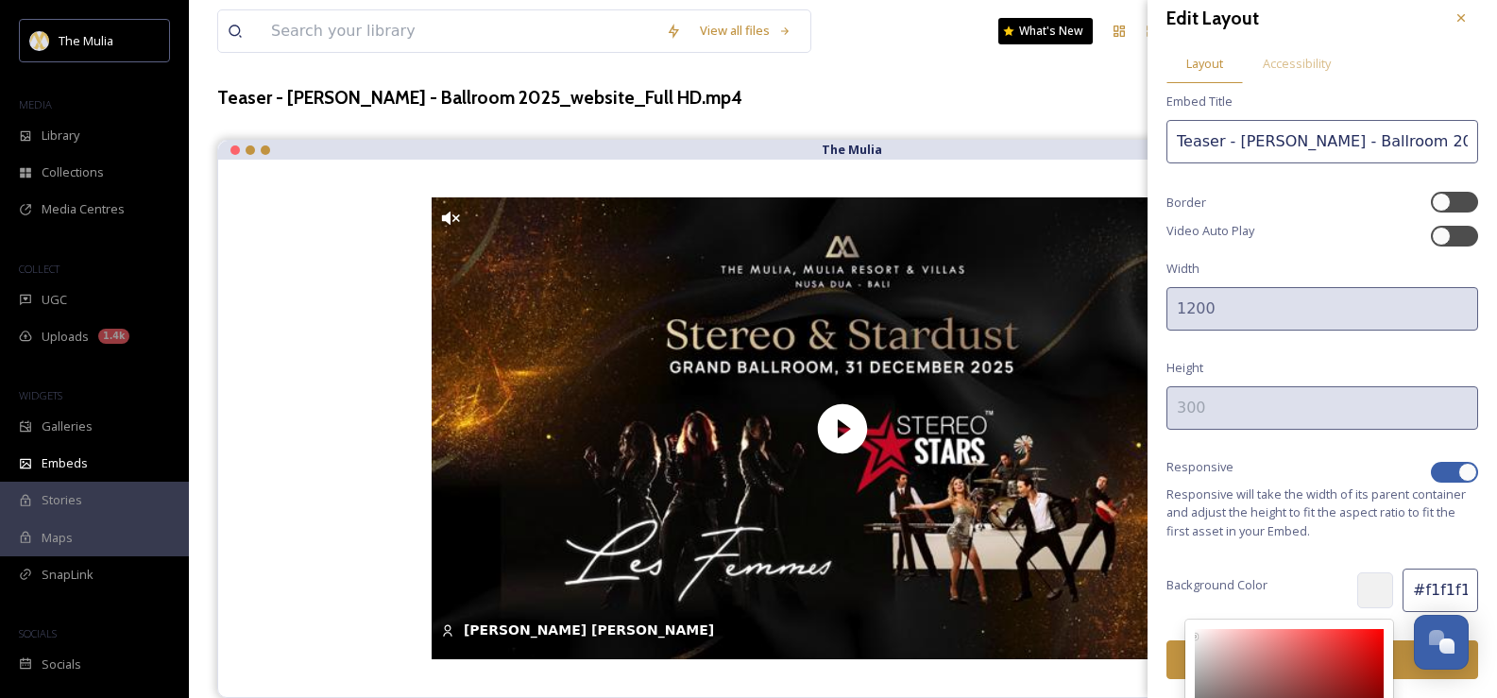
type input "236"
type input "#ededed"
type input "EDEDED"
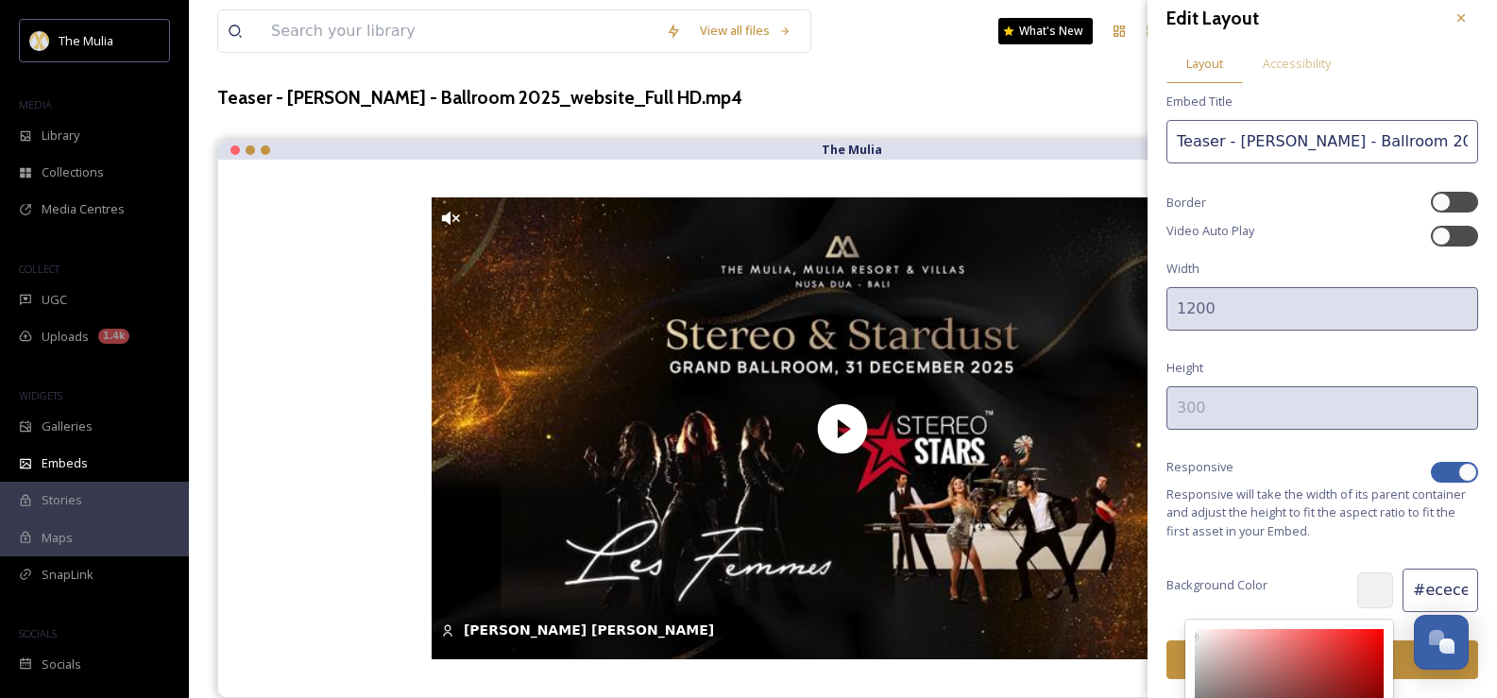
type input "237"
type input "#f8f8f8"
type input "F8F8F8"
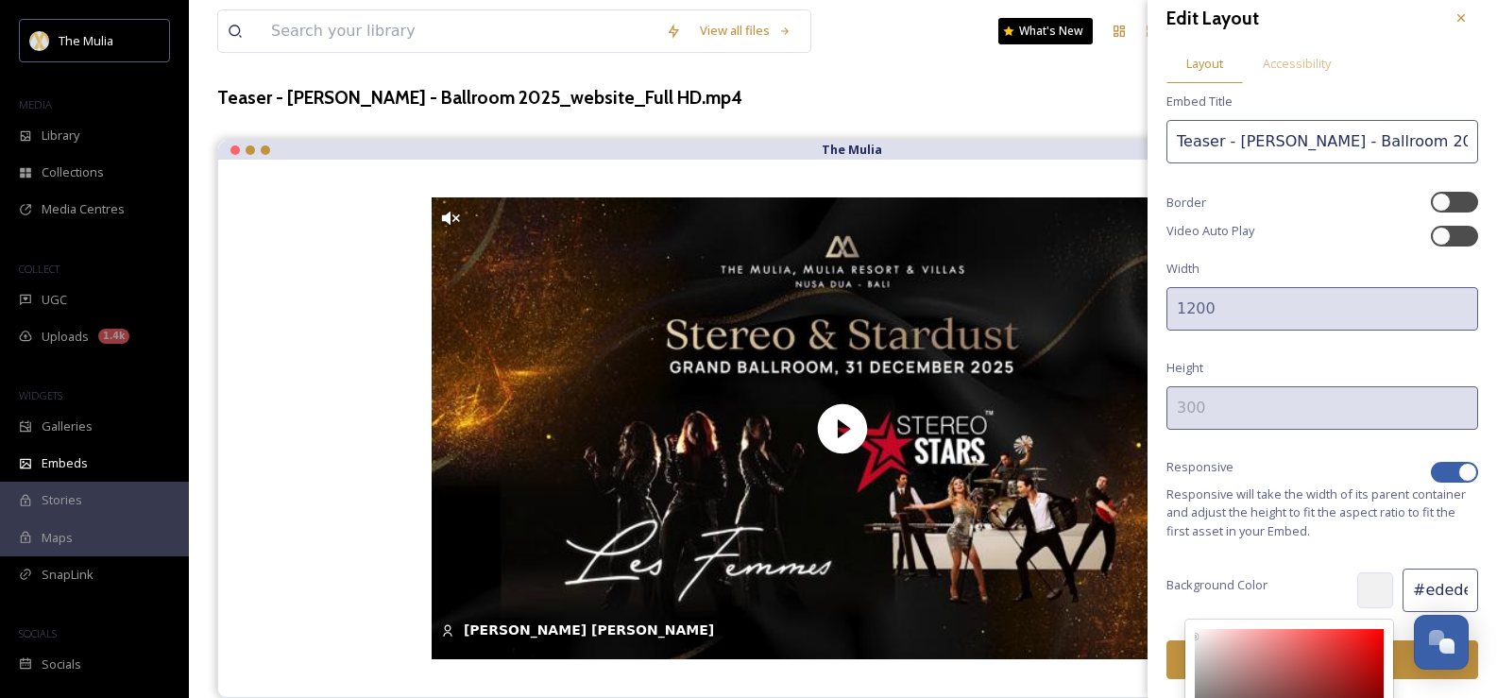
type input "248"
type input "#fdfdfd"
type input "FDFDFD"
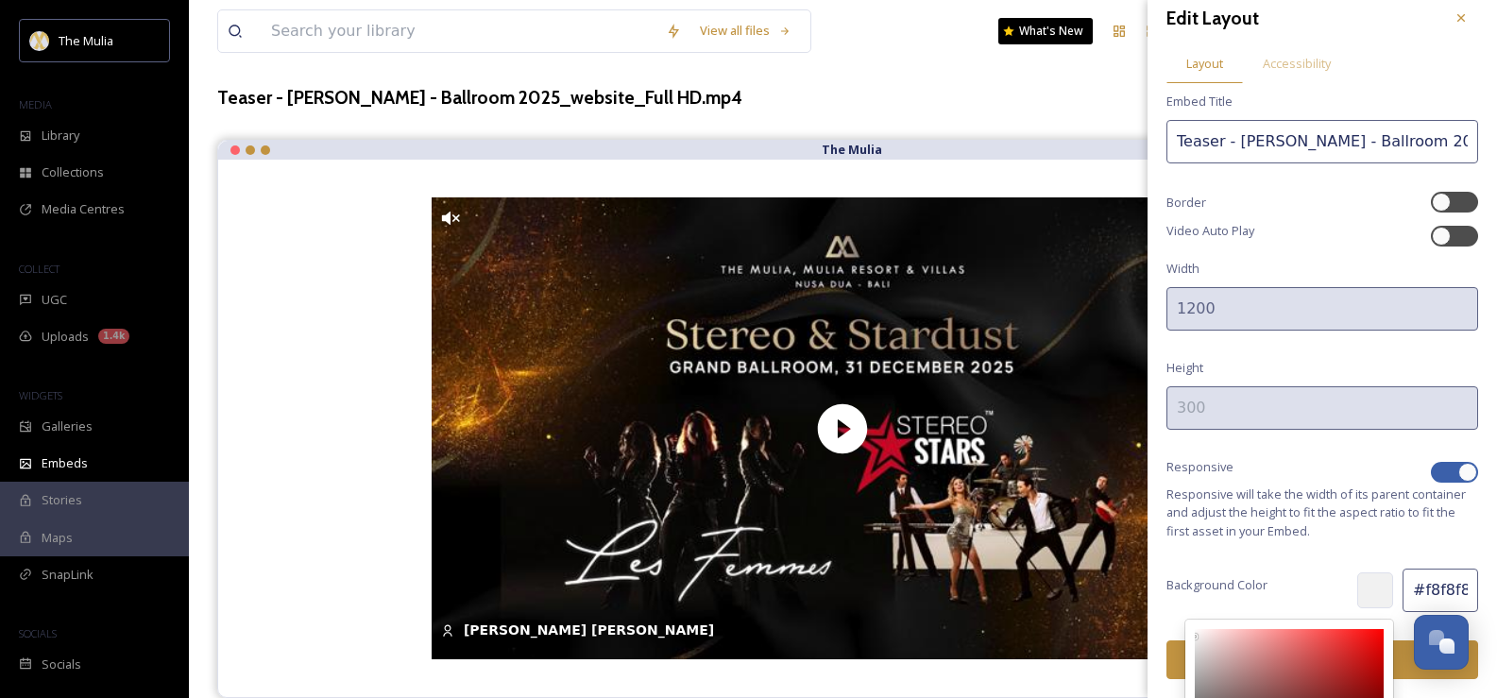
type input "253"
type input "#ffffff"
type input "FFFFFF"
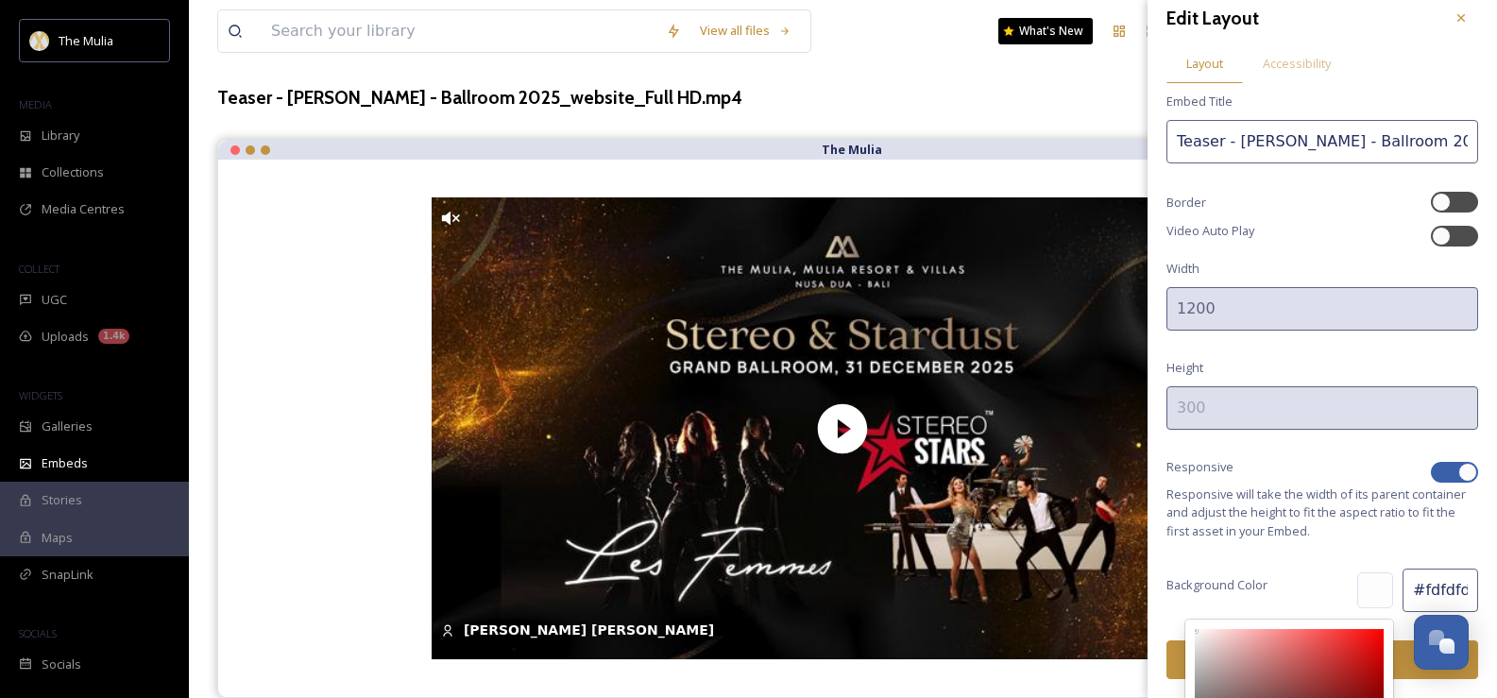
type input "255"
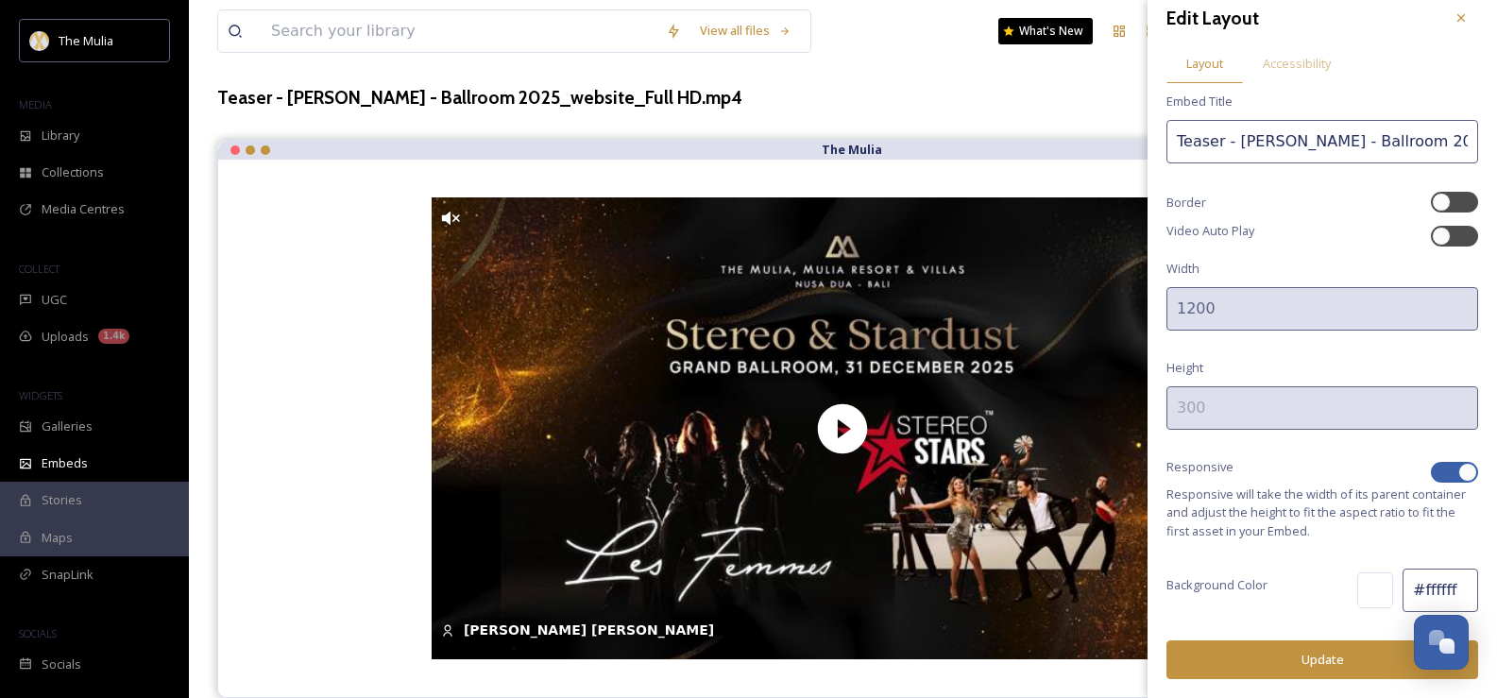
click at [1279, 491] on span "Responsive will take the width of its parent container and adjust the height to…" at bounding box center [1322, 512] width 312 height 55
click at [1342, 655] on button "Update" at bounding box center [1322, 659] width 312 height 39
click at [1300, 61] on span "Accessibility" at bounding box center [1296, 64] width 68 height 18
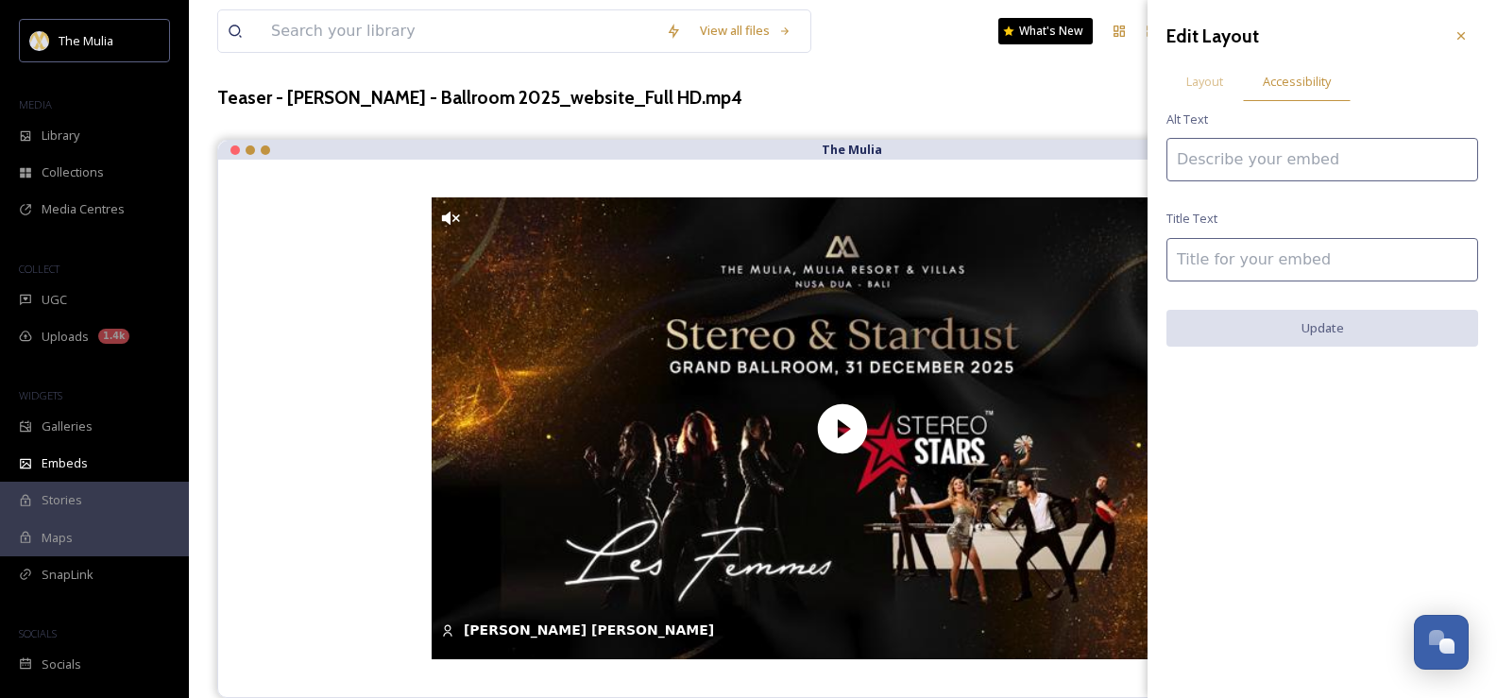
scroll to position [0, 0]
click at [1216, 82] on span "Layout" at bounding box center [1204, 82] width 37 height 18
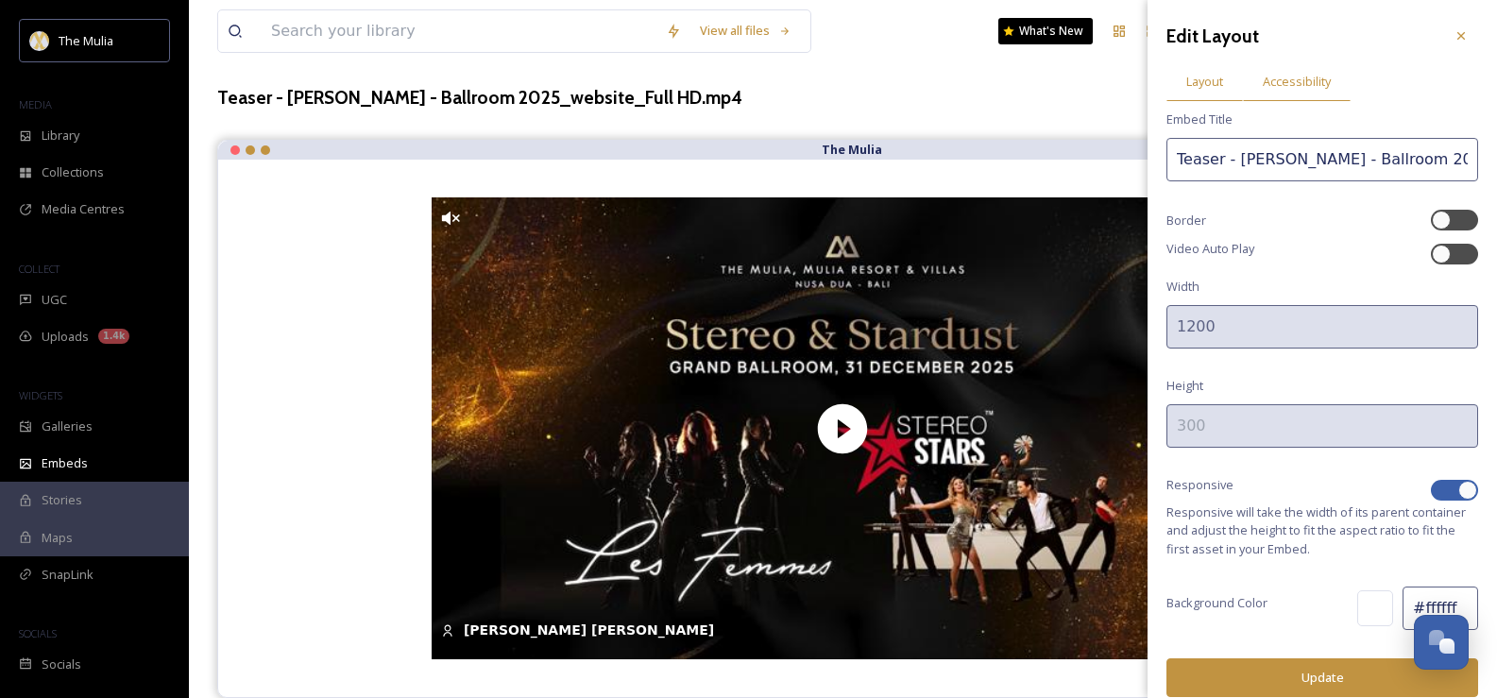
click at [1327, 96] on div "Accessibility" at bounding box center [1297, 81] width 108 height 39
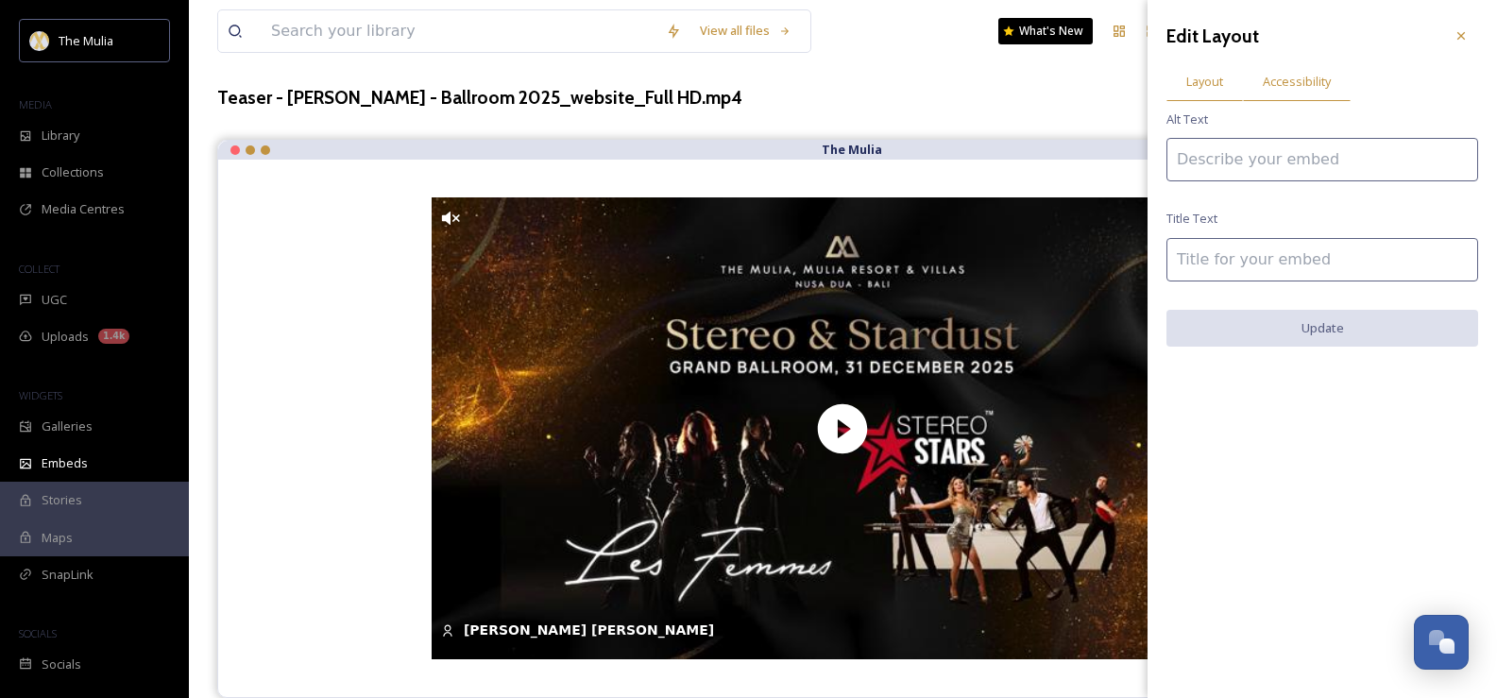
click at [1194, 89] on span "Layout" at bounding box center [1204, 82] width 37 height 18
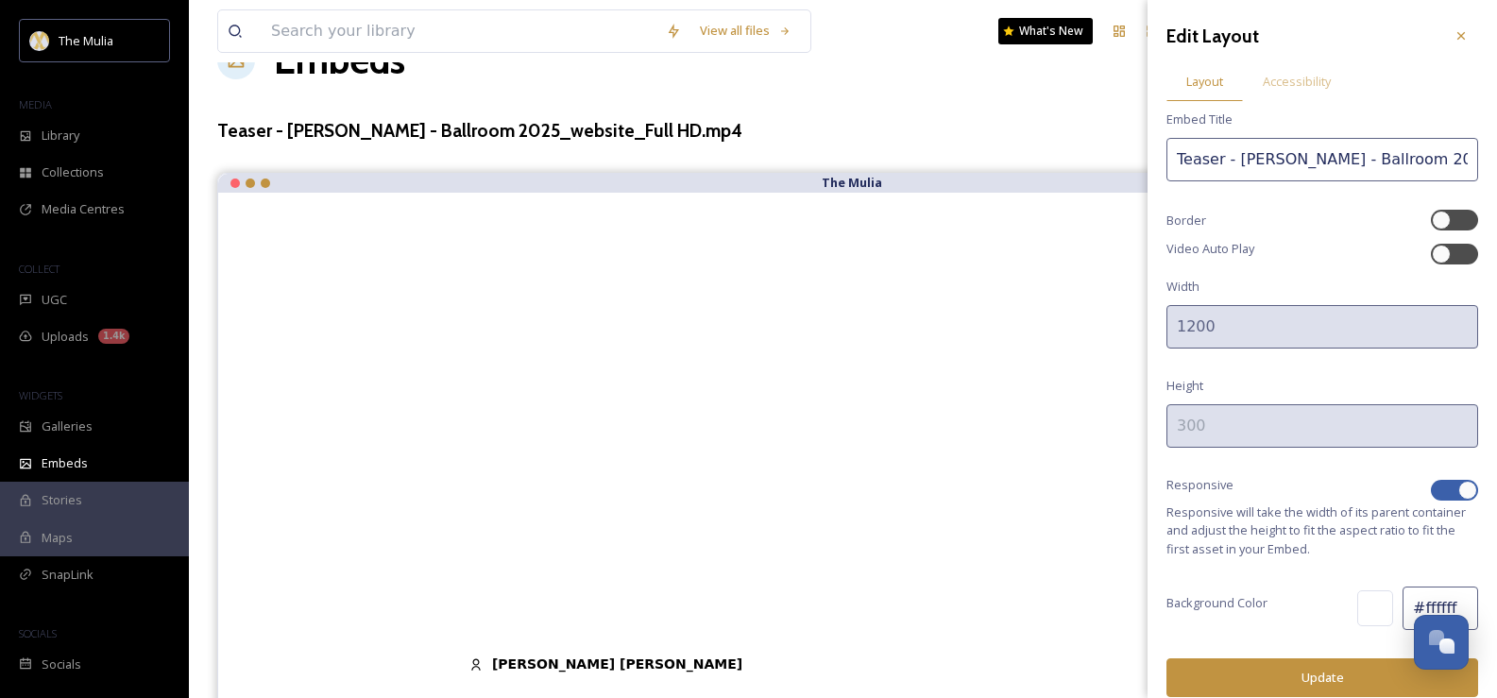
scroll to position [92, 0]
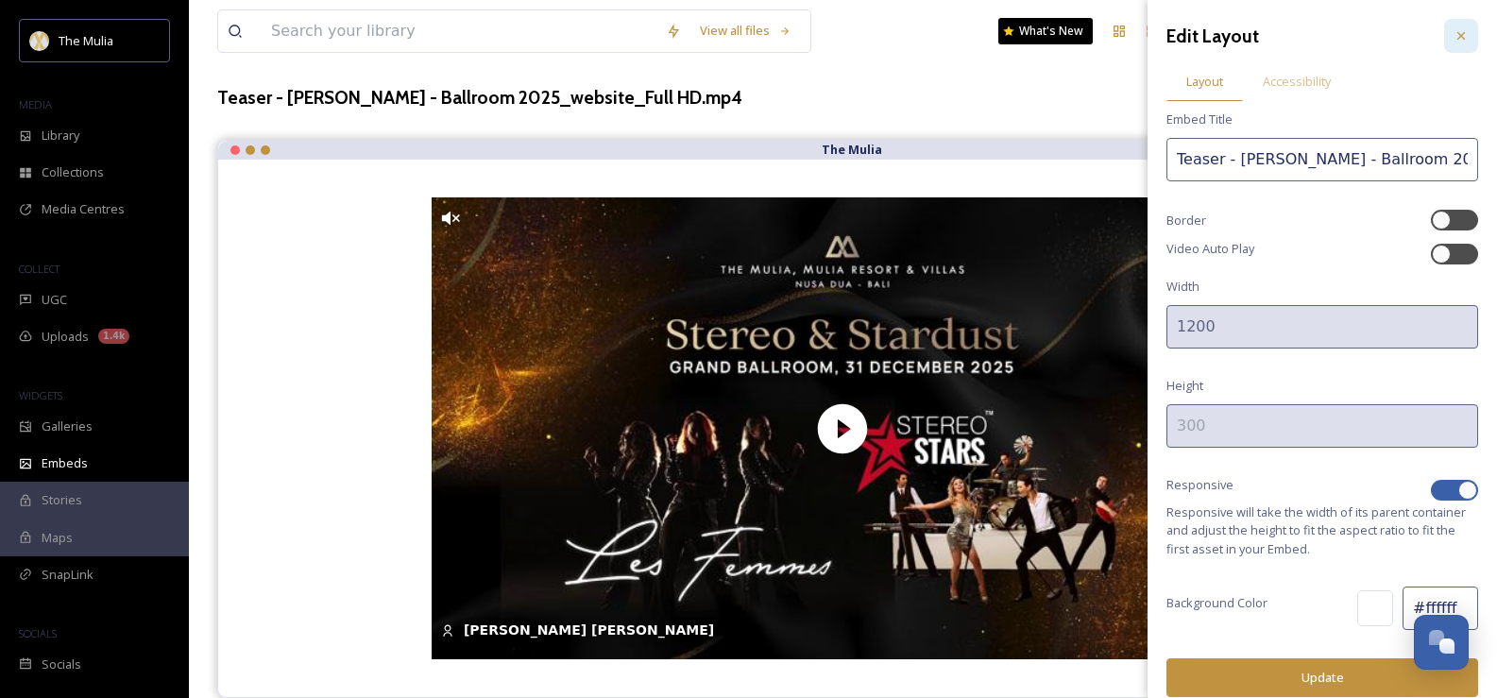
click at [1453, 39] on icon at bounding box center [1460, 35] width 15 height 15
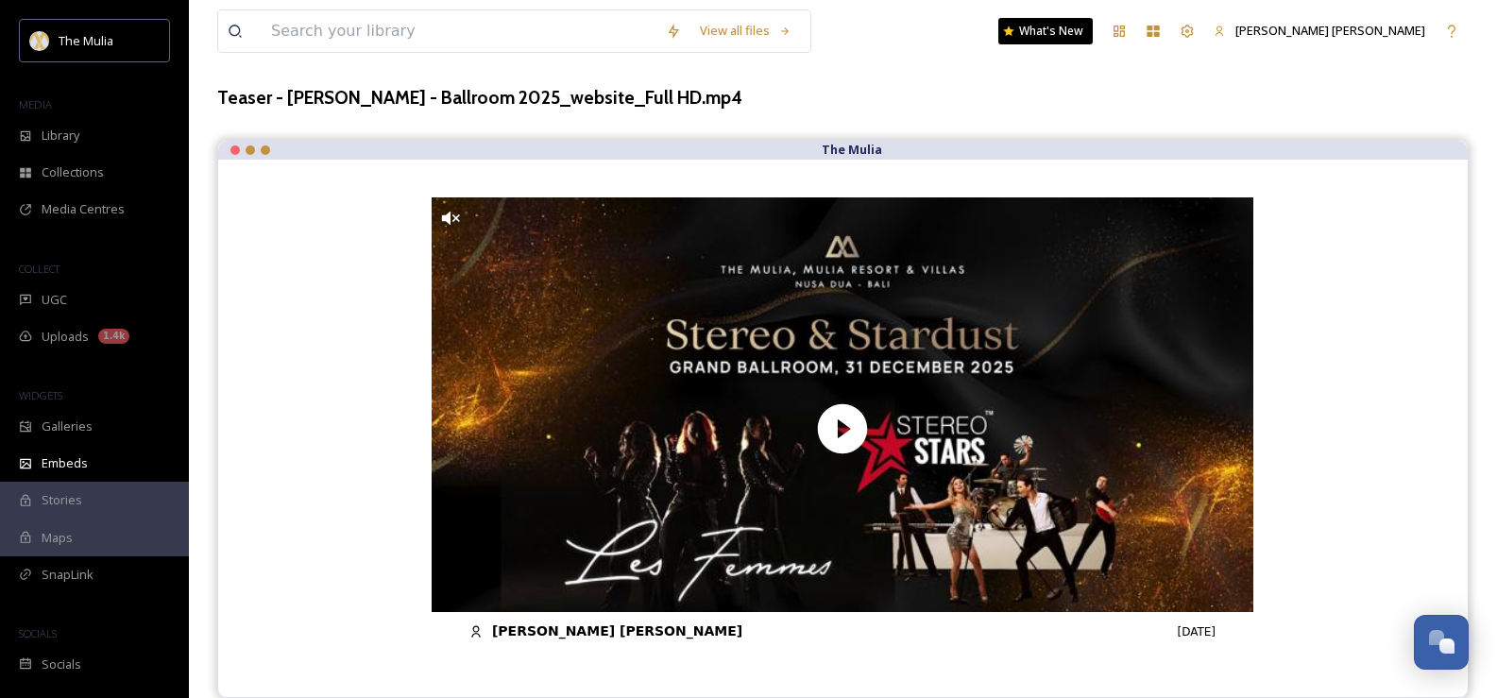
click at [508, 626] on div "[PERSON_NAME] [PERSON_NAME] [DATE]" at bounding box center [842, 631] width 746 height 20
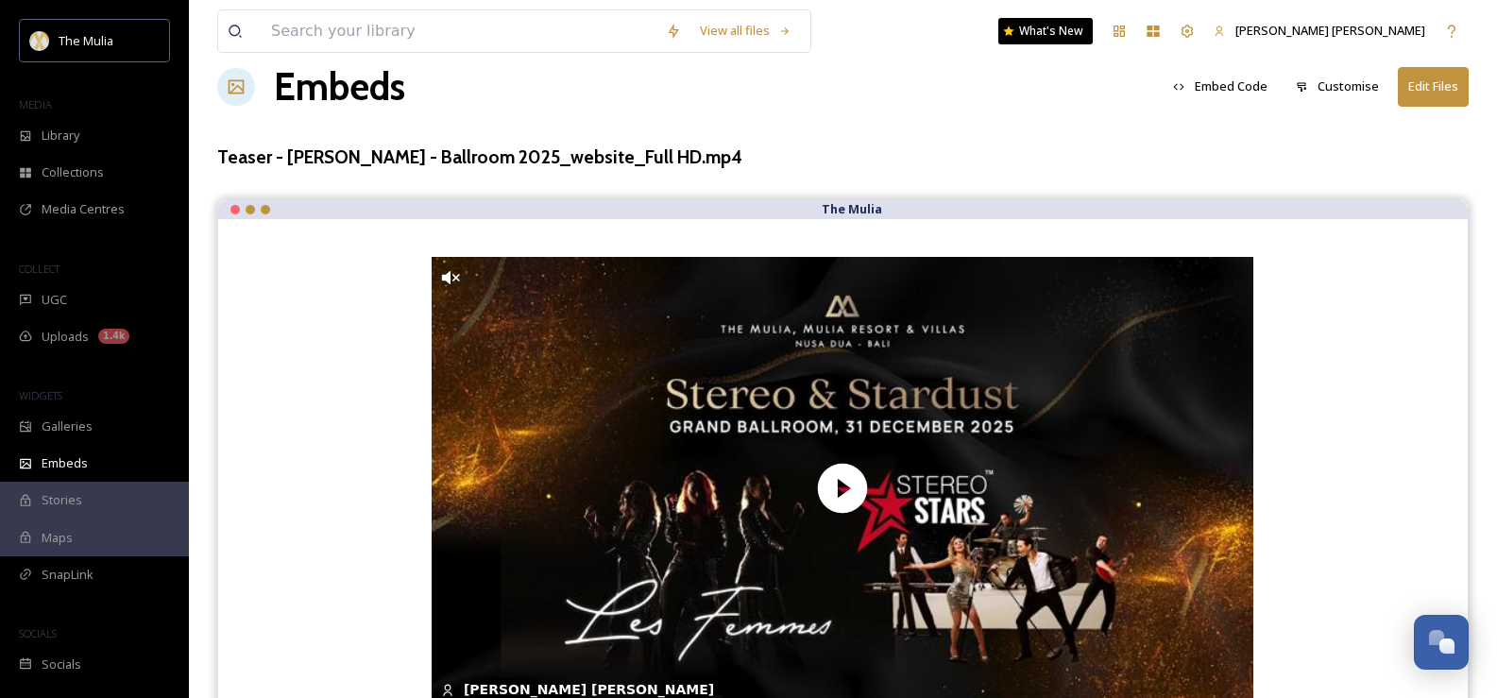
scroll to position [0, 0]
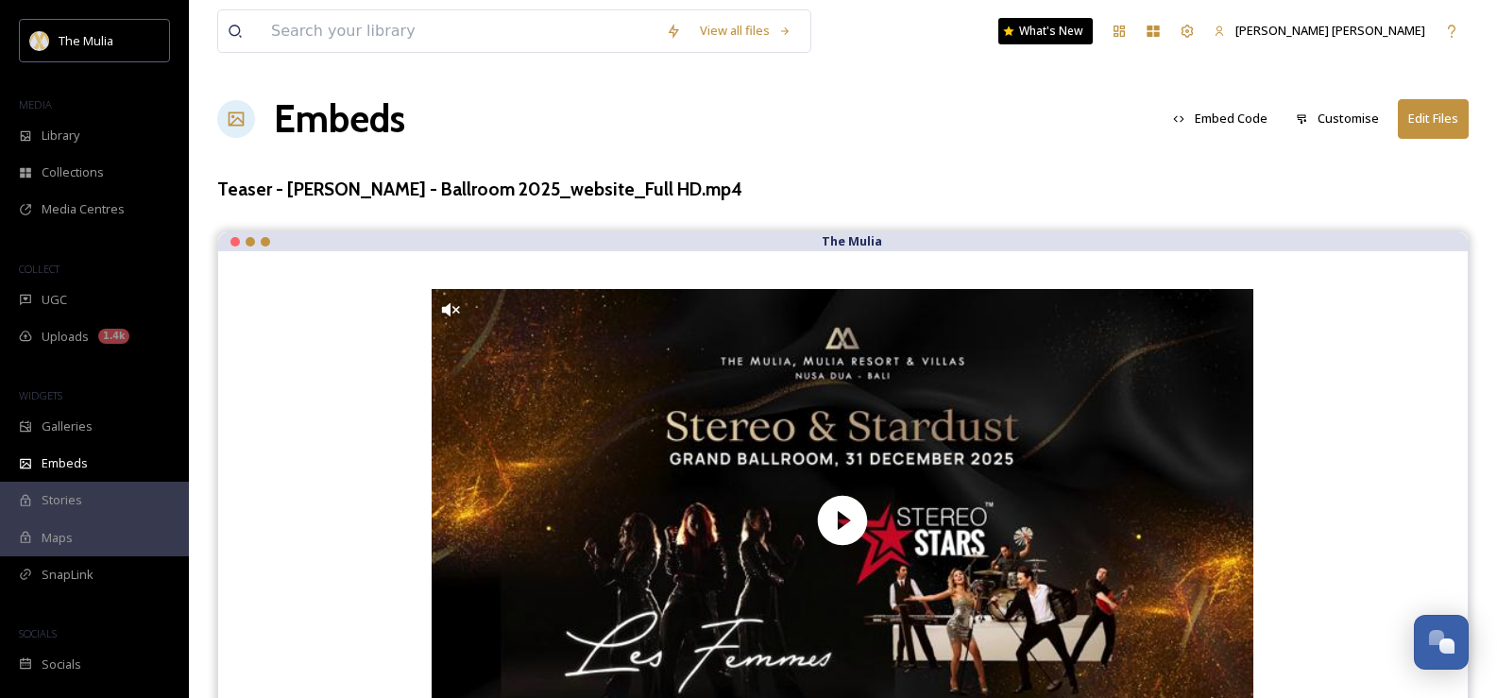
click at [1345, 111] on button "Customise" at bounding box center [1337, 118] width 102 height 37
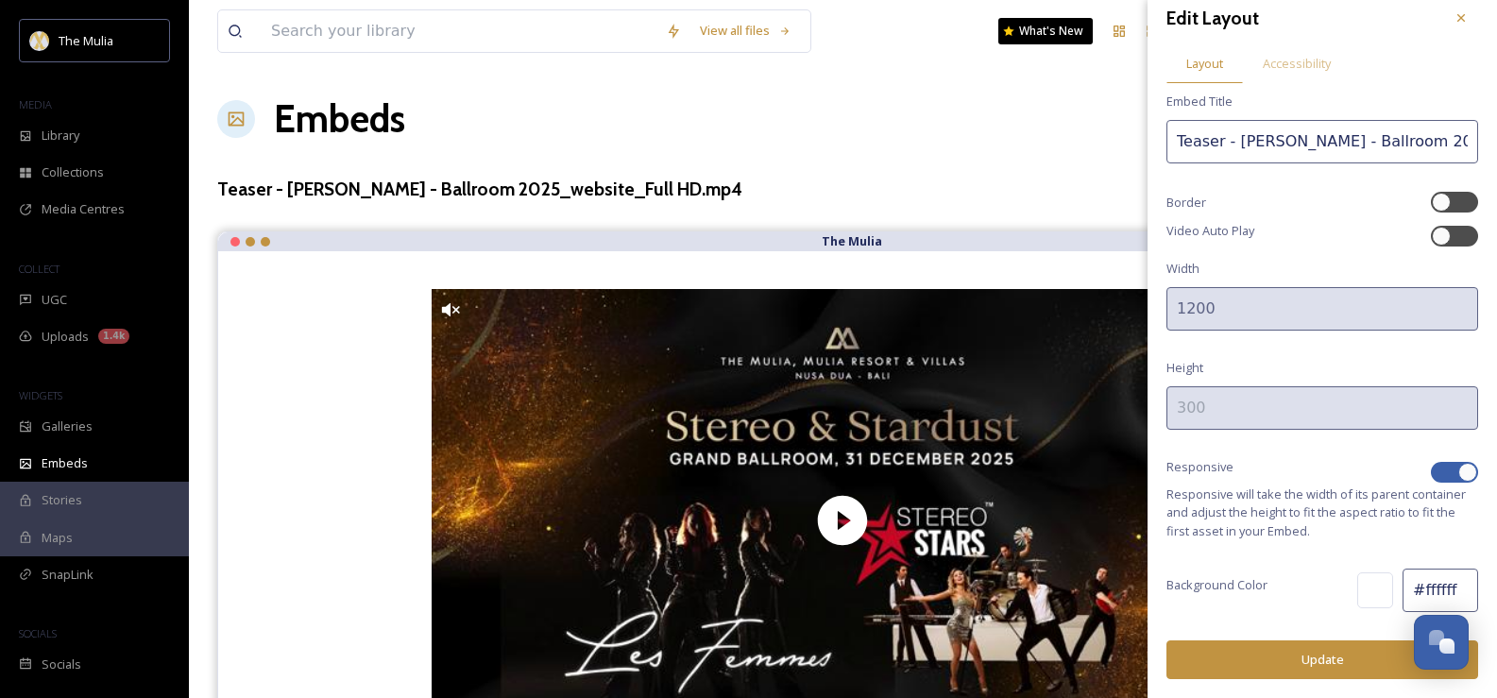
click at [1313, 651] on button "Update" at bounding box center [1322, 659] width 312 height 39
click at [1446, 9] on div at bounding box center [1461, 18] width 34 height 34
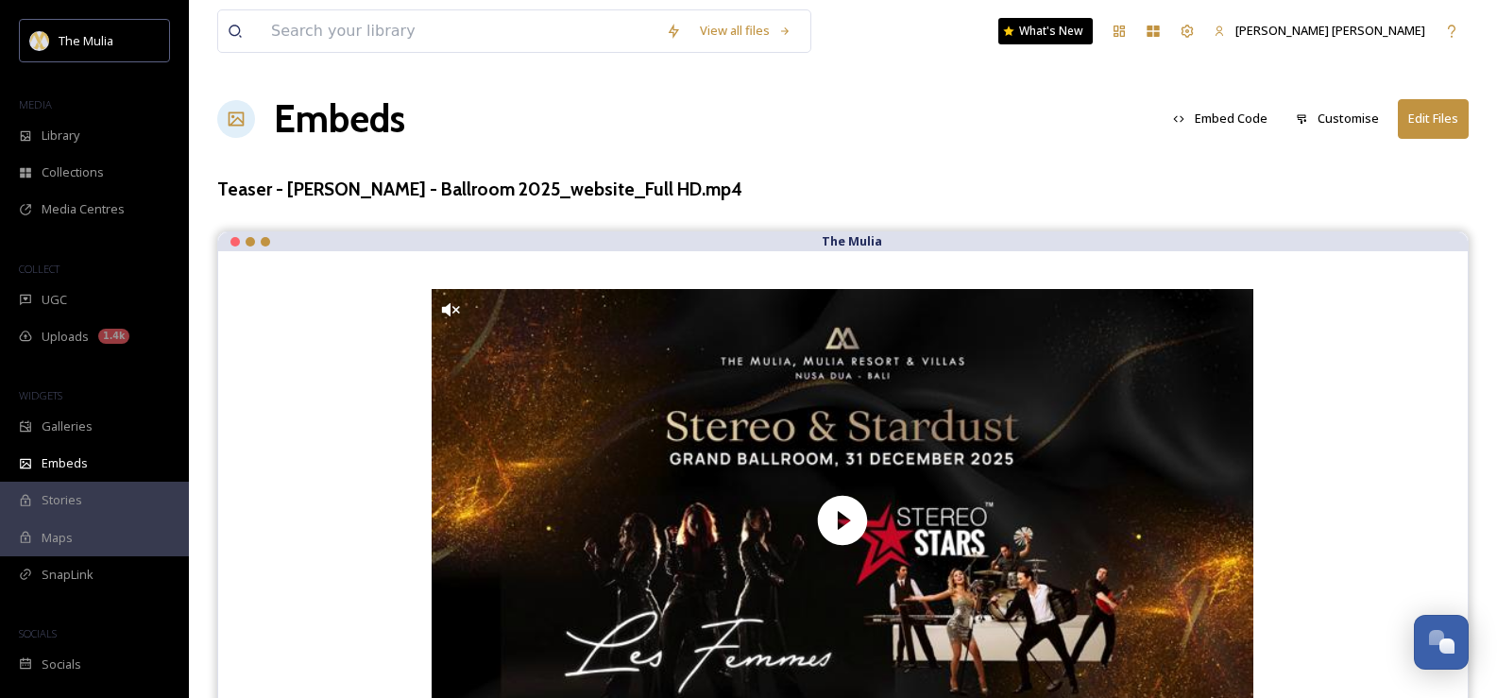
click at [1440, 119] on button "Edit Files" at bounding box center [1433, 118] width 71 height 39
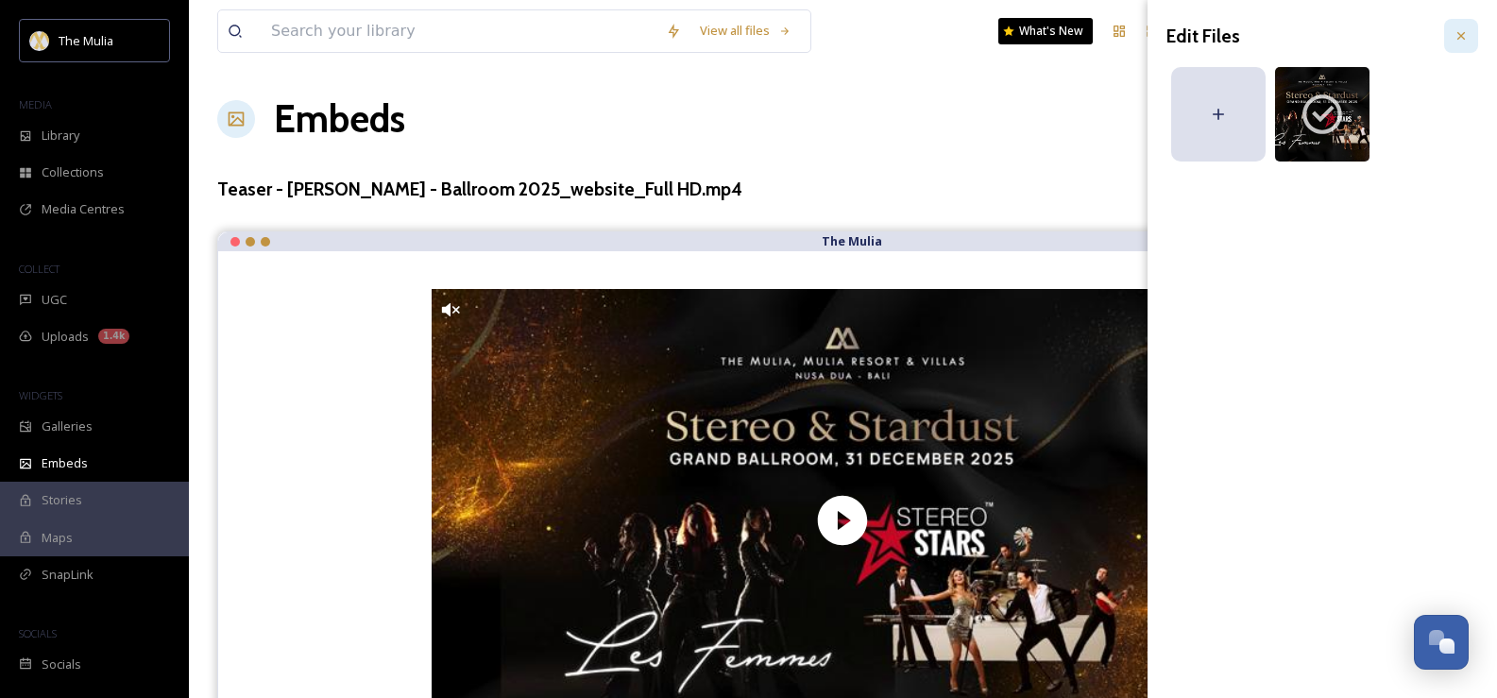
click at [1457, 33] on icon at bounding box center [1460, 35] width 15 height 15
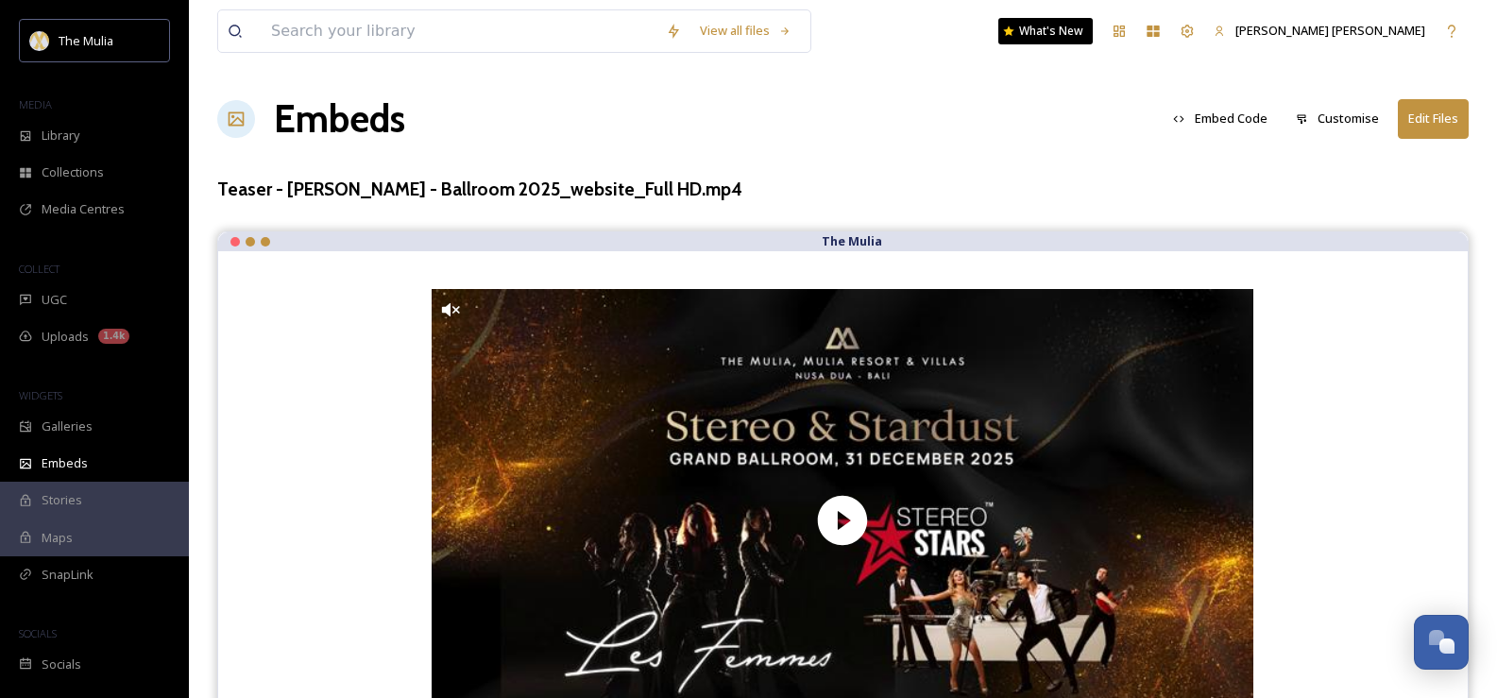
click at [1216, 123] on button "Embed Code" at bounding box center [1219, 118] width 113 height 37
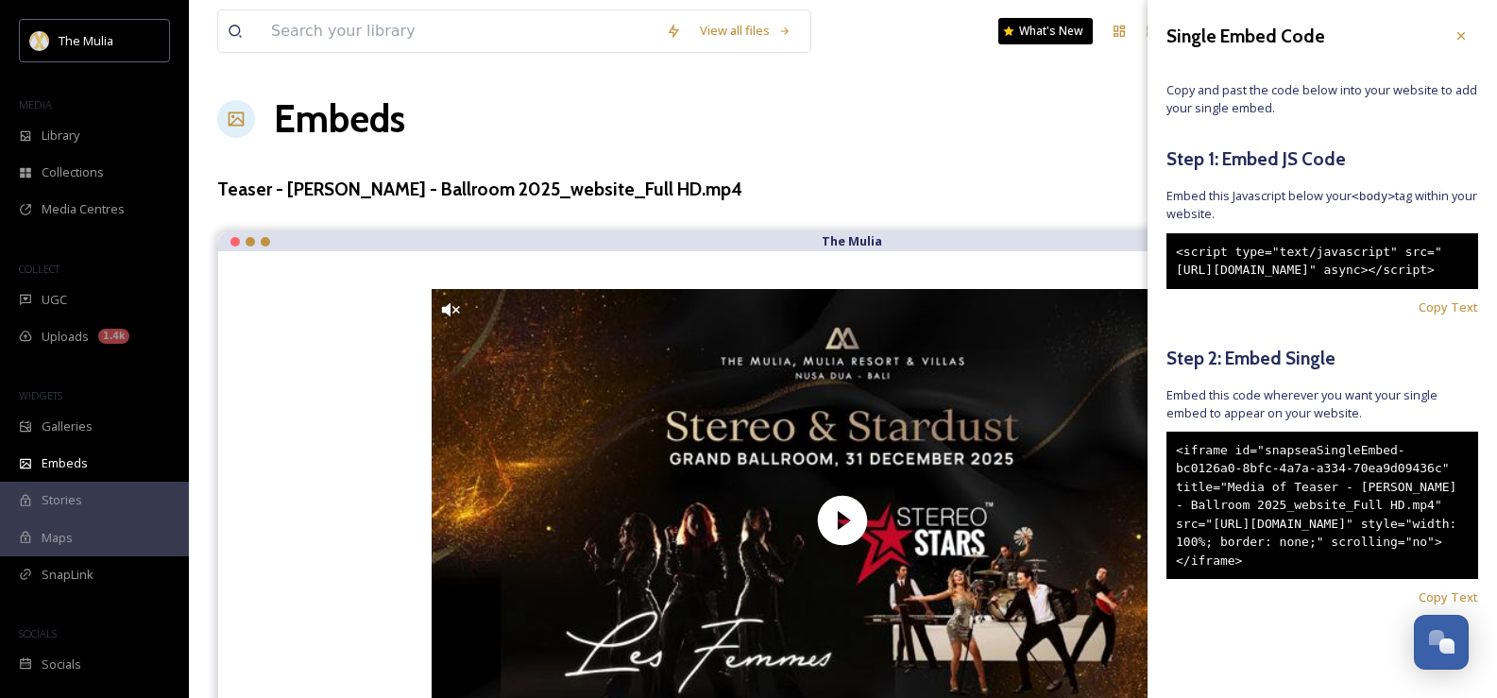
scroll to position [40, 0]
click at [1418, 606] on span "Copy Text" at bounding box center [1447, 597] width 59 height 18
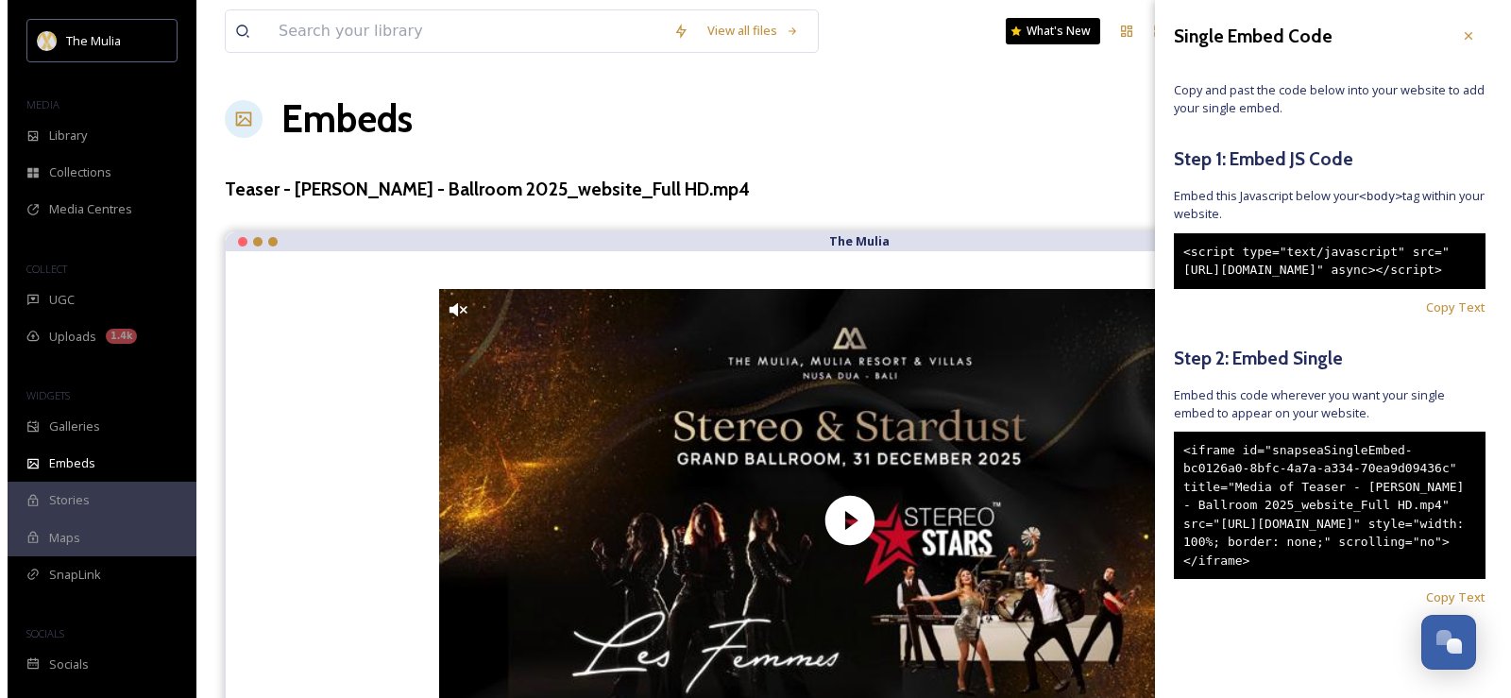
scroll to position [0, 0]
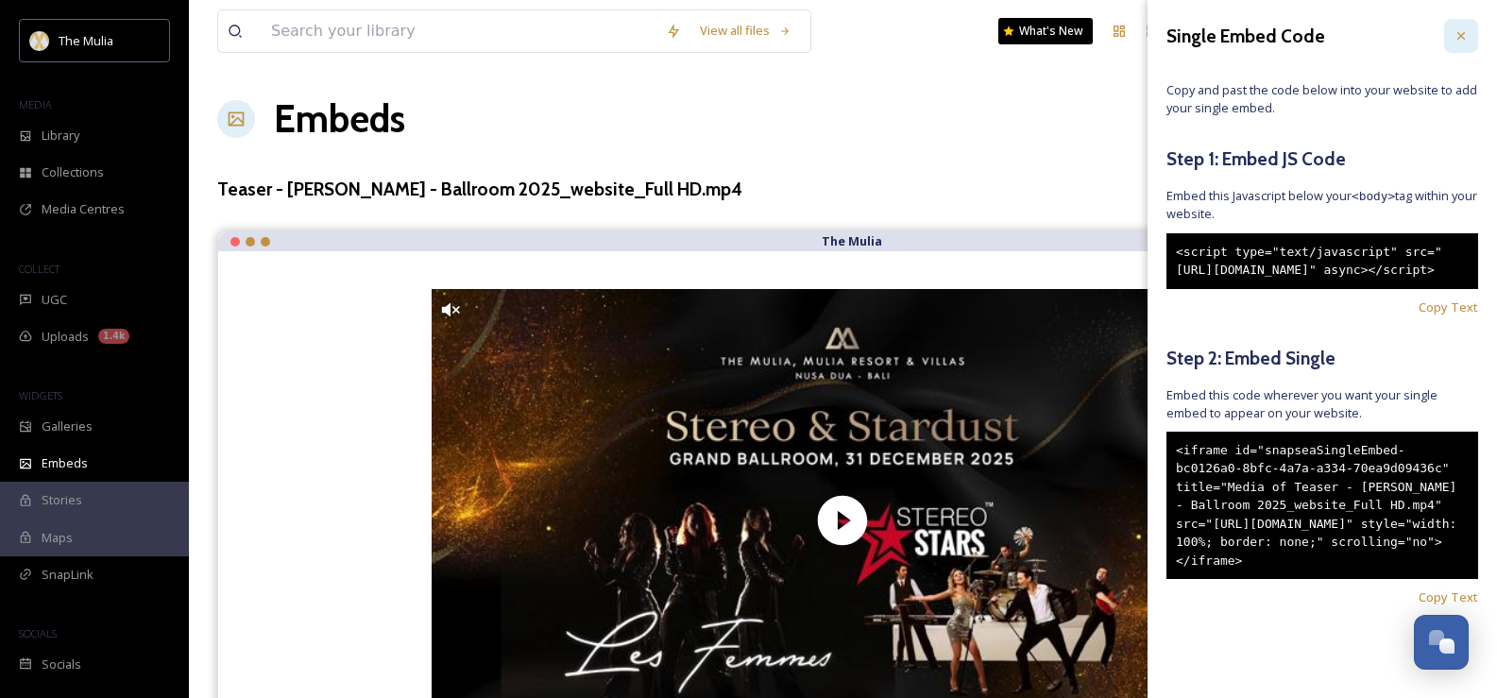
click at [1457, 37] on icon at bounding box center [1461, 36] width 8 height 8
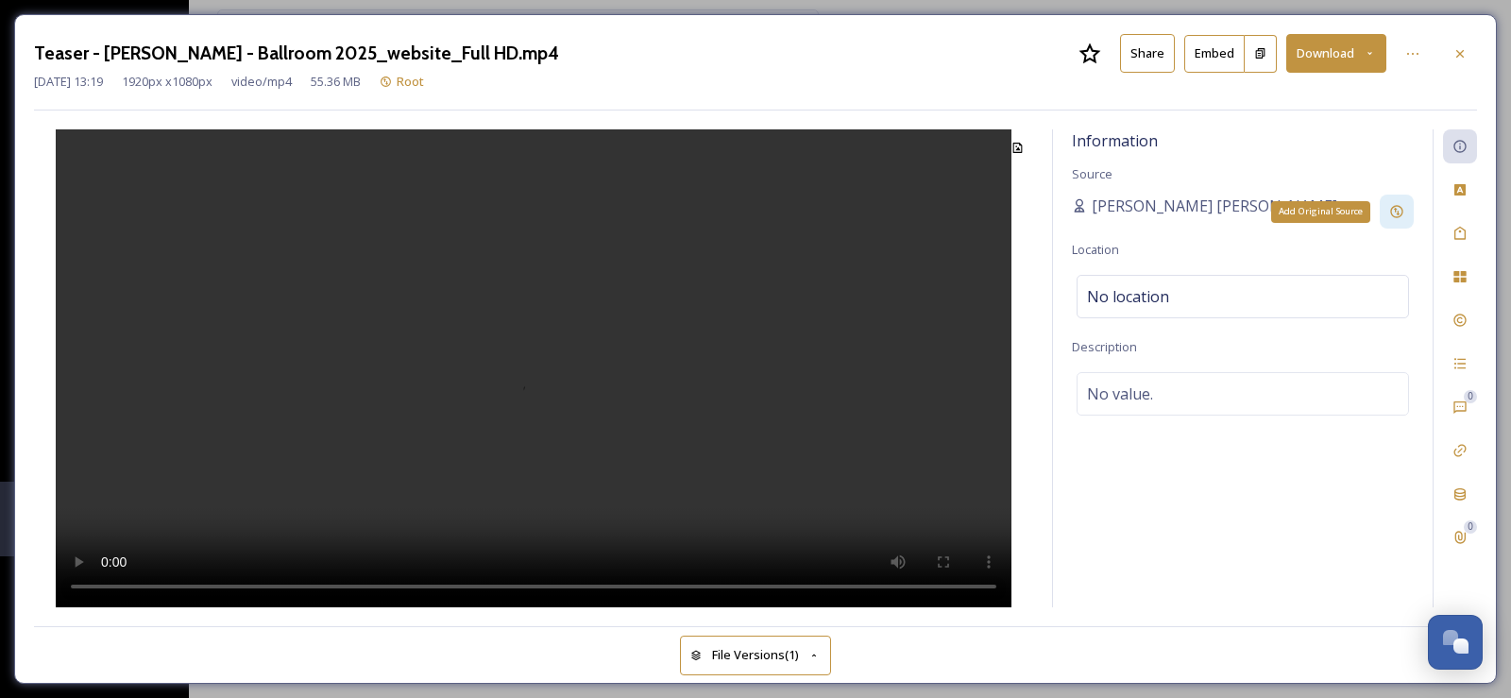
click at [1398, 213] on icon at bounding box center [1396, 212] width 12 height 12
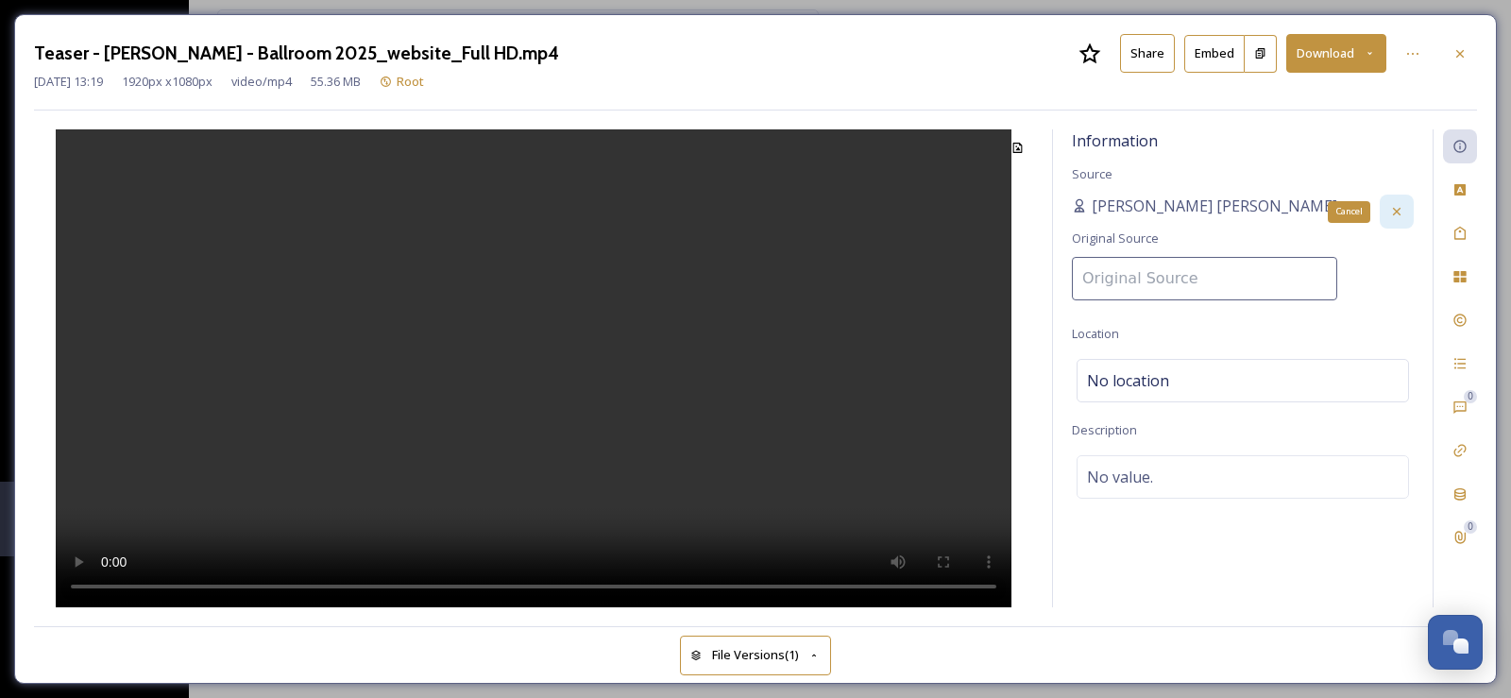
click at [1396, 209] on icon at bounding box center [1396, 211] width 15 height 15
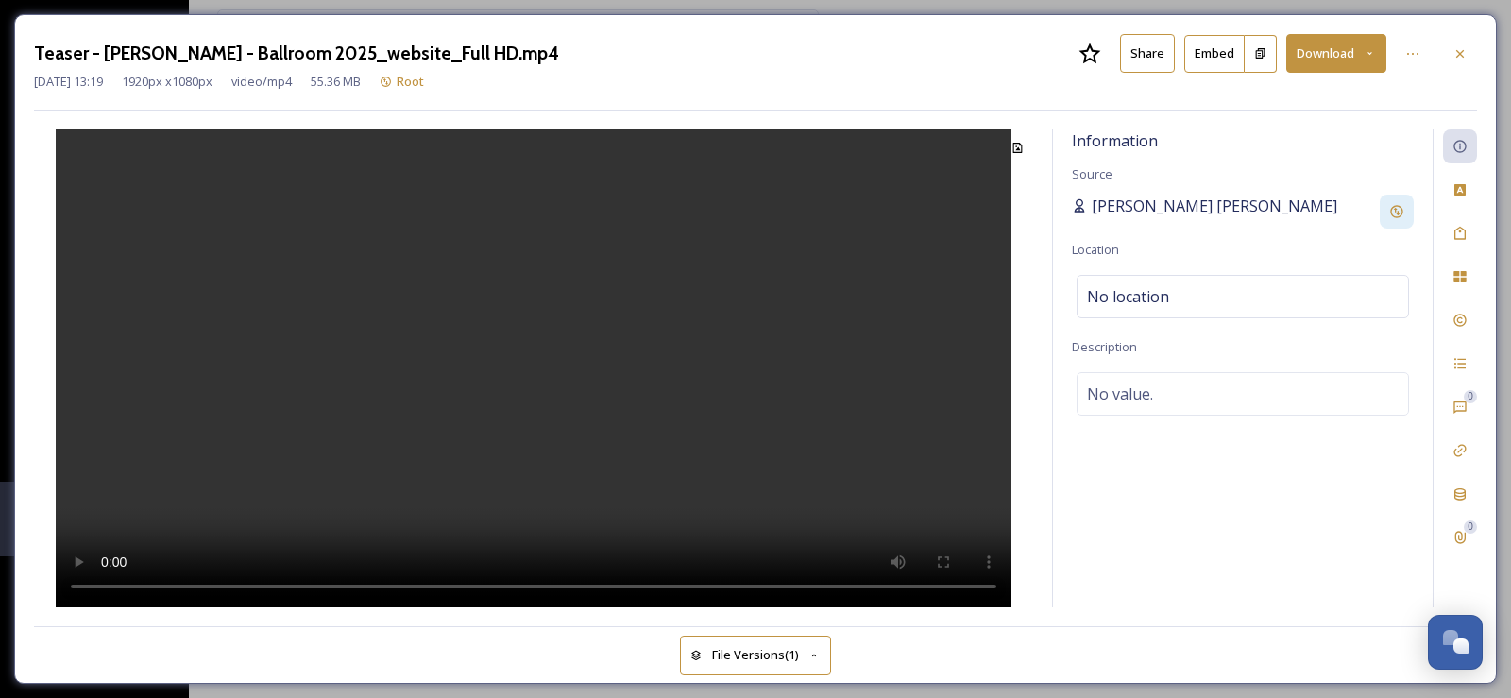
click at [1160, 199] on span "[PERSON_NAME] [PERSON_NAME]" at bounding box center [1215, 206] width 246 height 23
click at [1469, 190] on div "Custom Attributes" at bounding box center [1460, 190] width 34 height 34
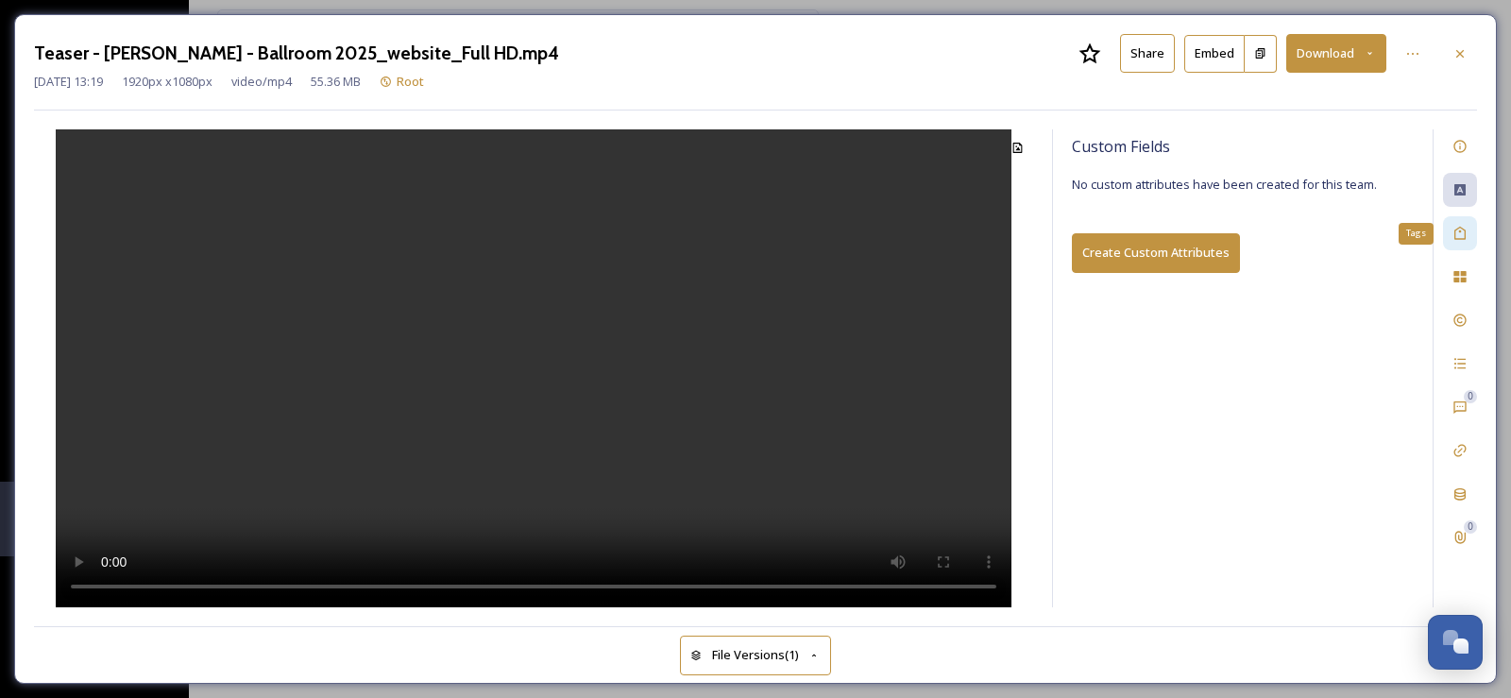
click at [1463, 237] on icon at bounding box center [1459, 233] width 15 height 15
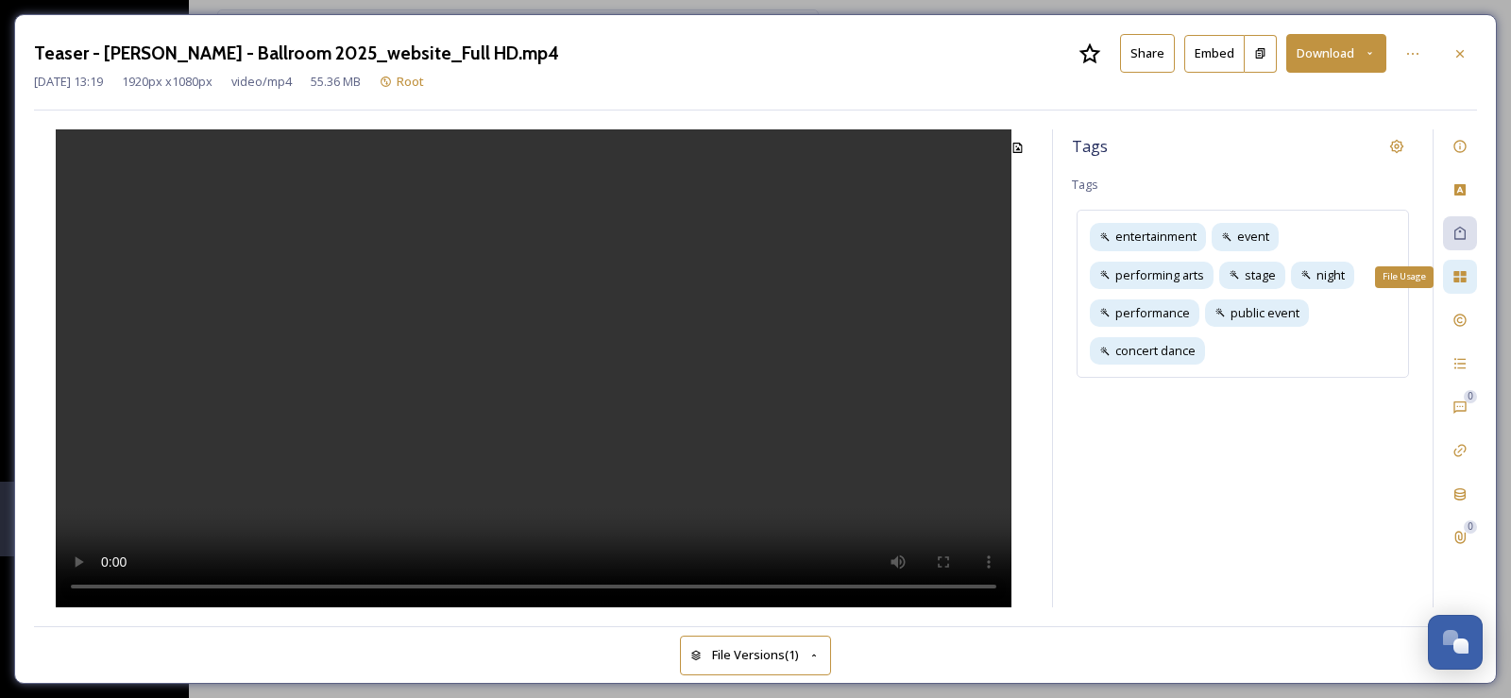
click at [1452, 278] on icon at bounding box center [1459, 276] width 15 height 15
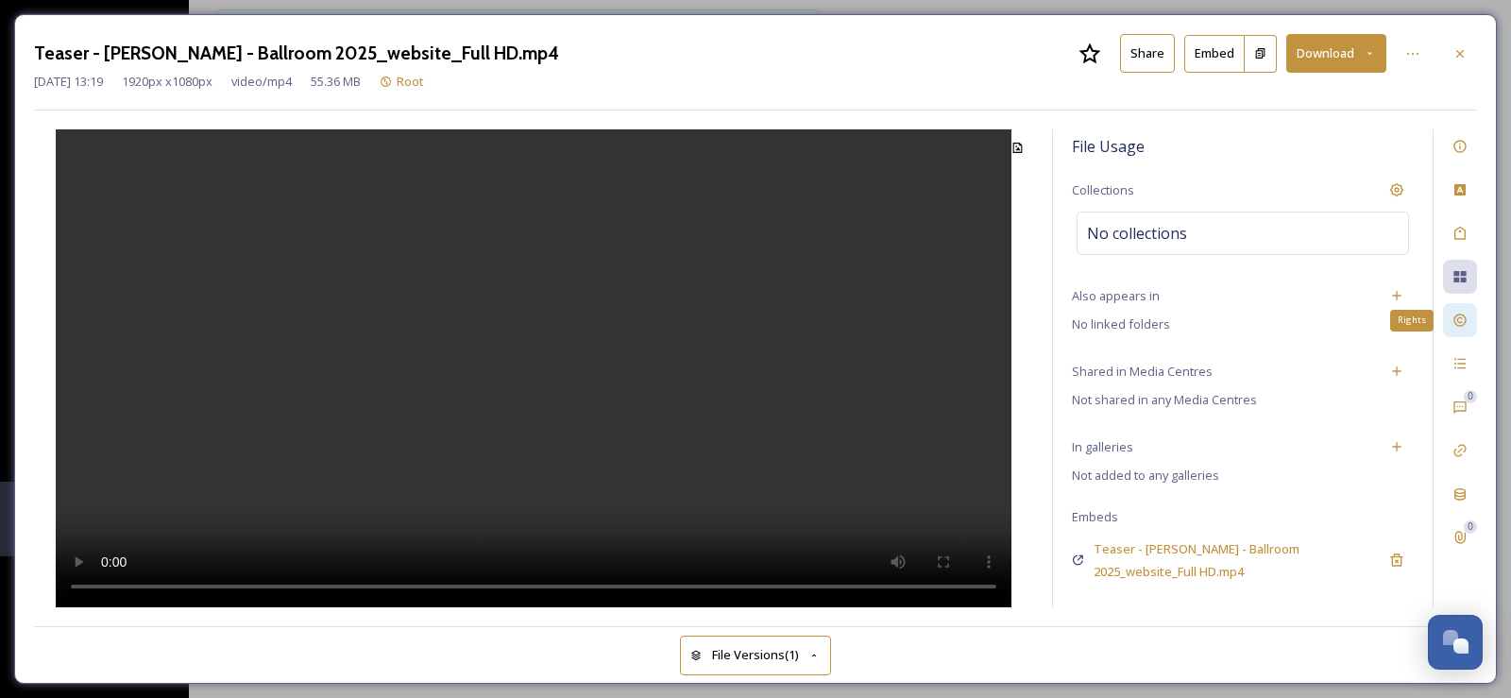
click at [1465, 329] on div "Rights" at bounding box center [1460, 320] width 34 height 34
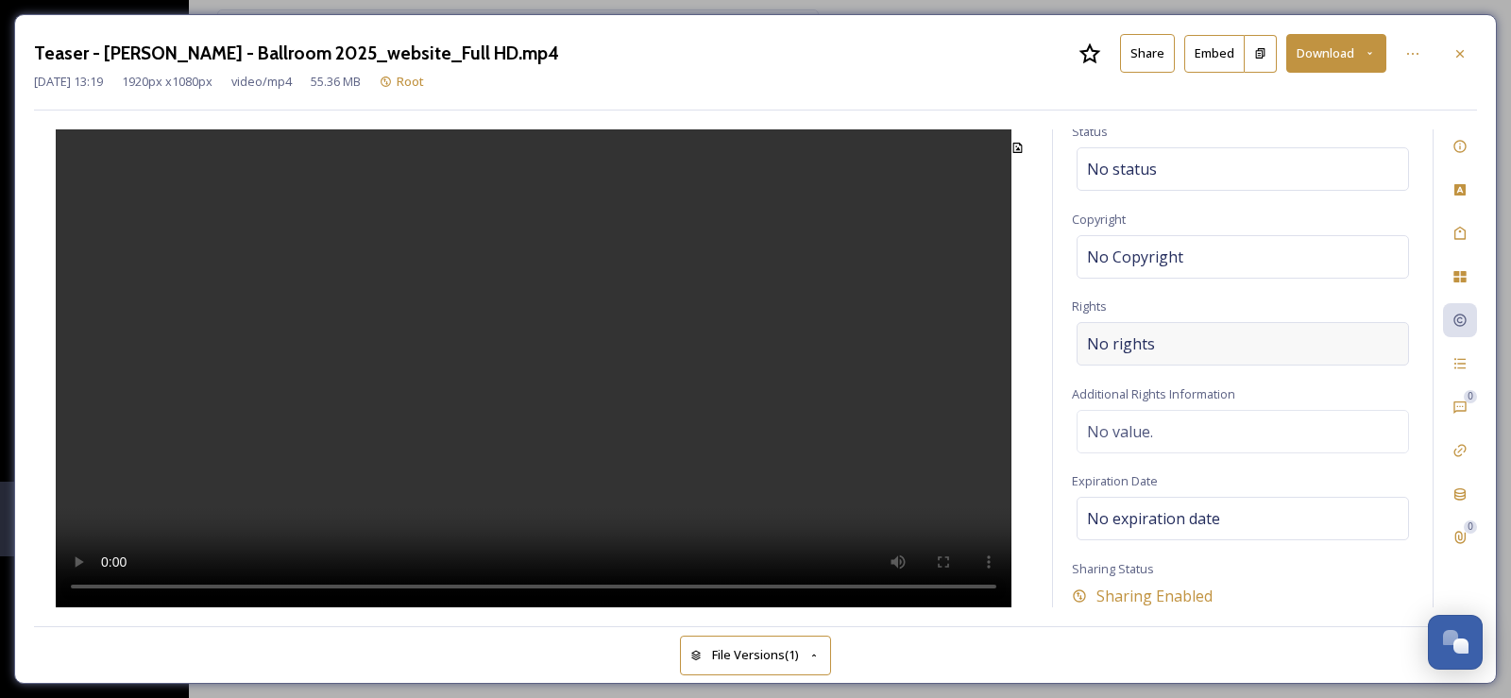
scroll to position [100, 0]
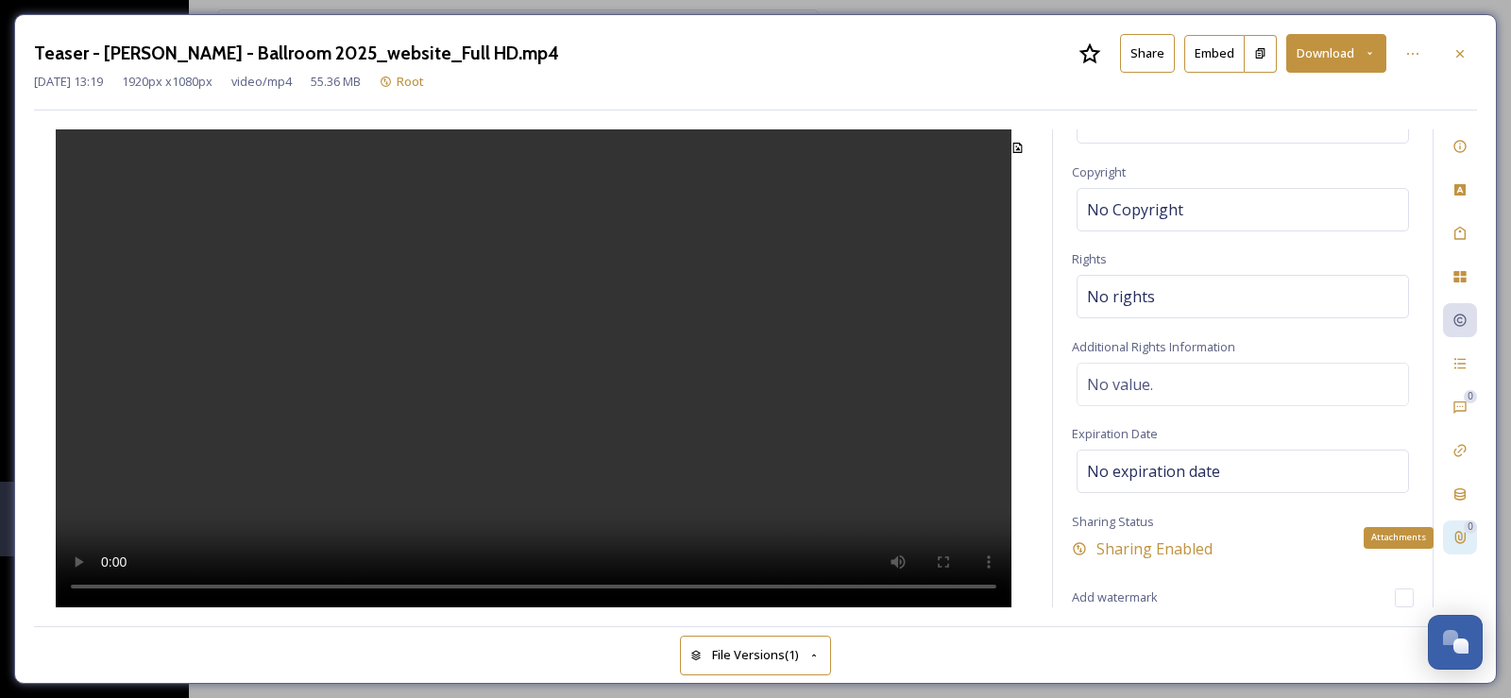
click at [1460, 536] on icon at bounding box center [1459, 537] width 15 height 15
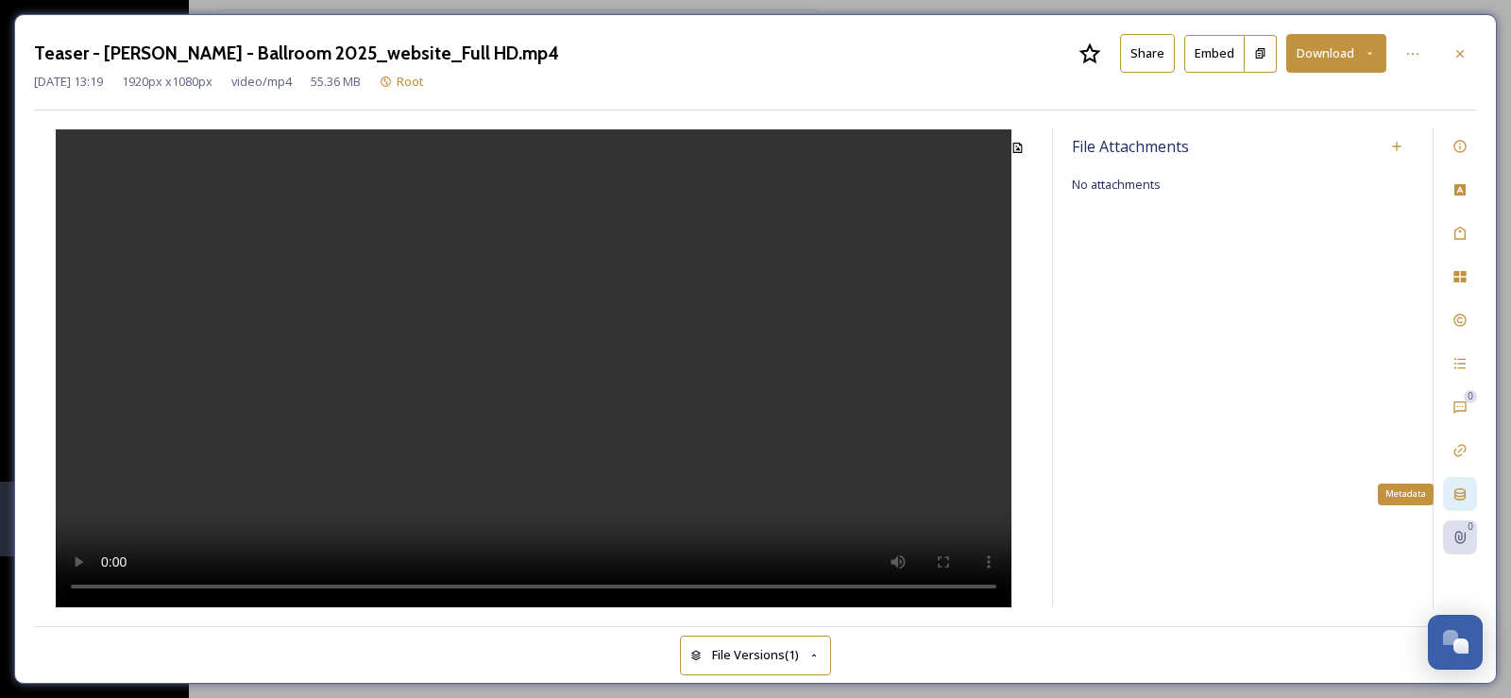
click at [1464, 479] on div "Metadata" at bounding box center [1460, 494] width 34 height 34
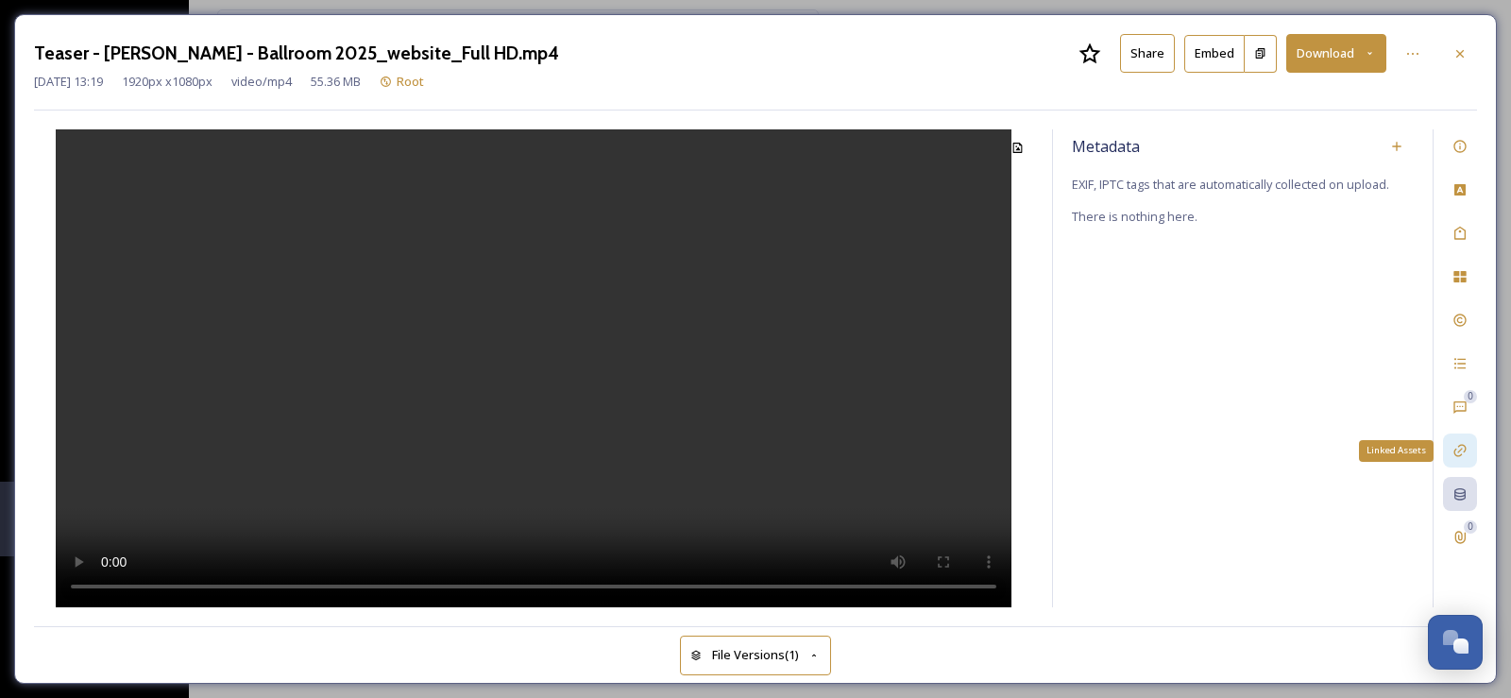
click at [1458, 444] on icon at bounding box center [1459, 450] width 15 height 15
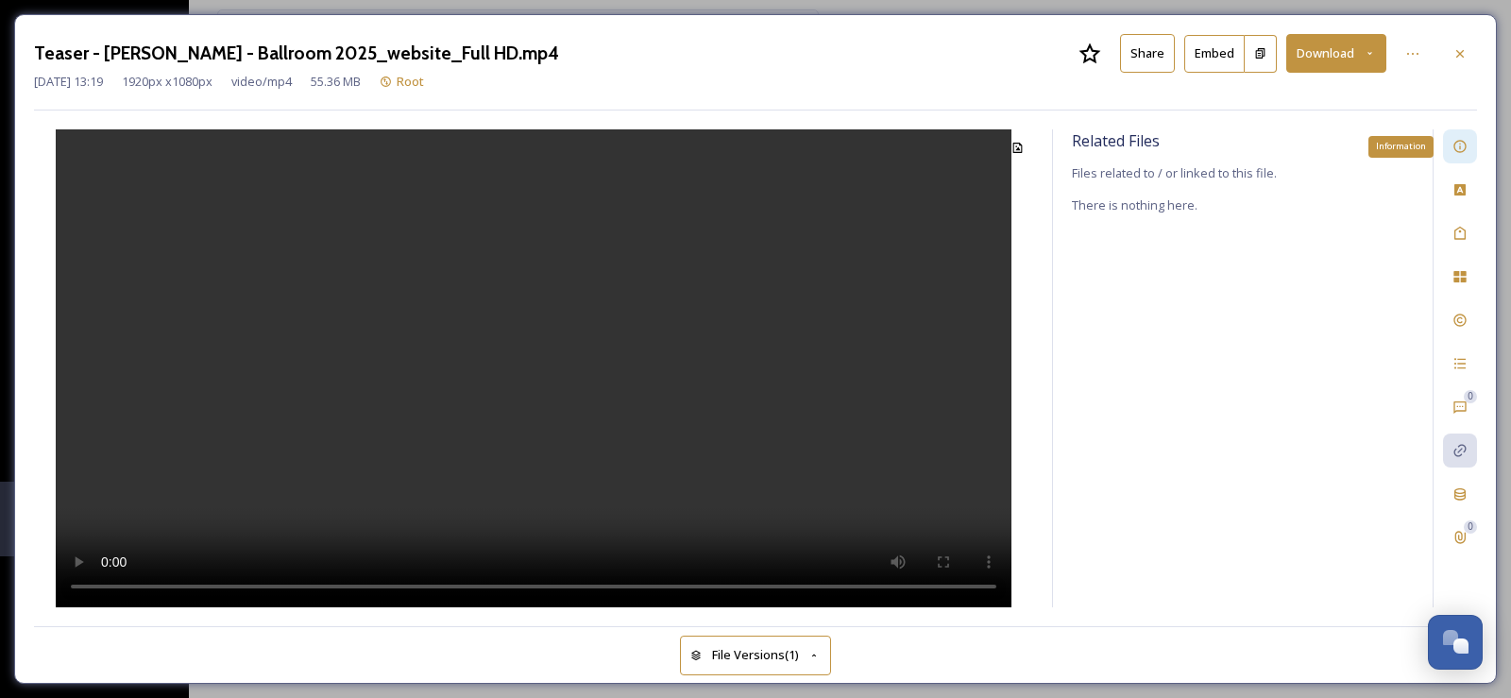
click at [1448, 150] on div "Information" at bounding box center [1460, 146] width 34 height 34
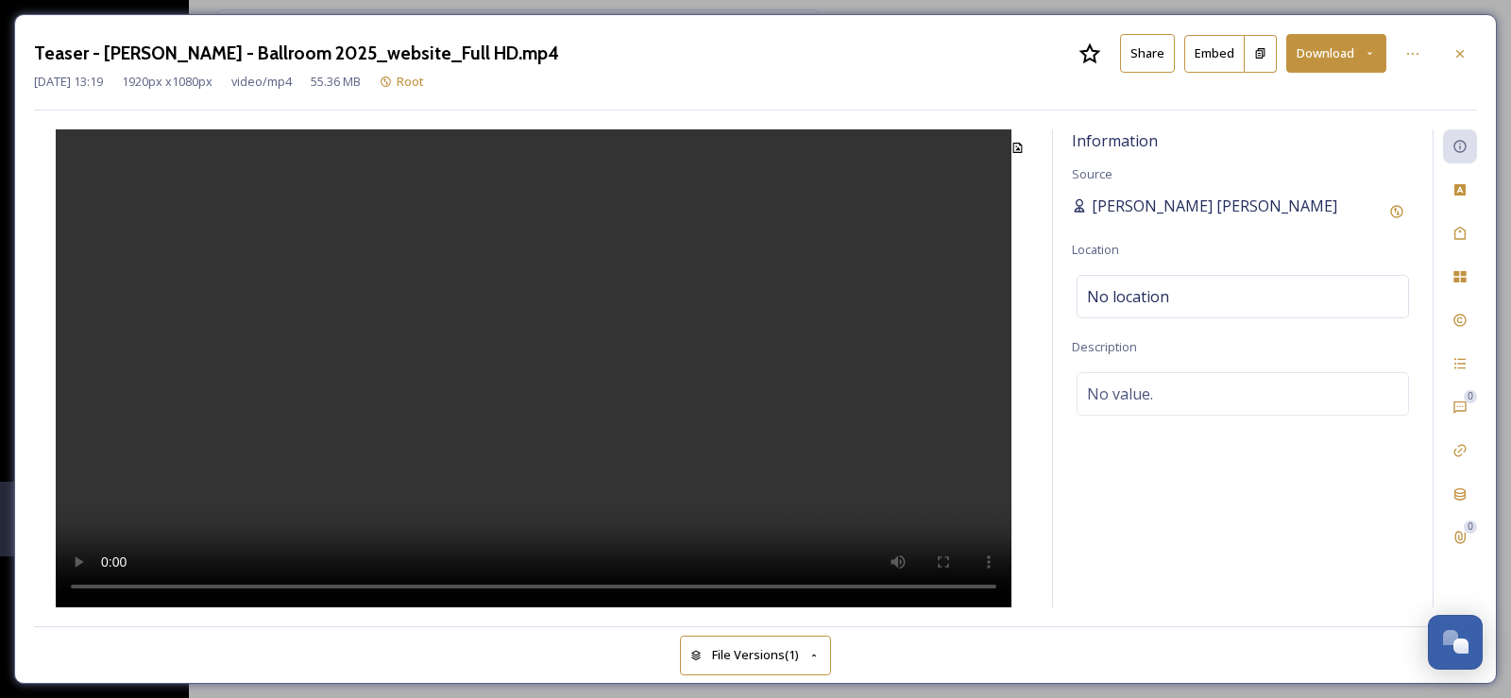
click at [1110, 206] on span "[PERSON_NAME] [PERSON_NAME]" at bounding box center [1215, 206] width 246 height 23
click at [1400, 208] on icon at bounding box center [1396, 211] width 15 height 15
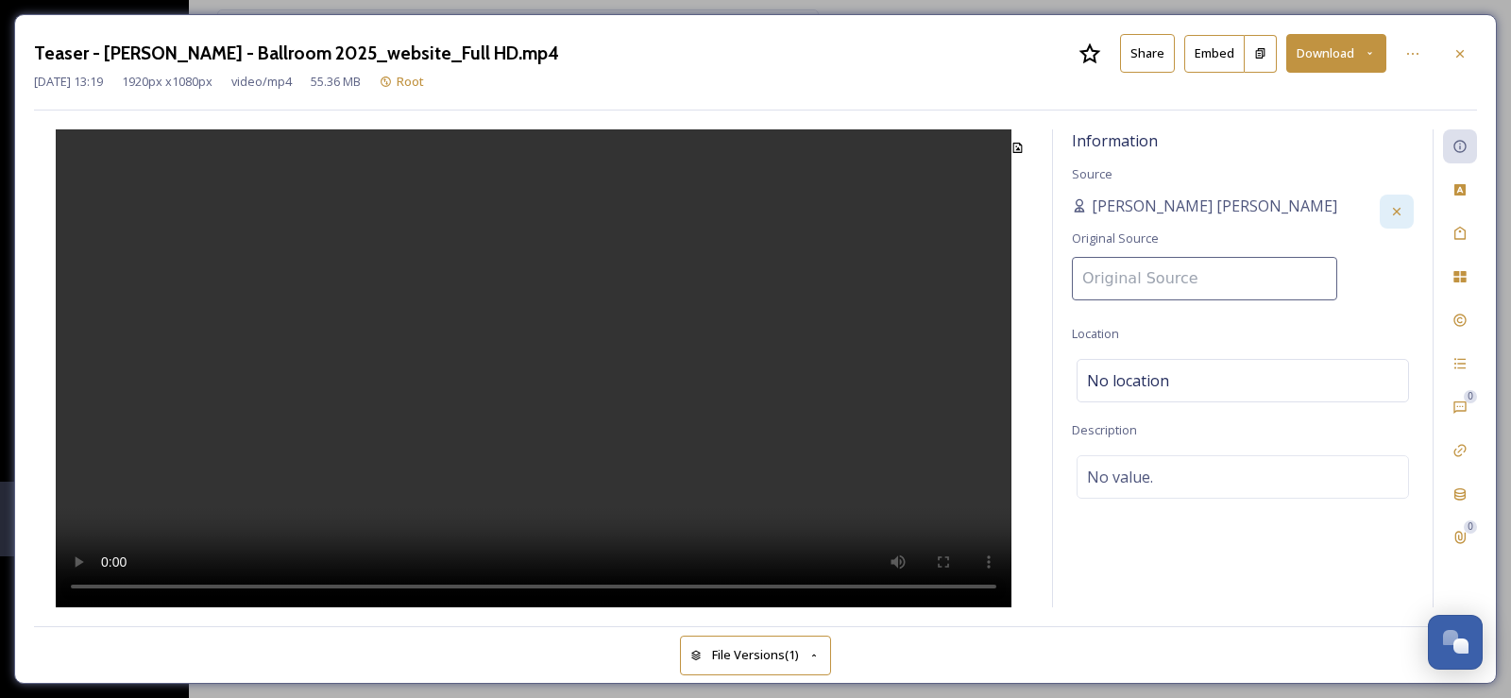
click at [1145, 279] on input at bounding box center [1204, 278] width 265 height 43
type input "The Mulia Bali"
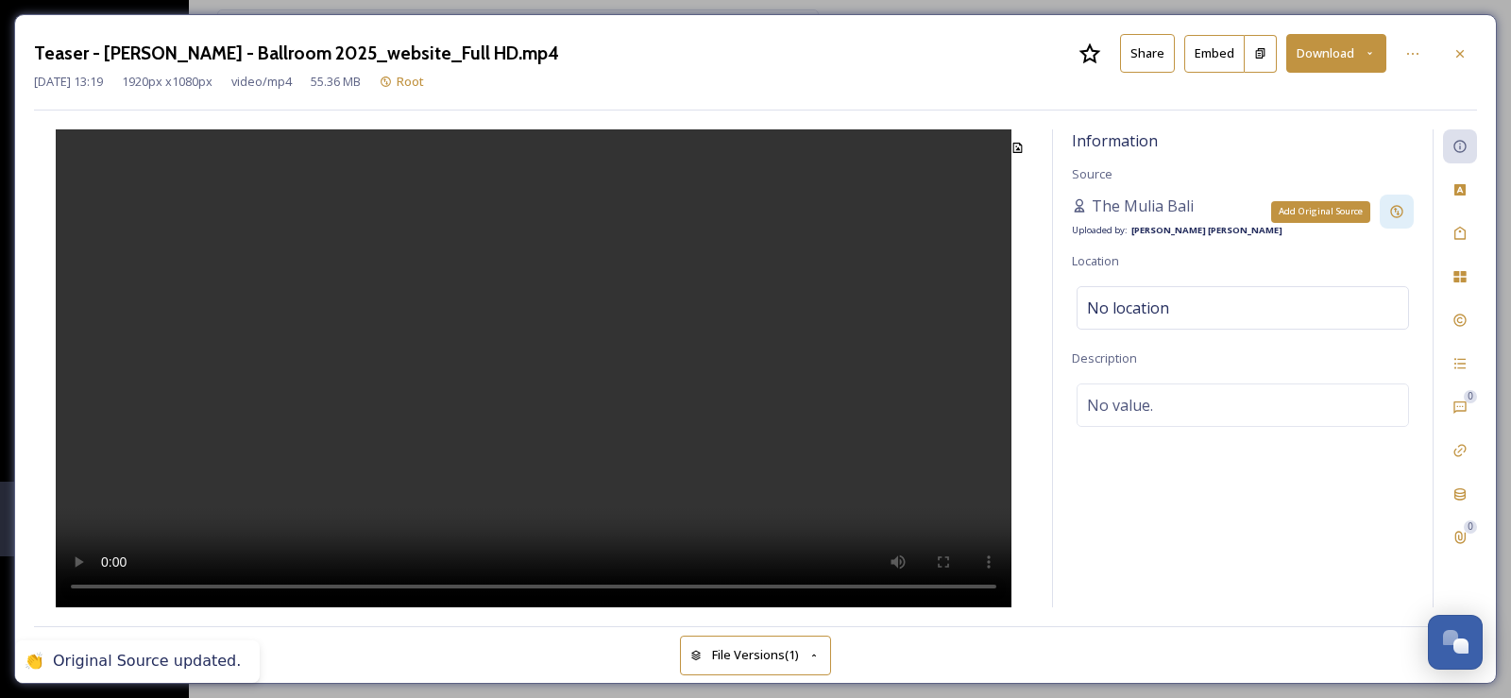
click at [1390, 211] on icon at bounding box center [1396, 211] width 15 height 15
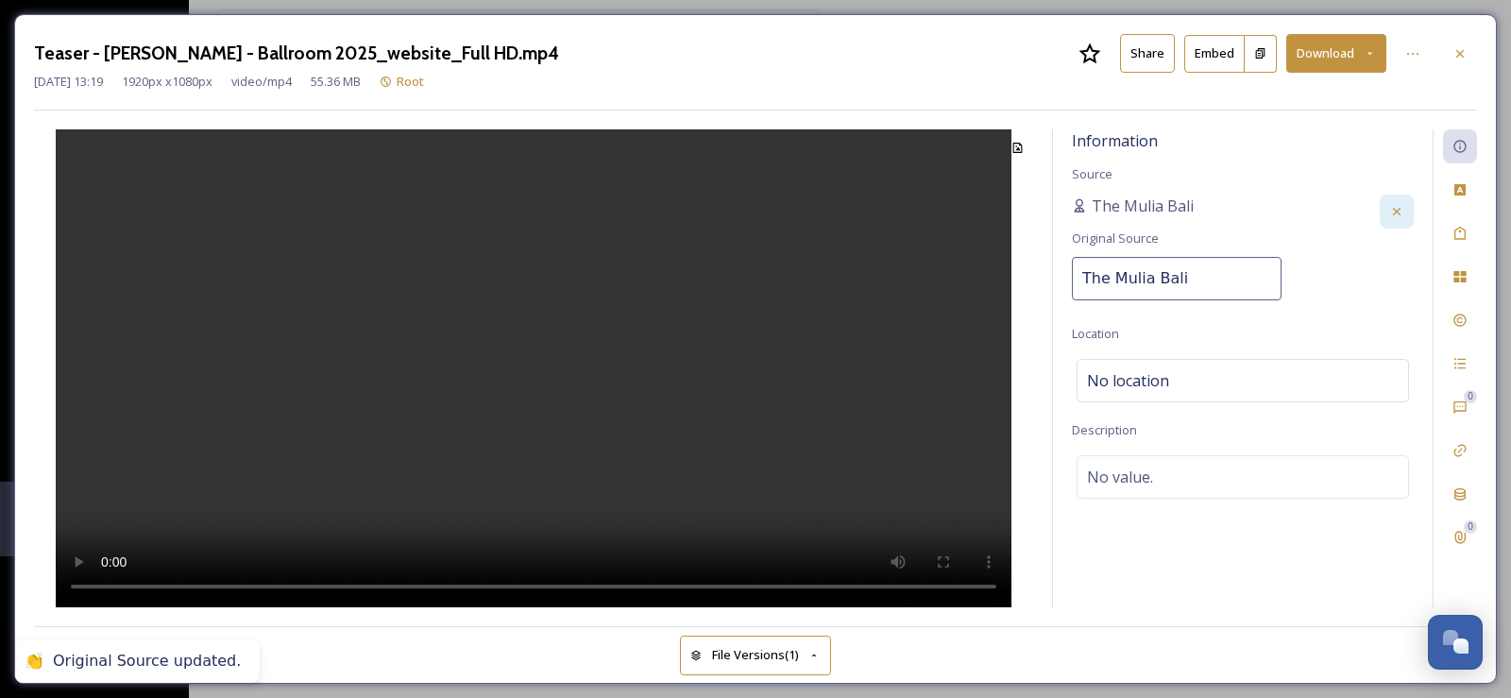
click at [1342, 250] on div "The Mulia Bali Original Source The Mulia Bali" at bounding box center [1243, 253] width 342 height 117
click at [516, 417] on video at bounding box center [534, 368] width 956 height 478
click at [1215, 271] on input "The Mulia Bali" at bounding box center [1177, 278] width 210 height 43
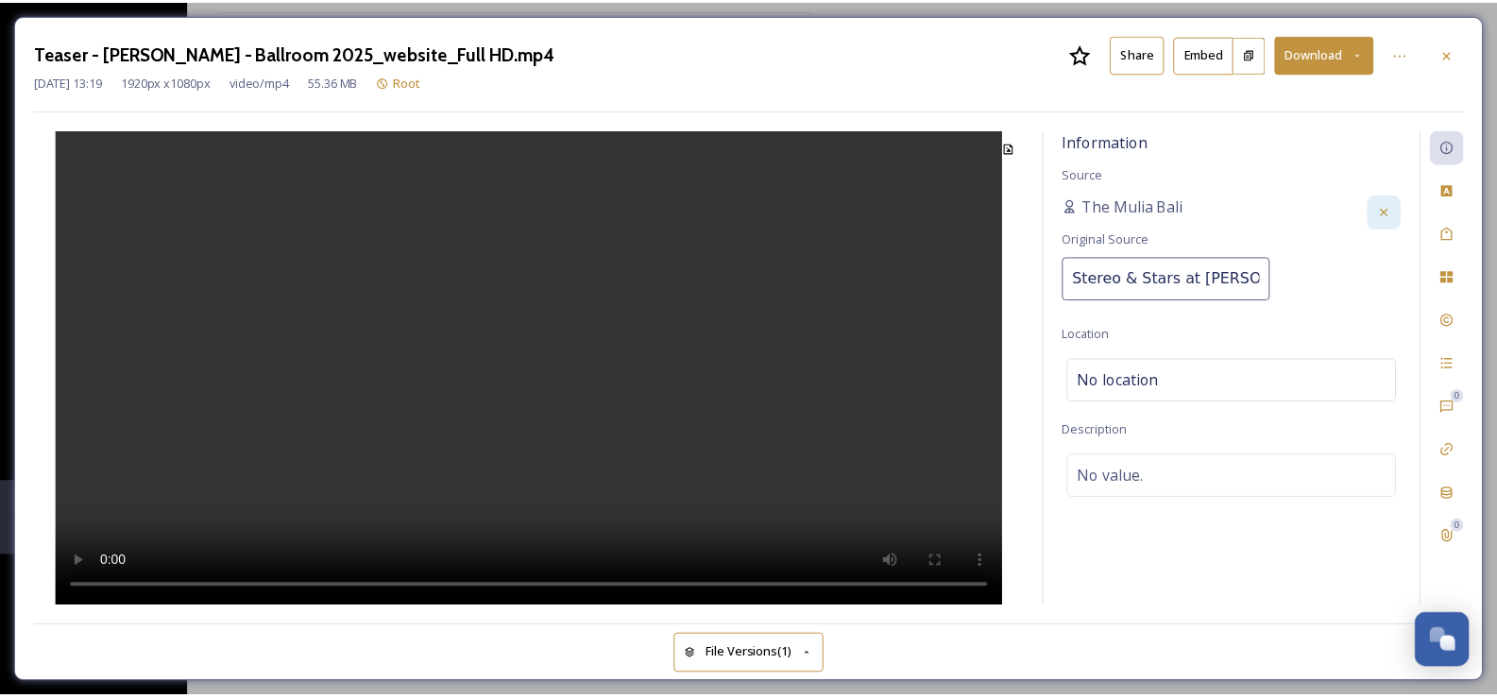
scroll to position [0, 9]
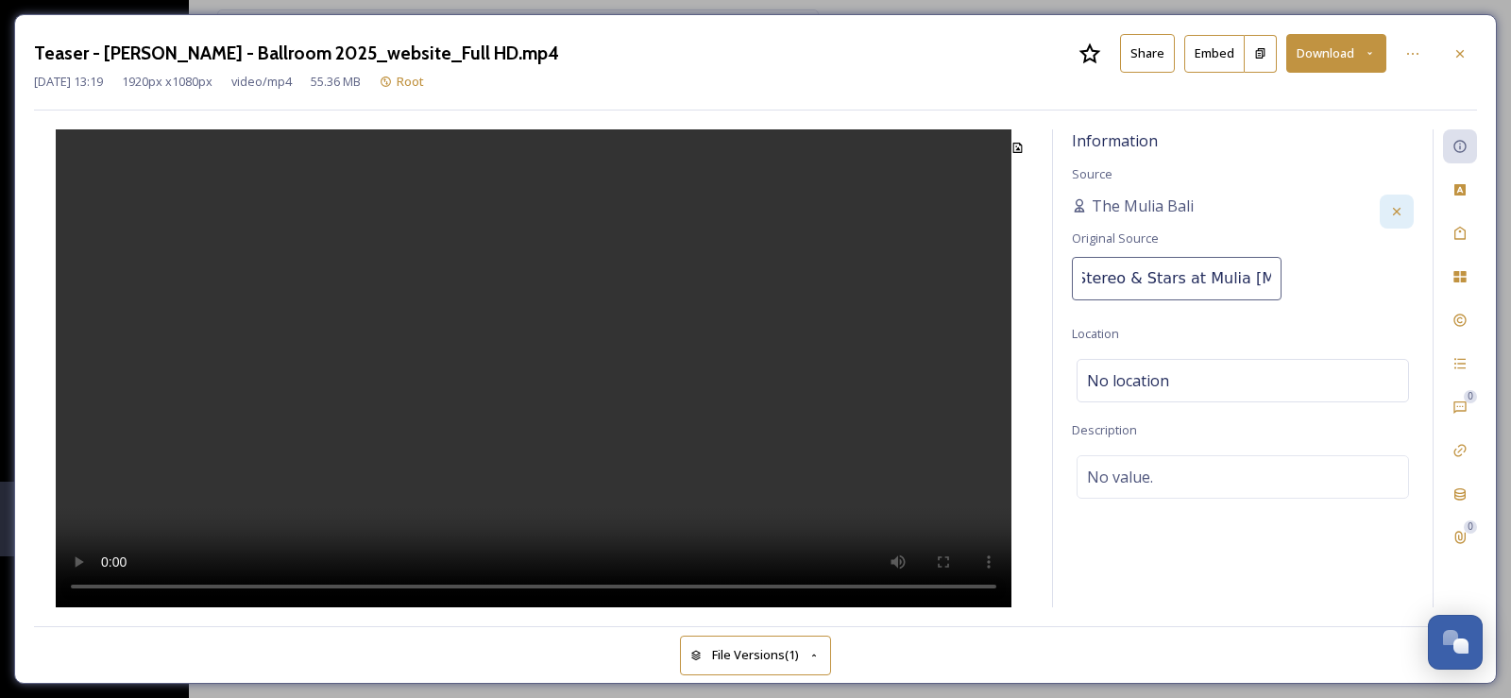
type input "Stereo & Stars at [GEOGRAPHIC_DATA]"
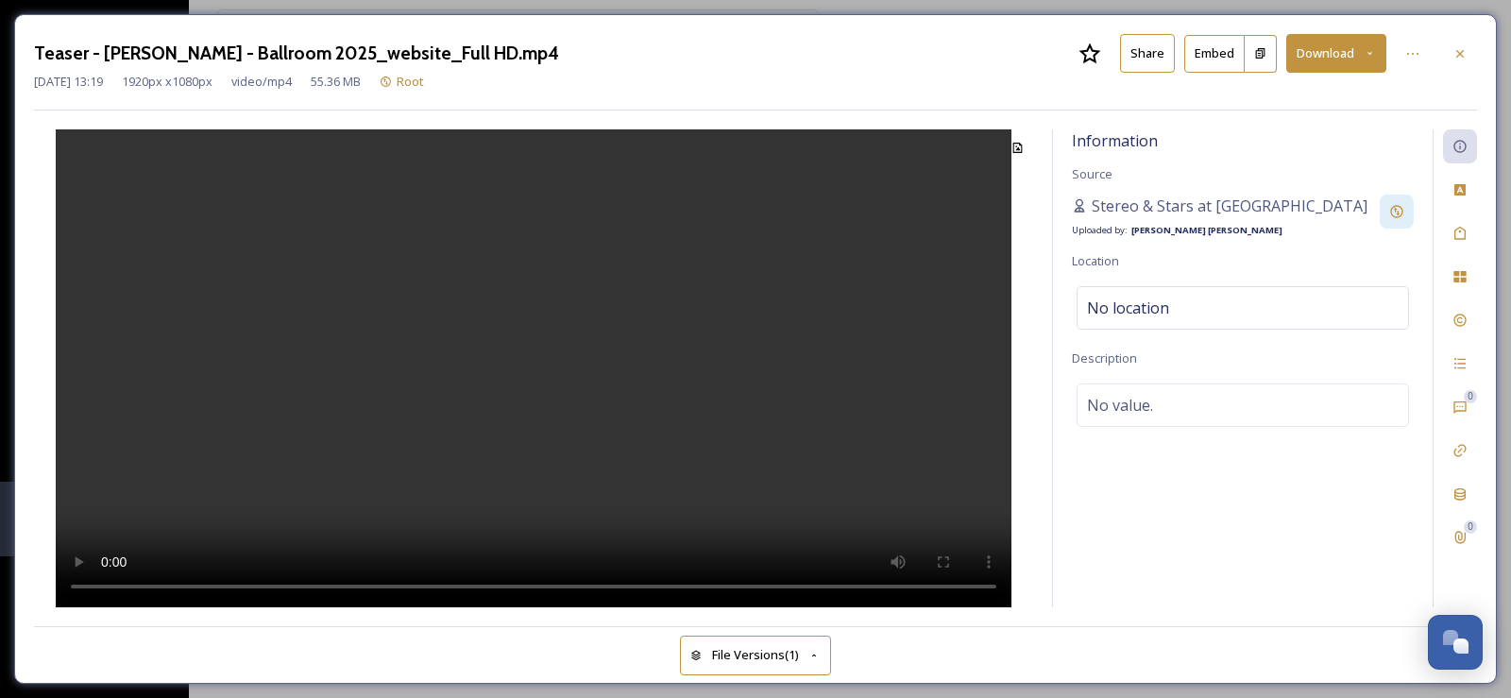
click at [1202, 51] on button "Embed" at bounding box center [1214, 54] width 60 height 38
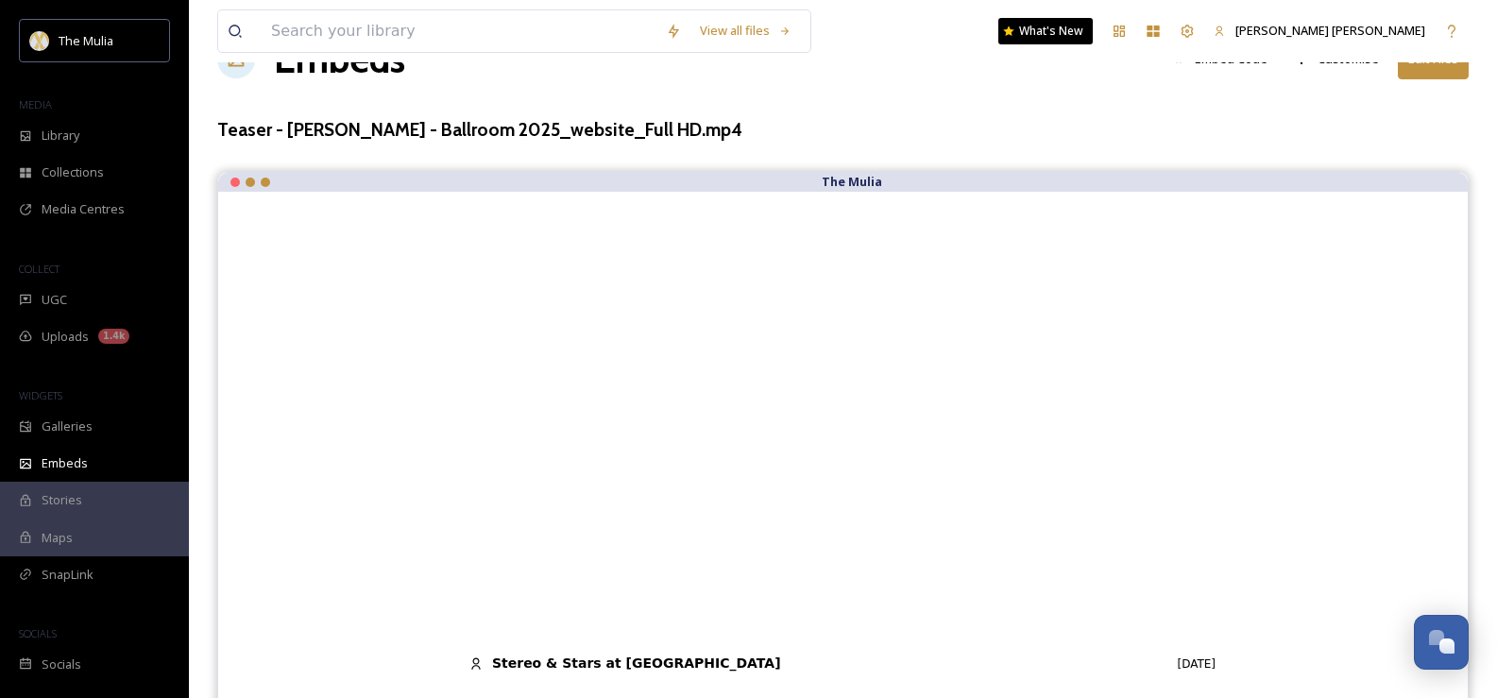
scroll to position [92, 0]
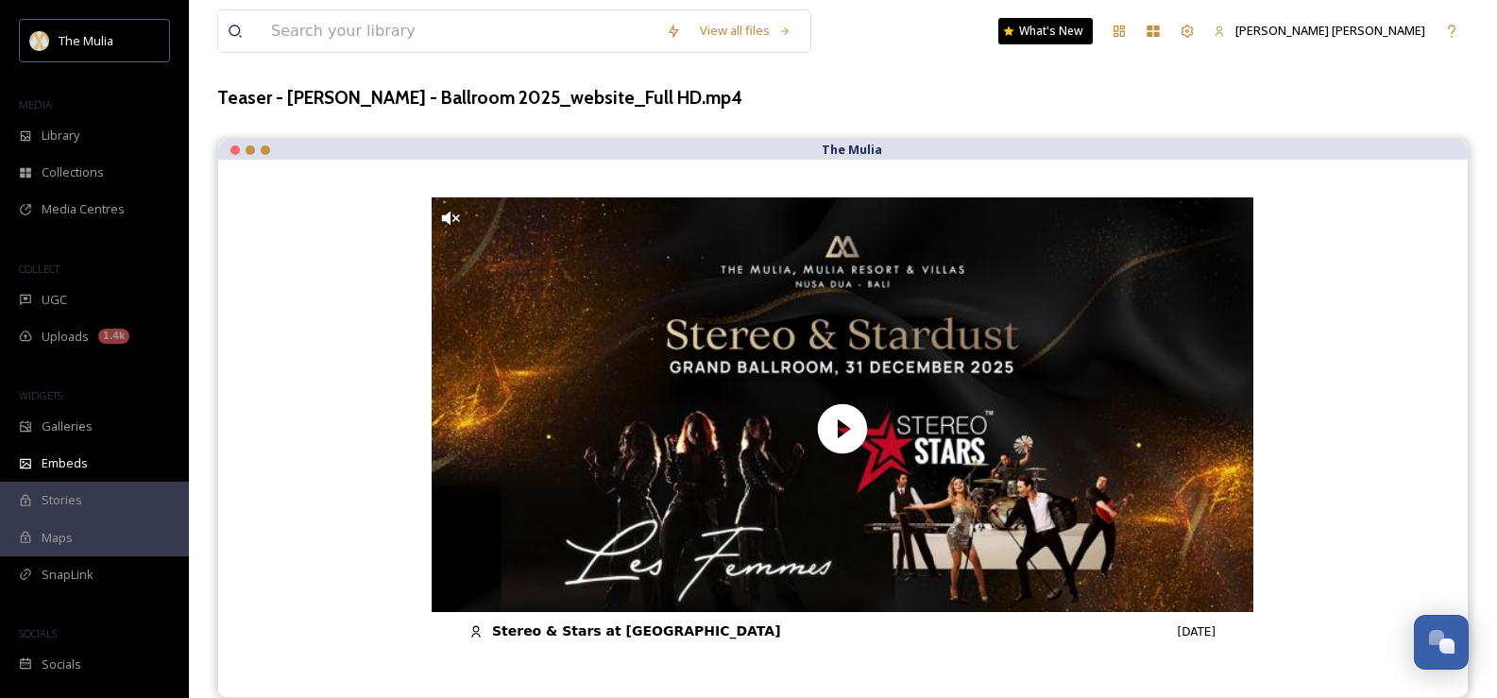
click at [532, 631] on div "Stereo & Stars at [GEOGRAPHIC_DATA] [DATE]" at bounding box center [842, 631] width 746 height 20
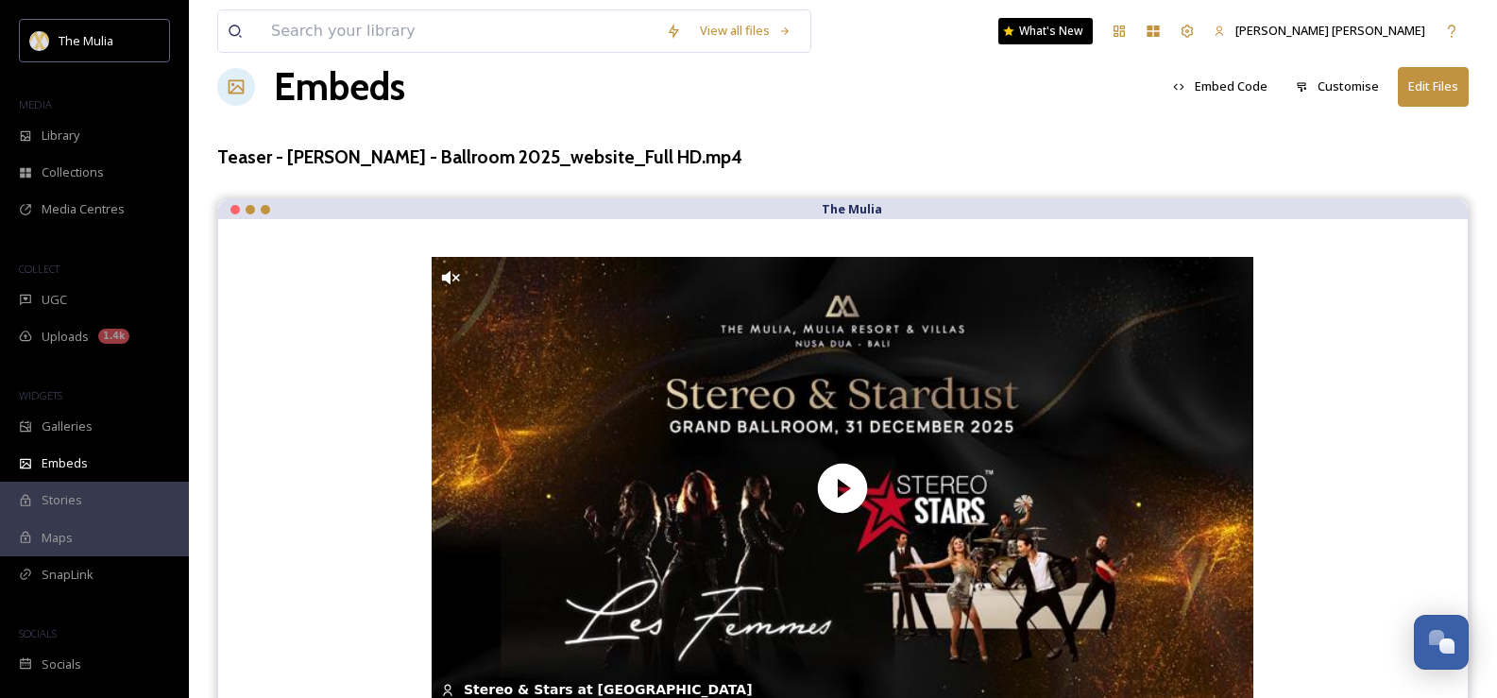
scroll to position [0, 0]
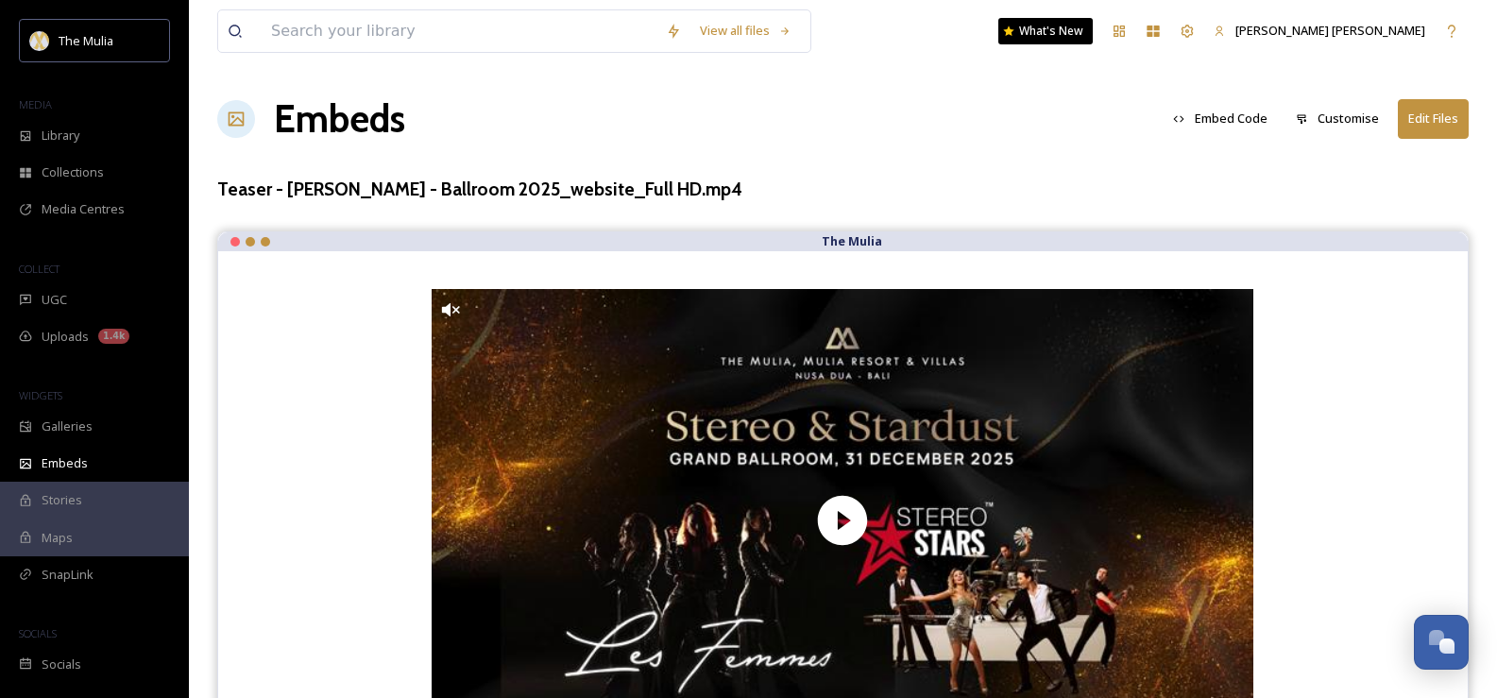
click at [1343, 117] on button "Customise" at bounding box center [1337, 118] width 102 height 37
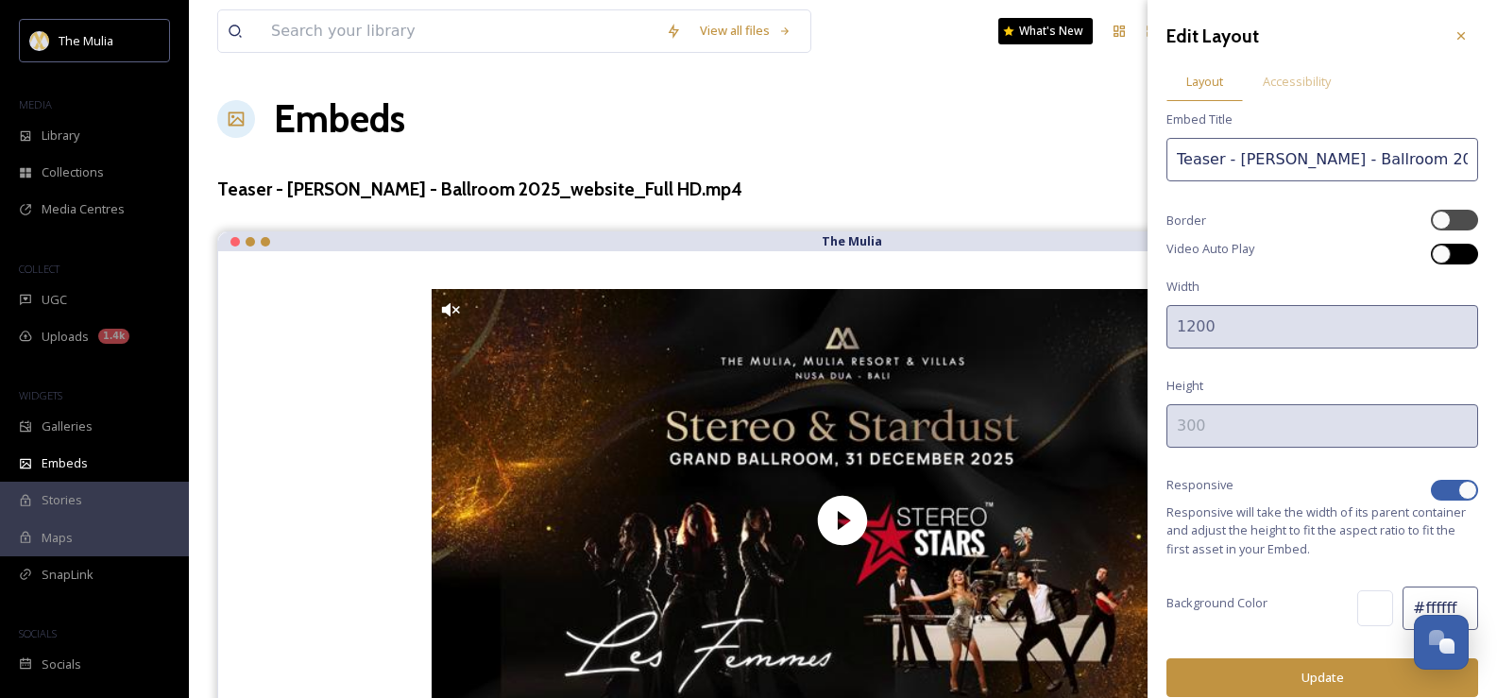
click at [1449, 262] on div at bounding box center [1454, 254] width 47 height 21
checkbox input "true"
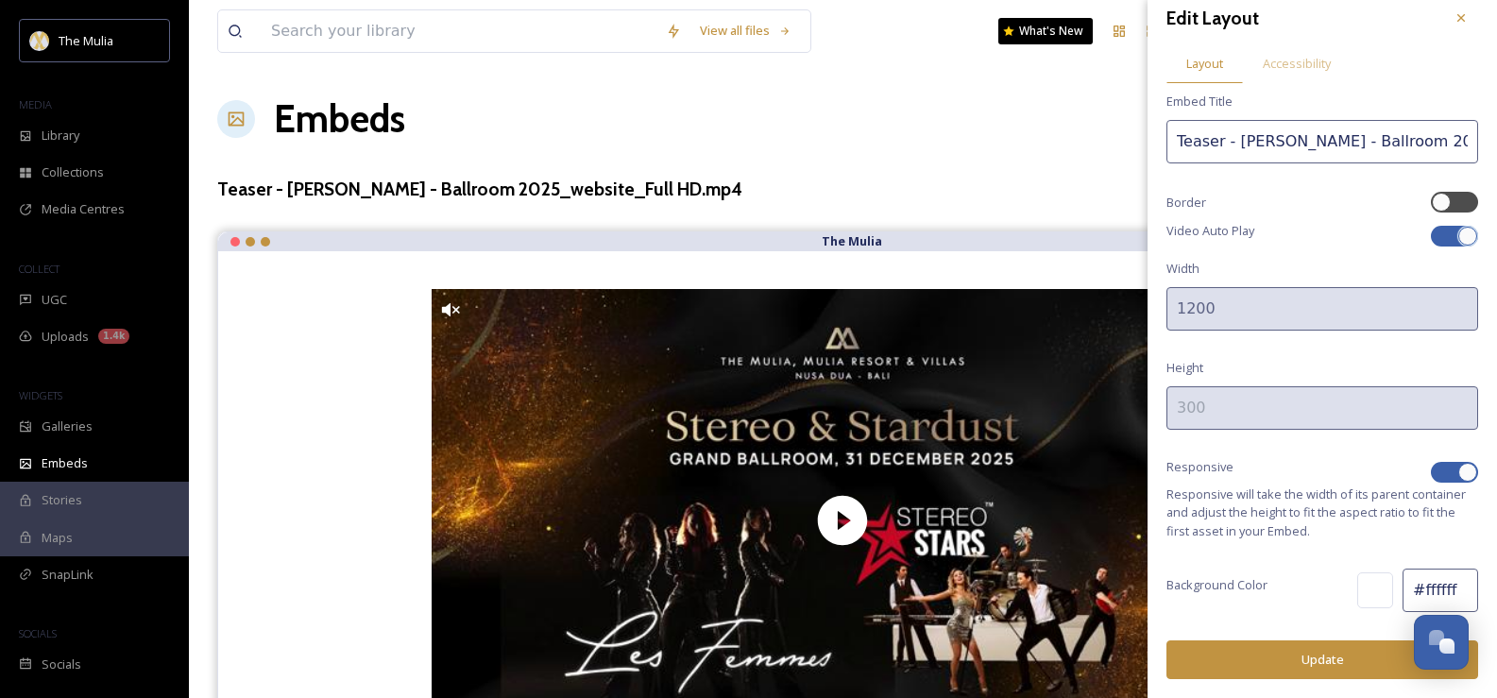
click at [1458, 475] on div at bounding box center [1467, 472] width 19 height 19
checkbox input "false"
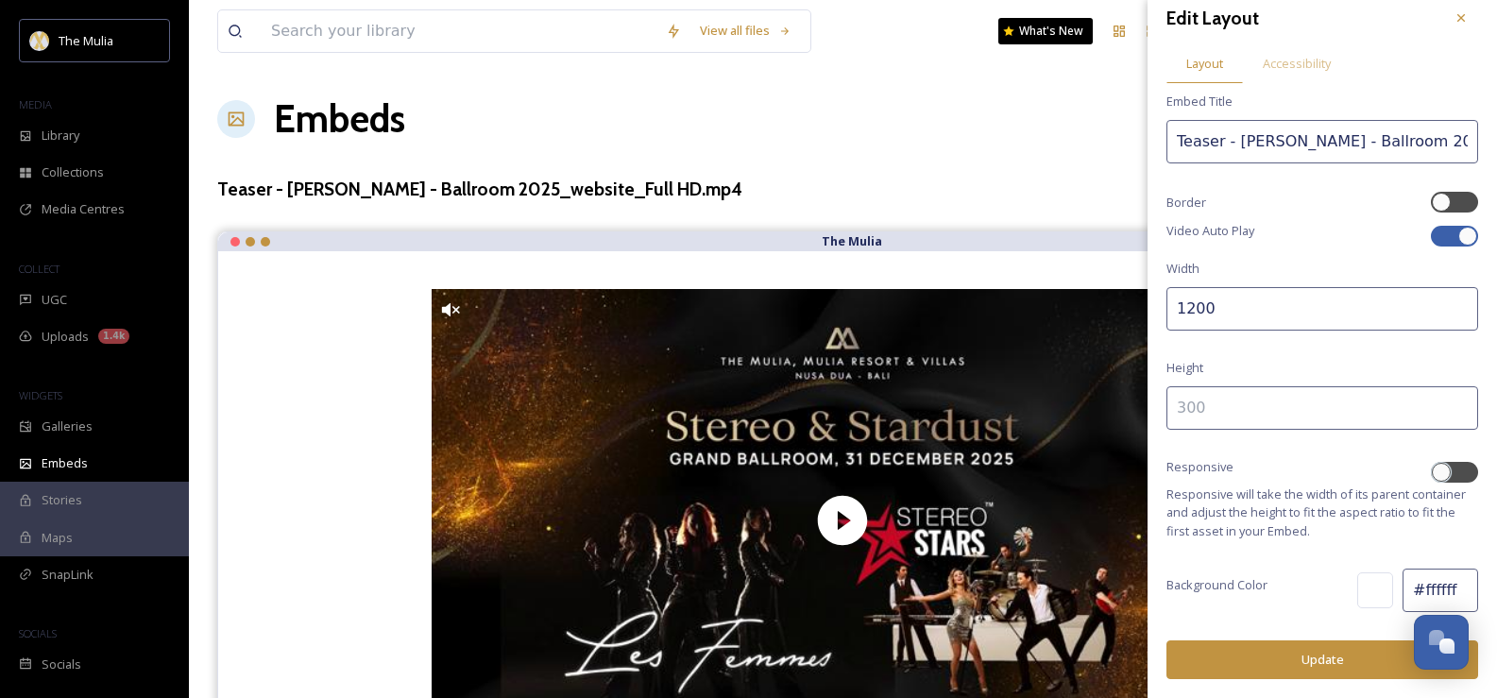
click at [1272, 404] on input at bounding box center [1322, 407] width 312 height 43
type input "450"
click at [1337, 261] on div "Edit Layout Layout Accessibility Embed Title Teaser - [PERSON_NAME] - Ballroom …" at bounding box center [1321, 340] width 349 height 716
click at [1307, 61] on span "Accessibility" at bounding box center [1296, 64] width 68 height 18
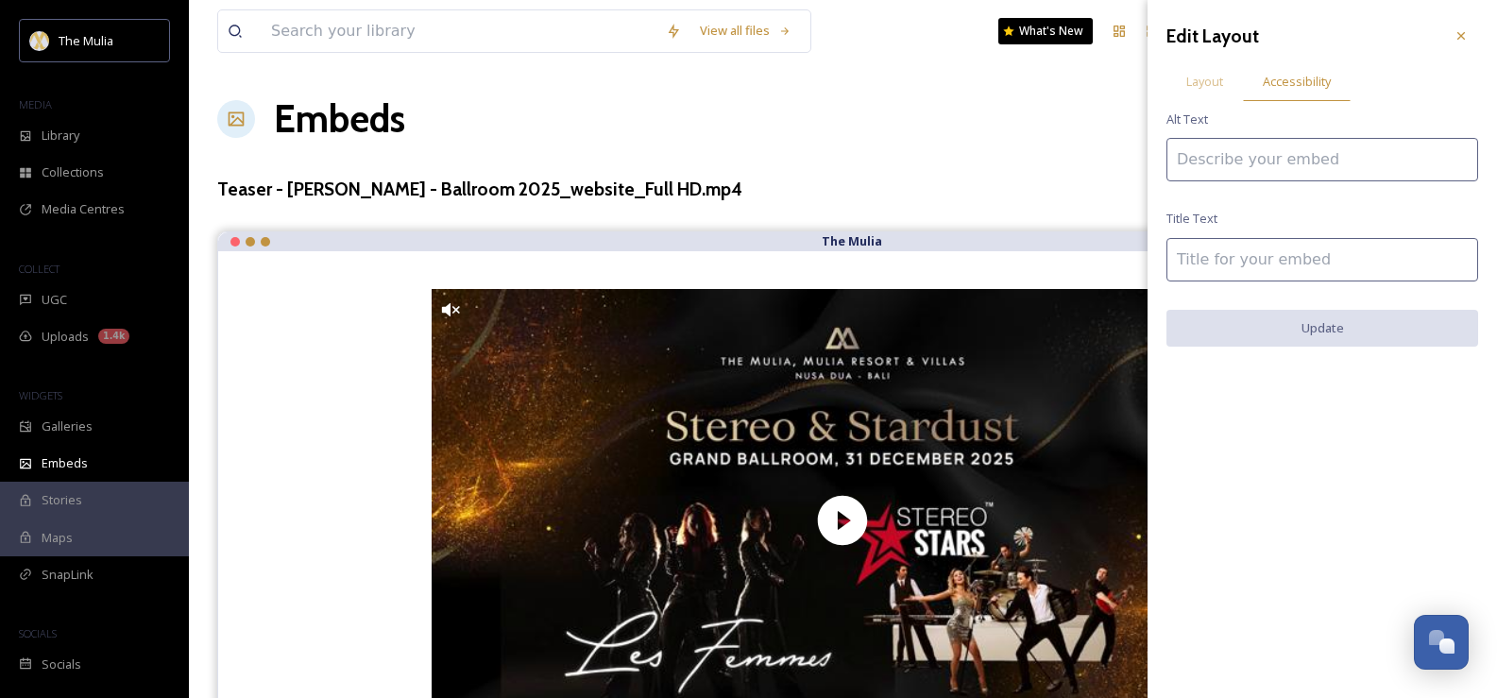
scroll to position [0, 0]
click at [1193, 67] on div "Layout" at bounding box center [1204, 81] width 76 height 39
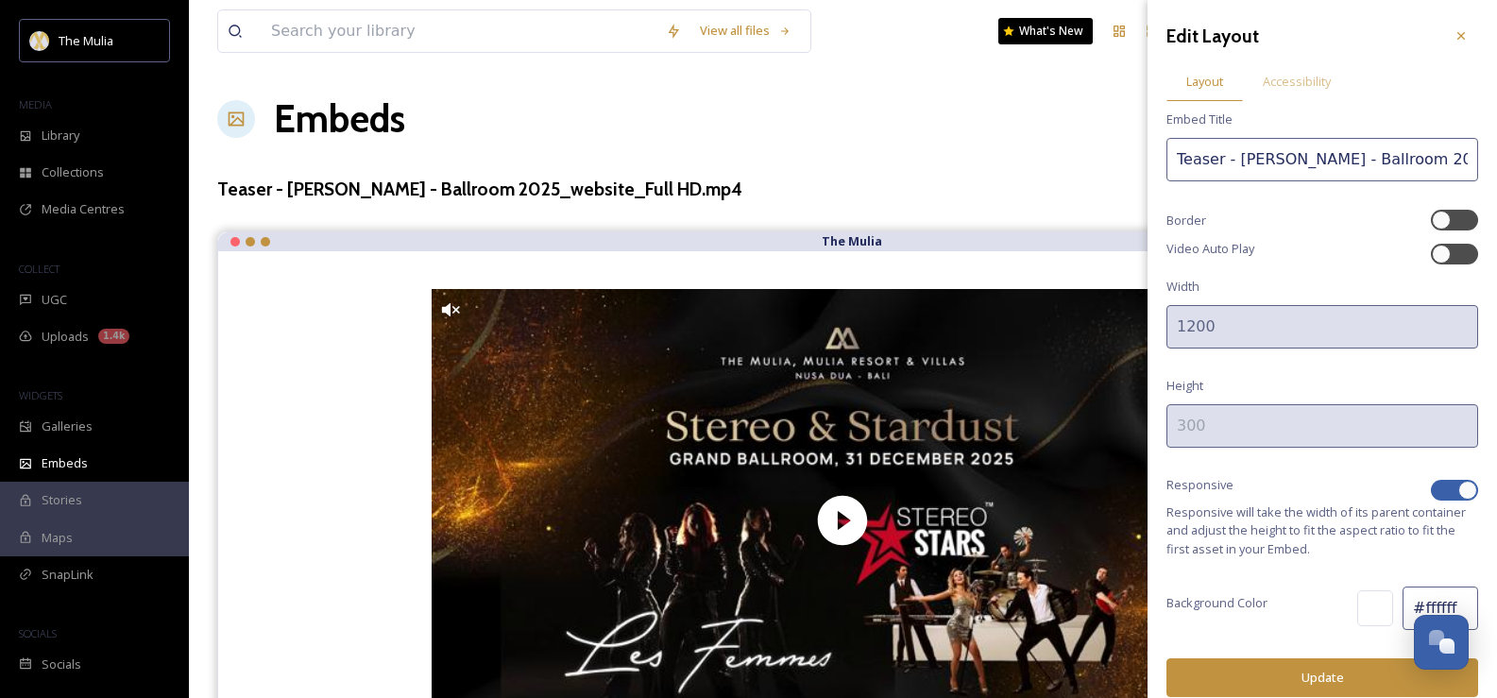
click at [1341, 669] on button "Update" at bounding box center [1322, 677] width 312 height 39
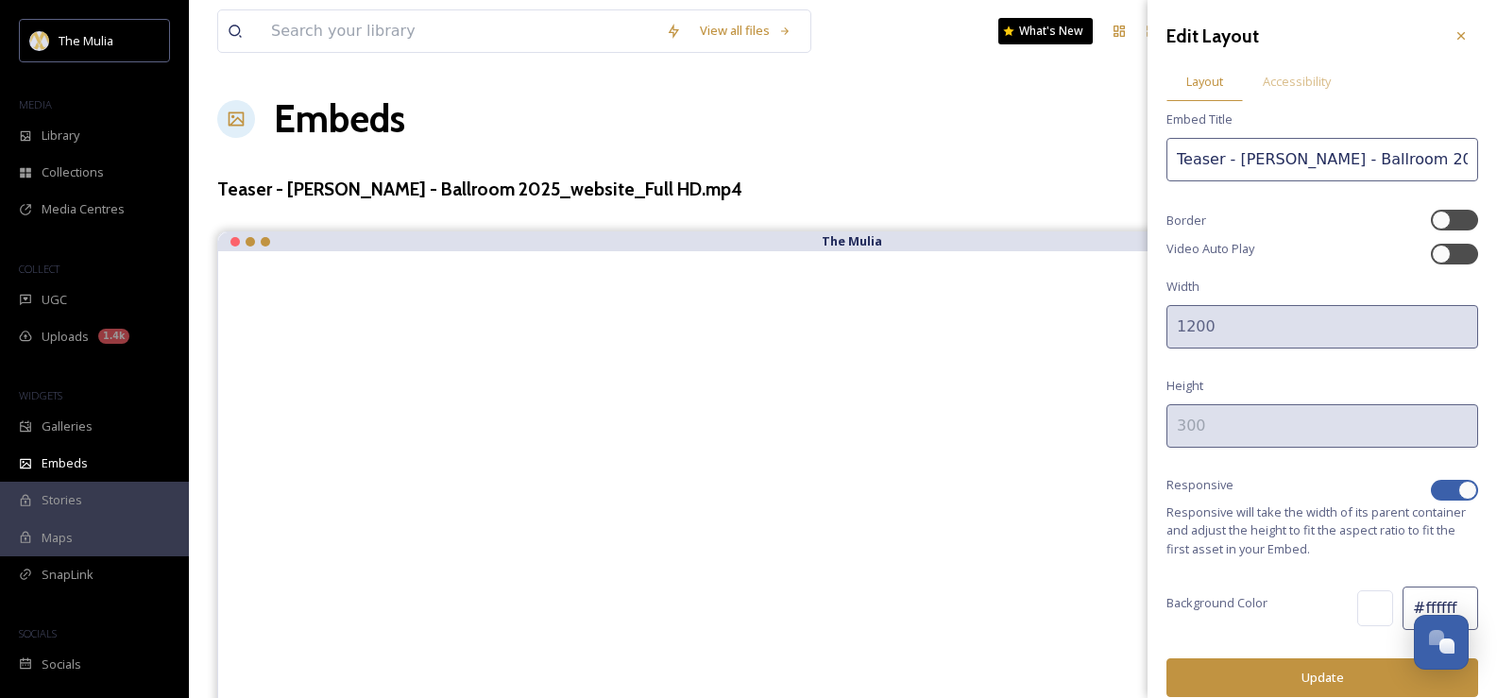
scroll to position [92, 0]
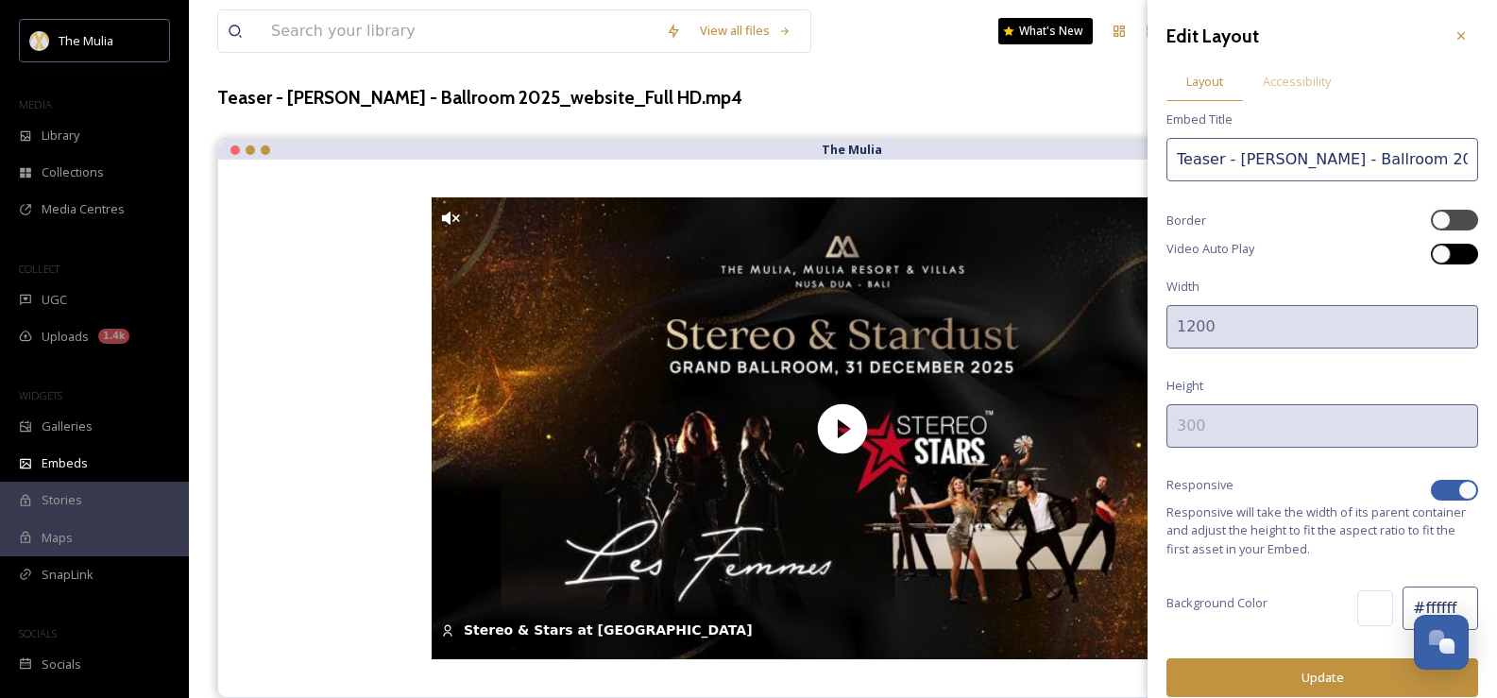
click at [1441, 252] on div at bounding box center [1454, 254] width 47 height 21
checkbox input "true"
click at [1290, 686] on button "Update" at bounding box center [1322, 677] width 312 height 39
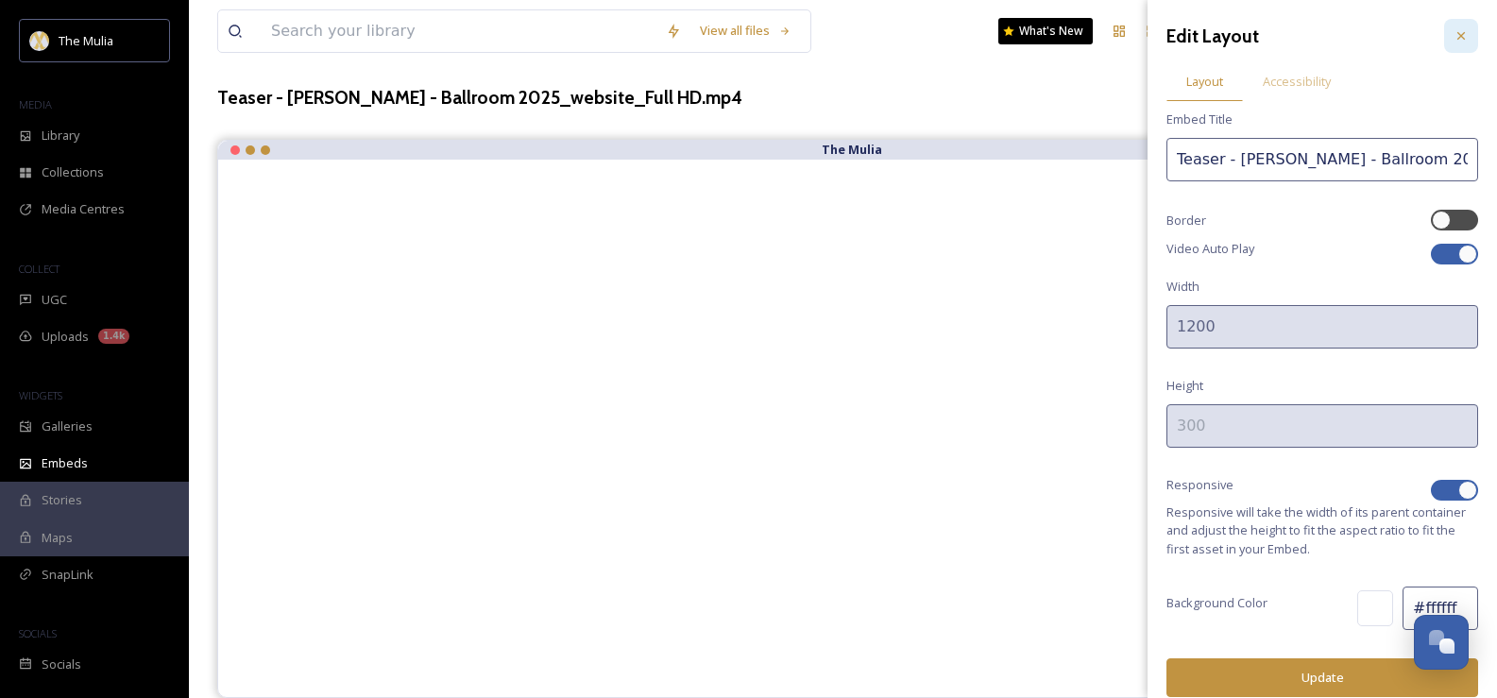
click at [1444, 26] on div at bounding box center [1461, 36] width 34 height 34
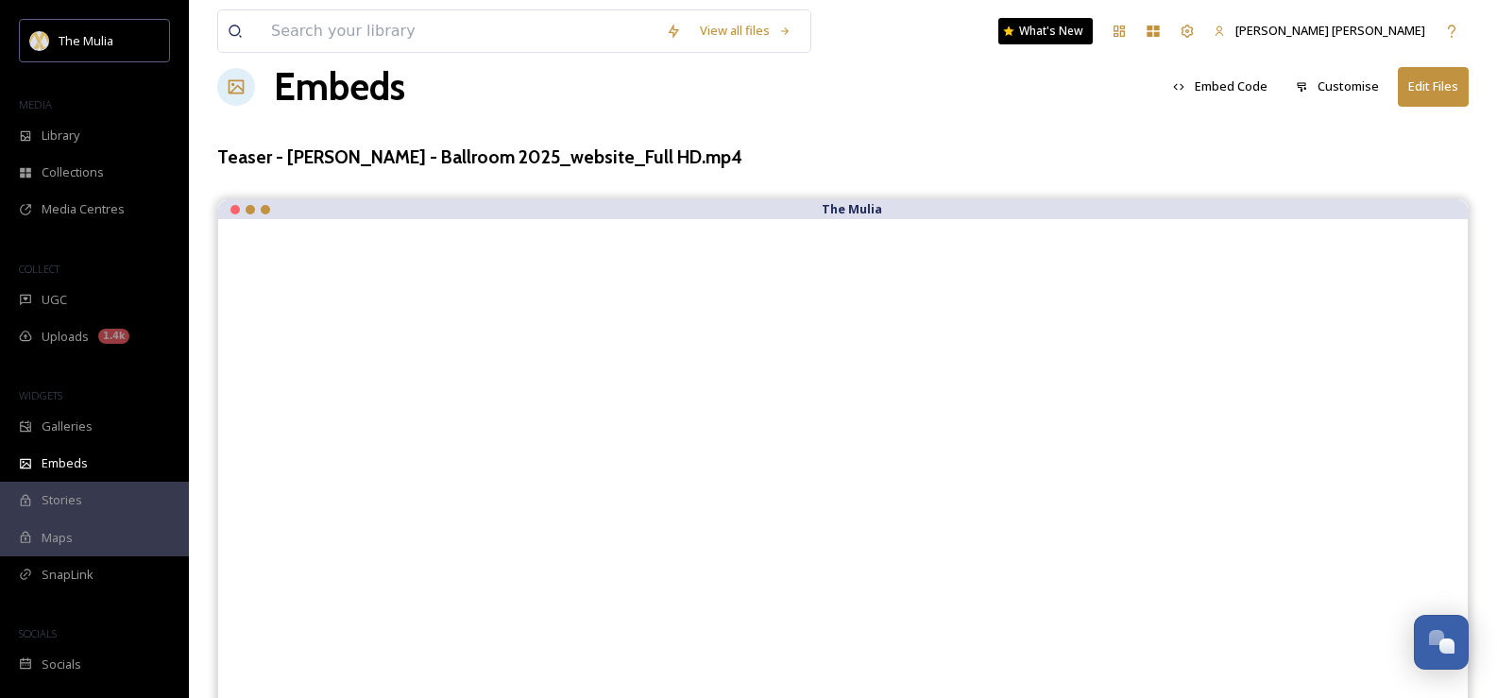
scroll to position [0, 0]
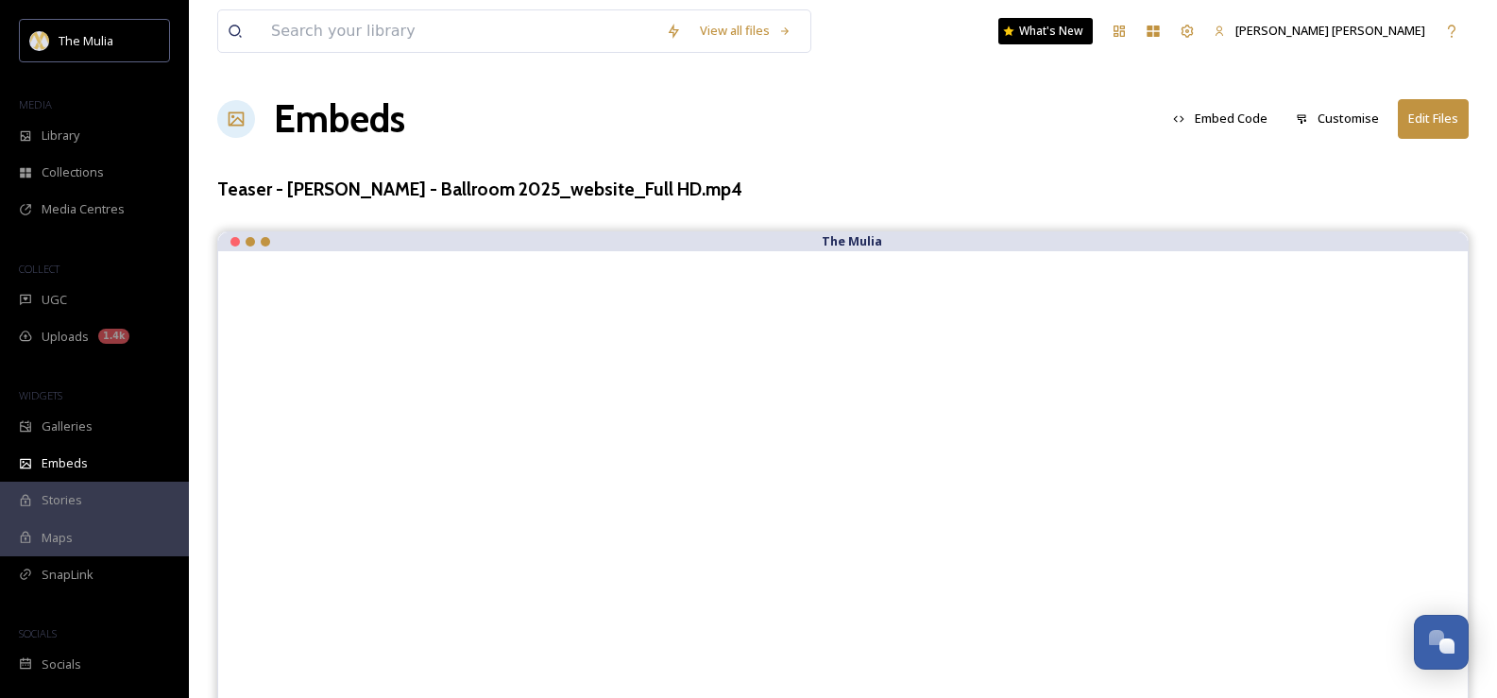
click at [1233, 118] on button "Embed Code" at bounding box center [1219, 118] width 113 height 37
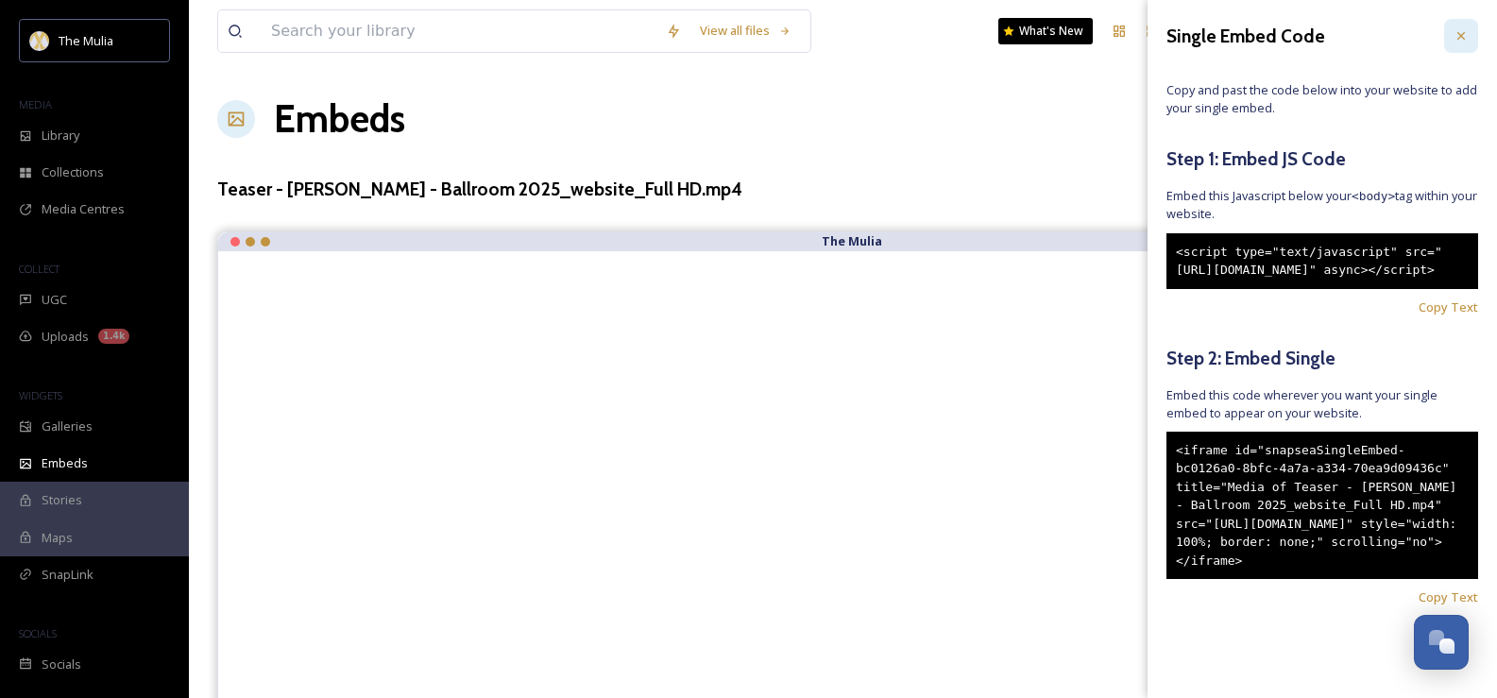
click at [1449, 26] on div at bounding box center [1461, 36] width 34 height 34
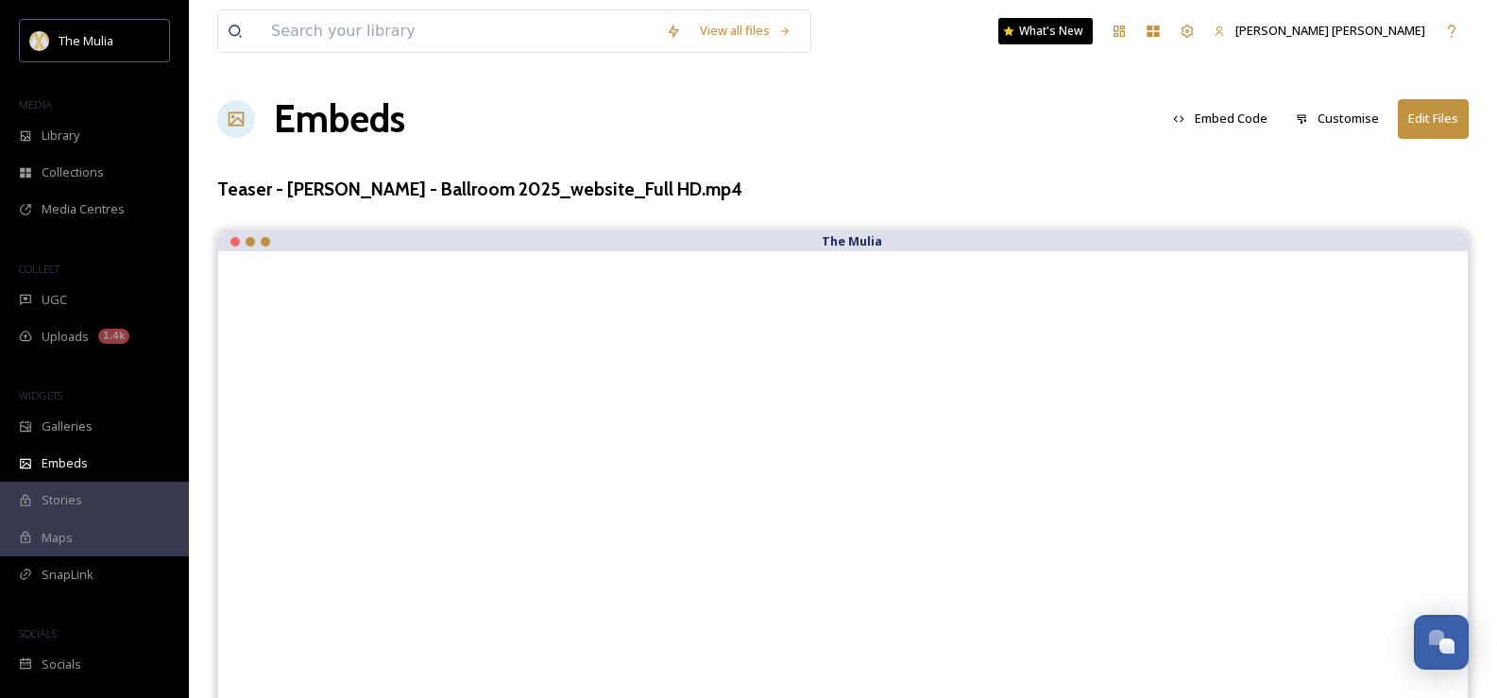
click at [1319, 116] on button "Customise" at bounding box center [1337, 118] width 102 height 37
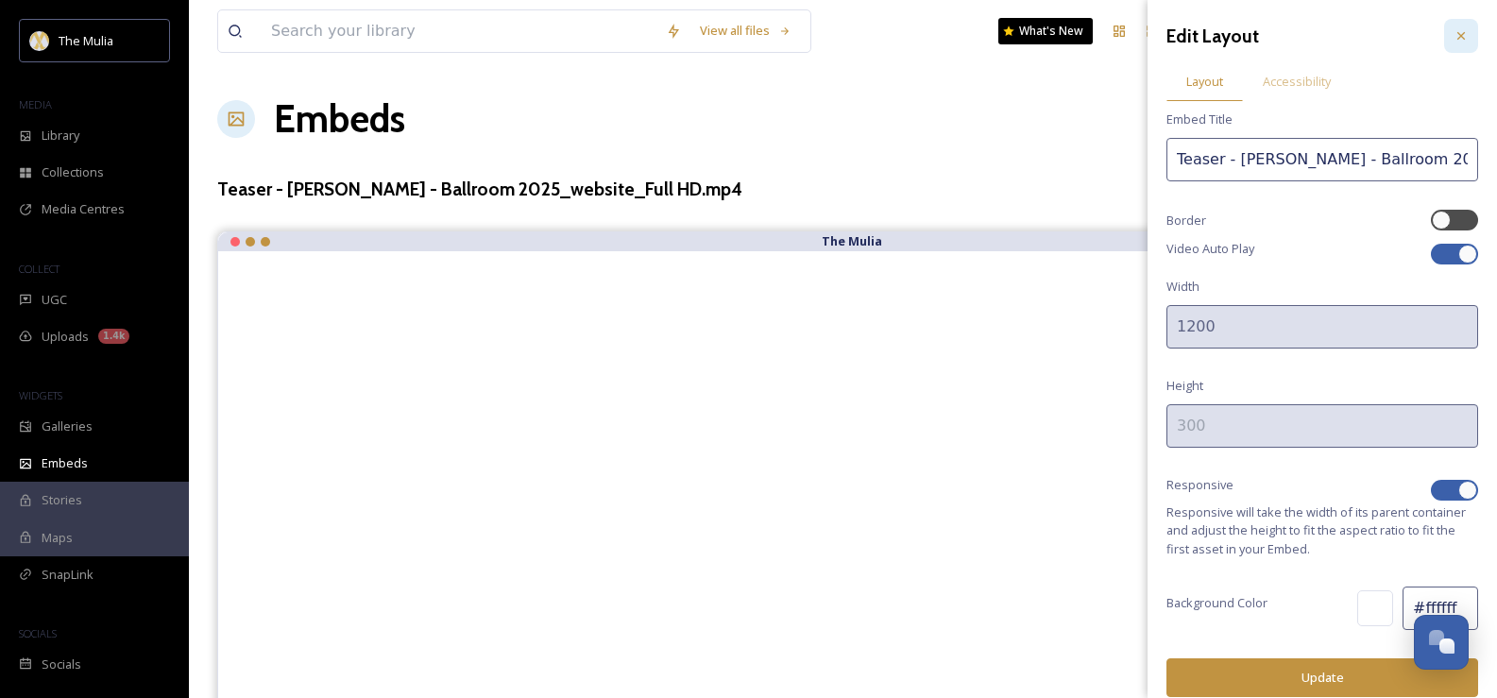
click at [1444, 26] on div at bounding box center [1461, 36] width 34 height 34
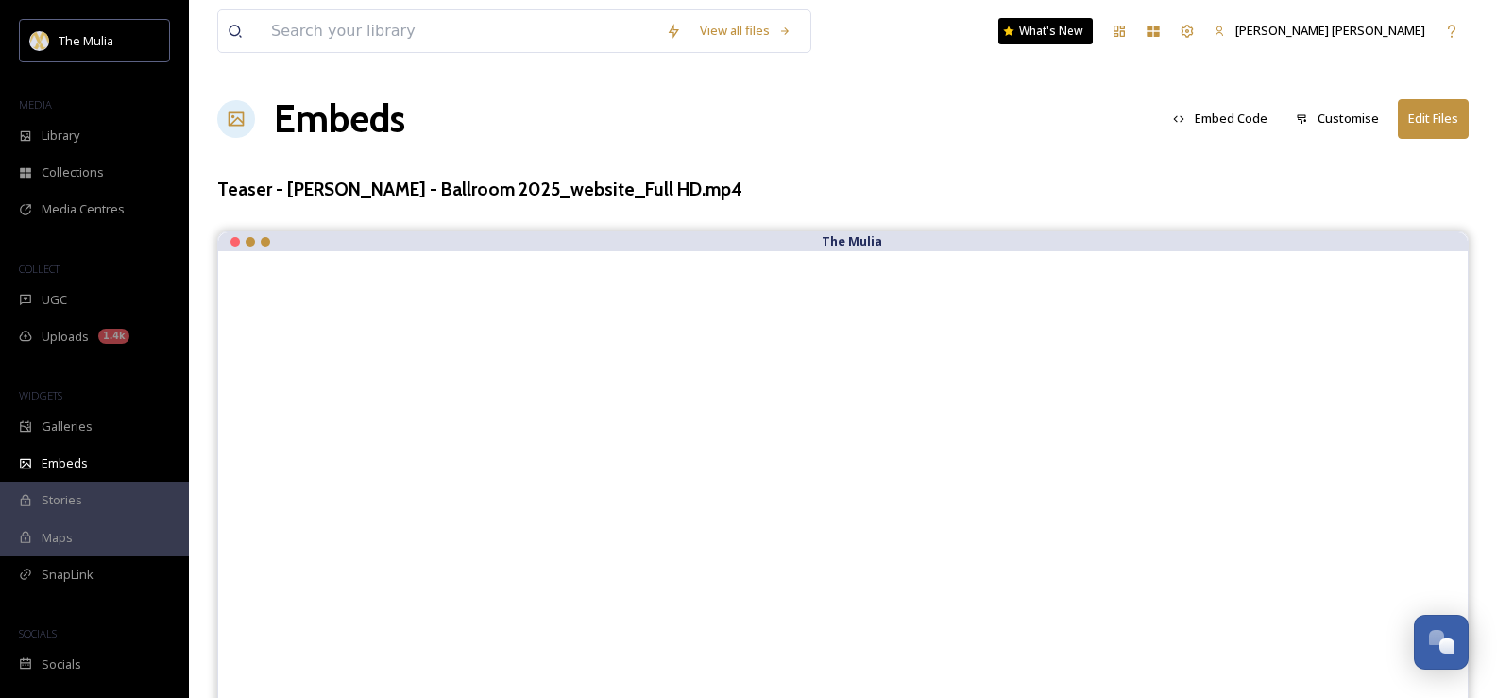
click at [1411, 119] on button "Edit Files" at bounding box center [1433, 118] width 71 height 39
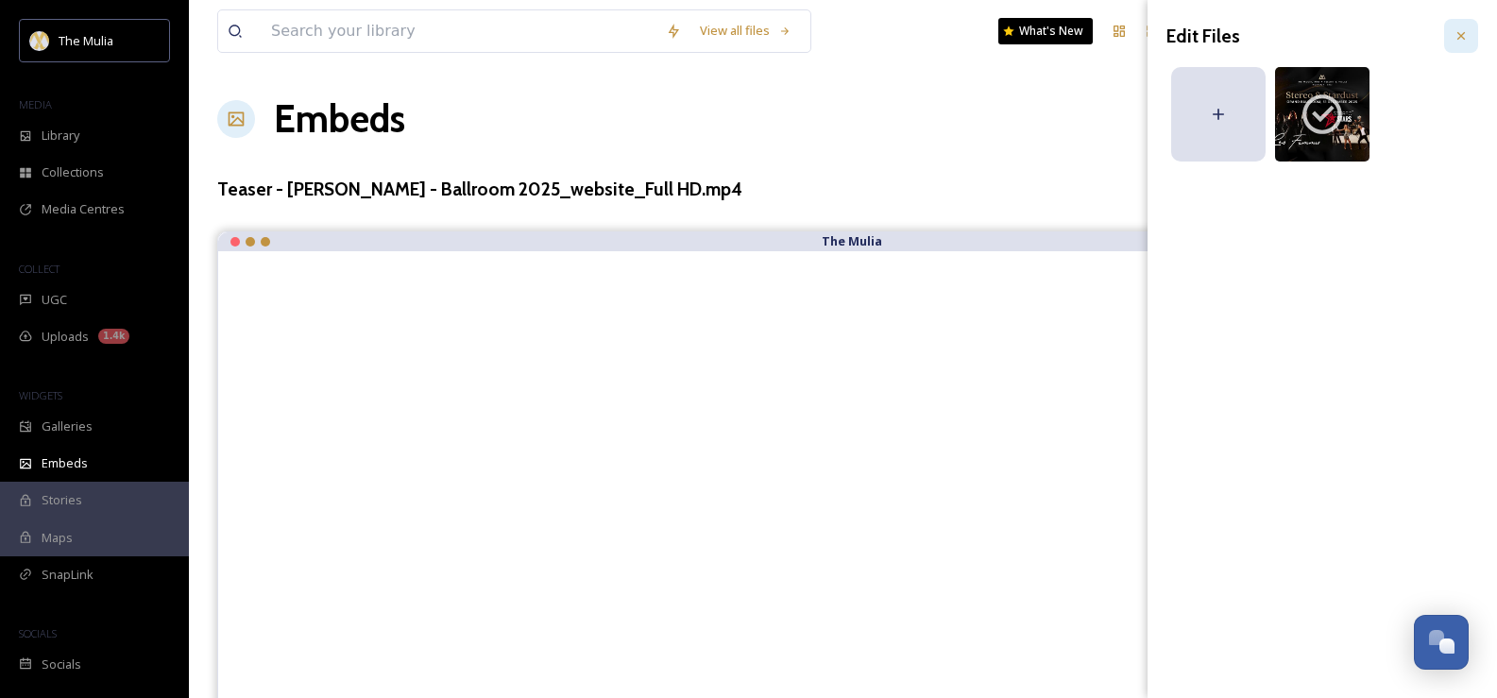
click at [1461, 30] on icon at bounding box center [1460, 35] width 15 height 15
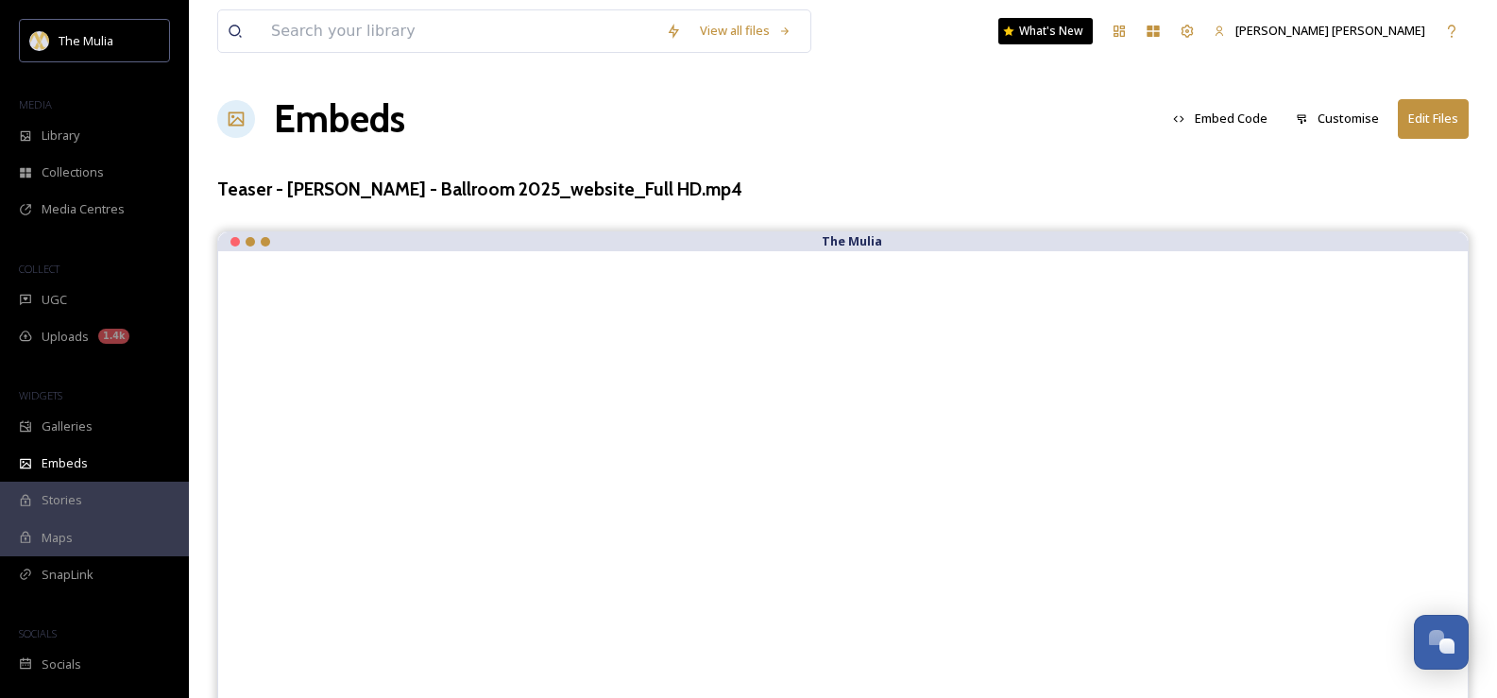
click at [1224, 103] on button "Embed Code" at bounding box center [1219, 118] width 113 height 37
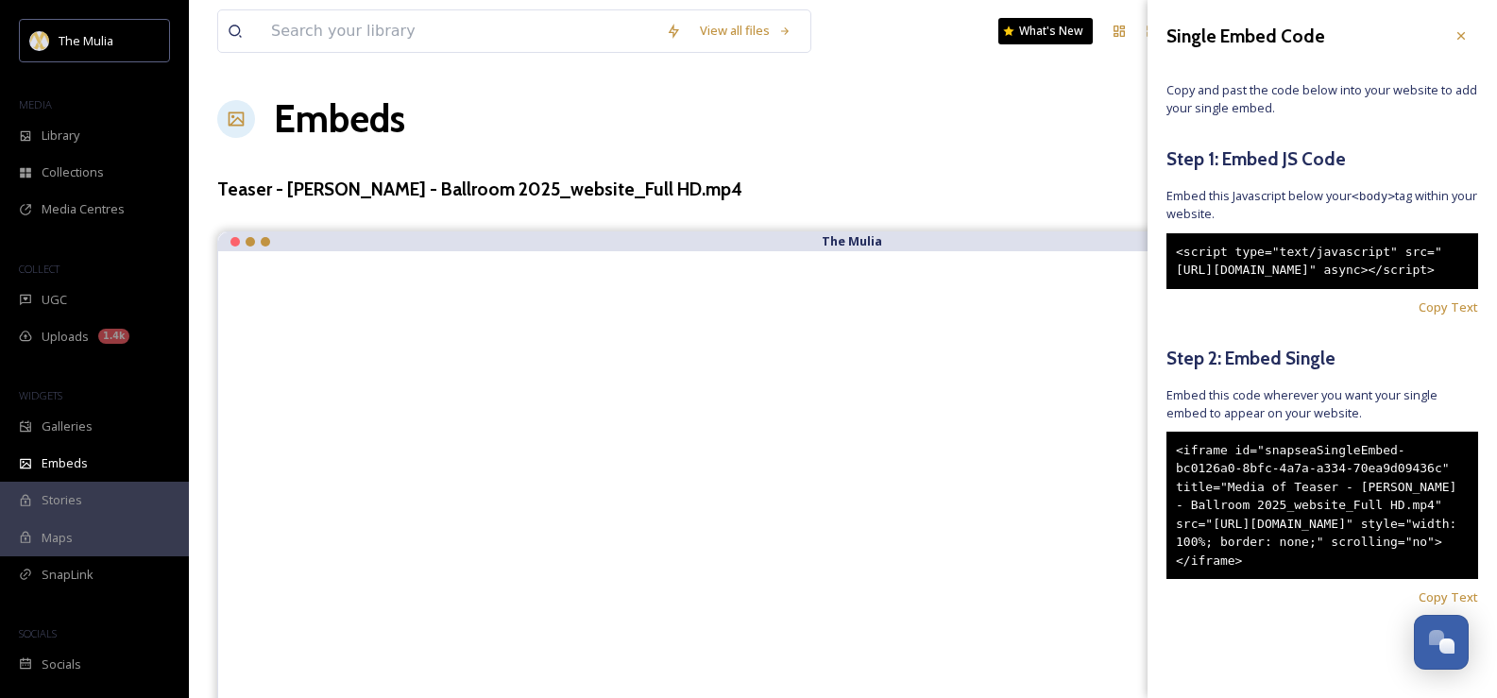
scroll to position [40, 0]
click at [1418, 606] on span "Copy Text" at bounding box center [1447, 597] width 59 height 18
